Goal: Transaction & Acquisition: Book appointment/travel/reservation

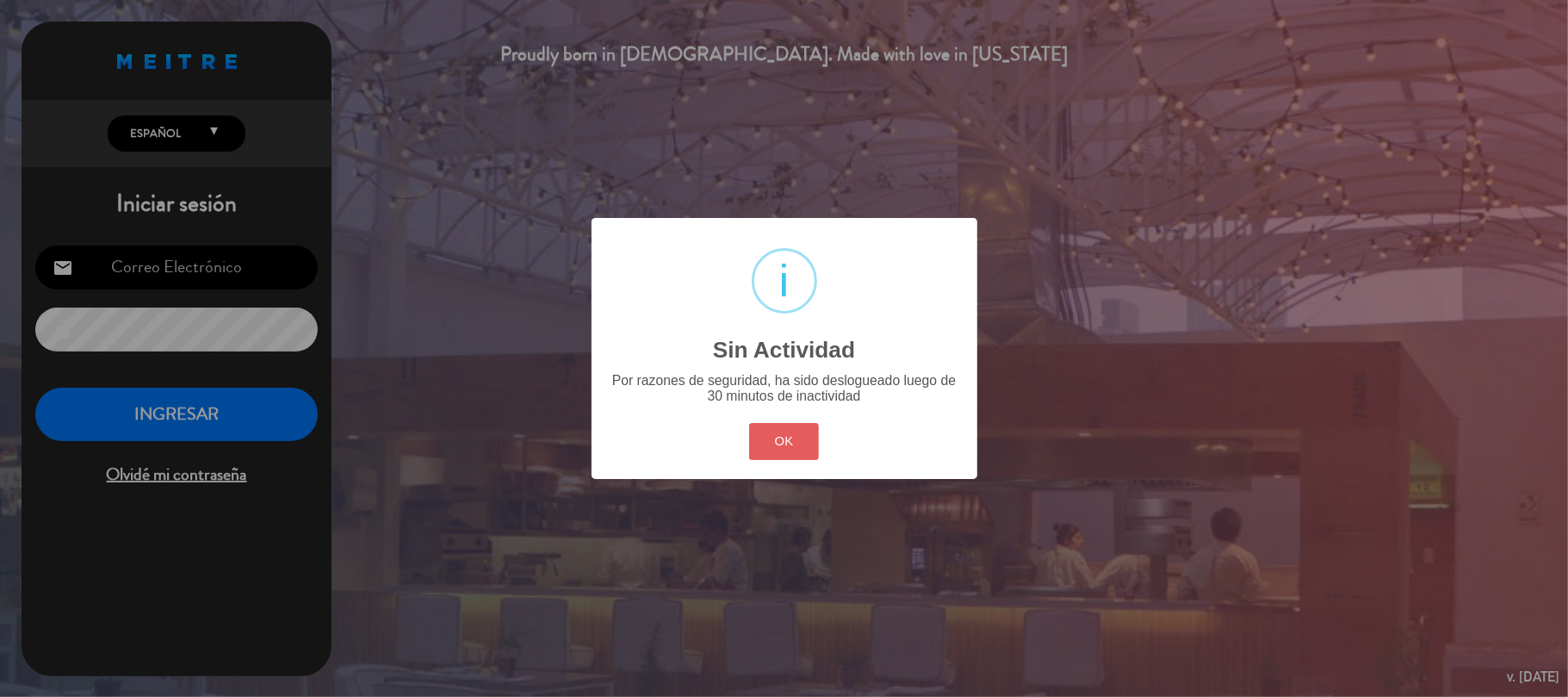
type input "[EMAIL_ADDRESS][DOMAIN_NAME]"
click at [810, 438] on button "OK" at bounding box center [784, 441] width 70 height 37
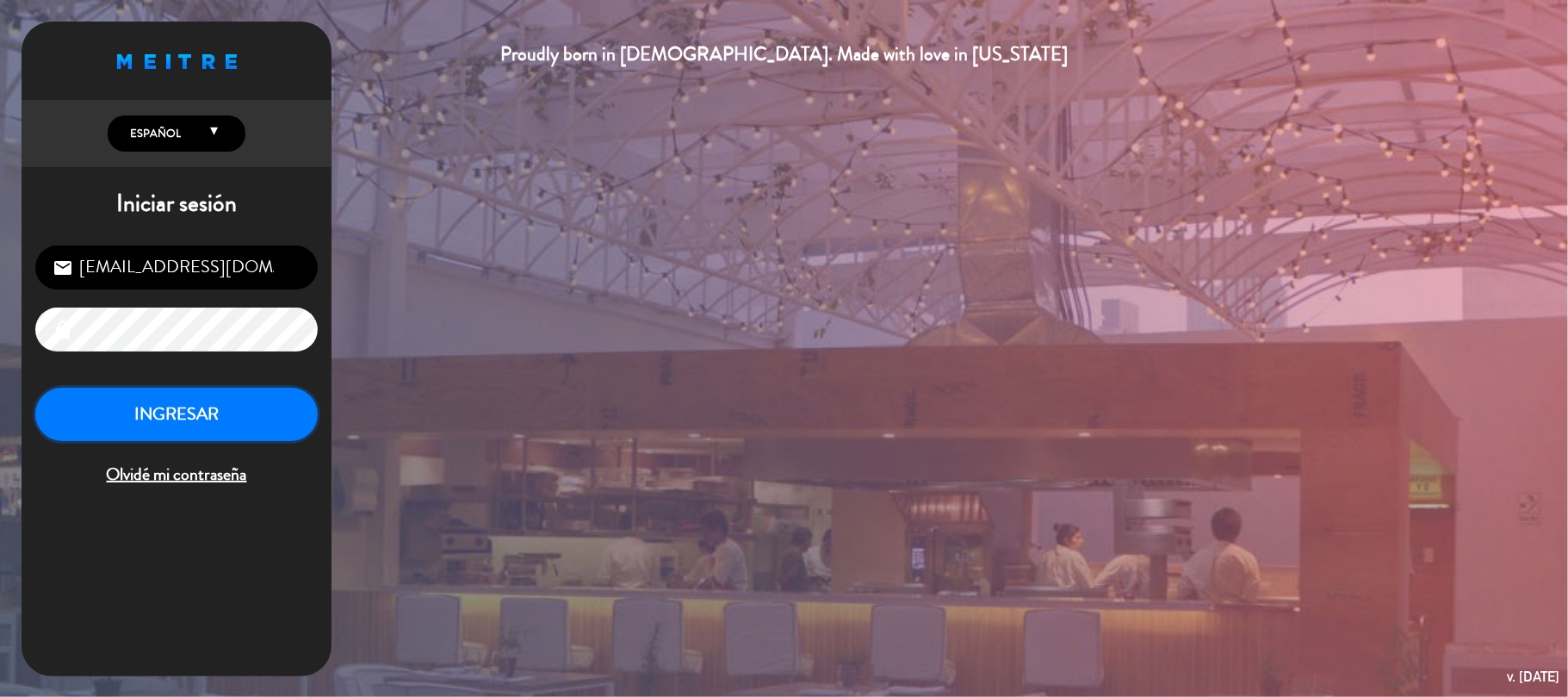
click at [231, 434] on button "INGRESAR" at bounding box center [176, 414] width 283 height 54
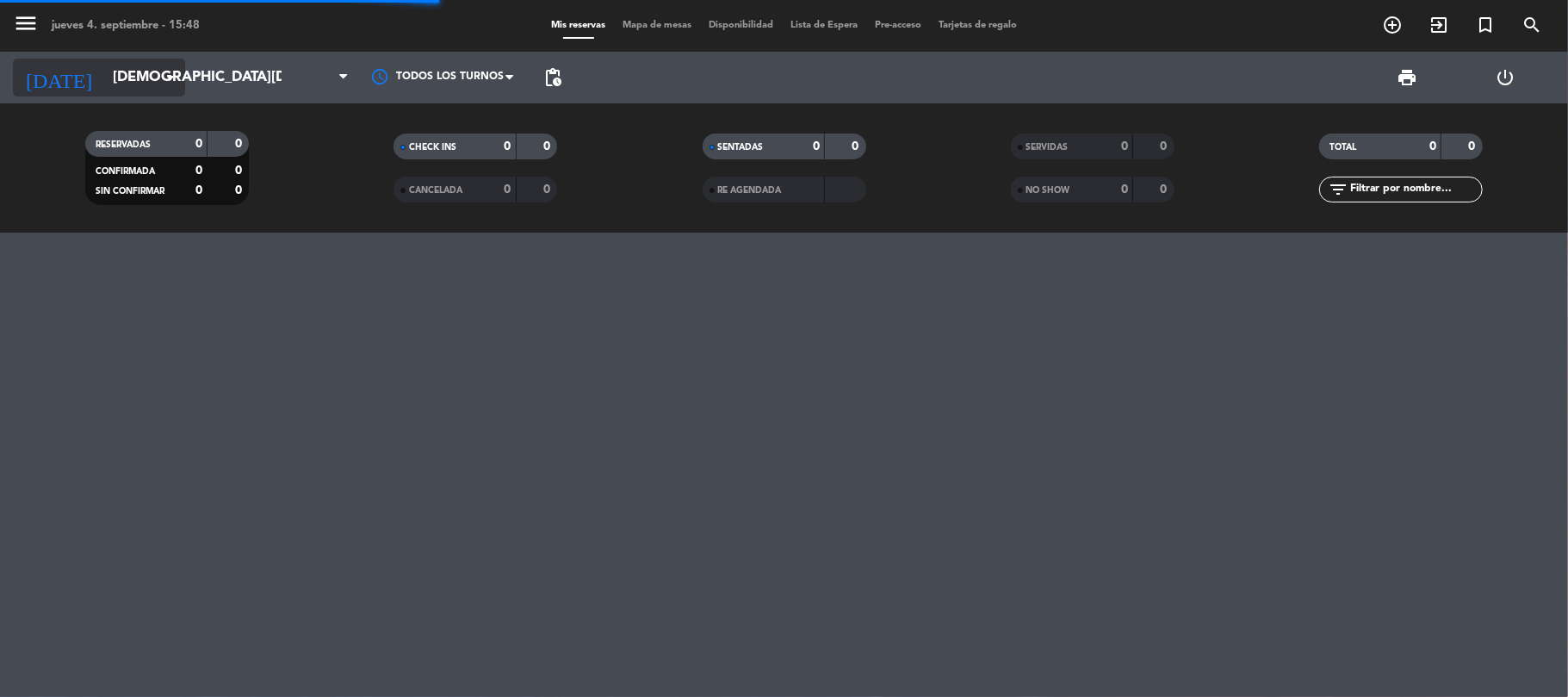
click at [170, 77] on icon "arrow_drop_down" at bounding box center [170, 78] width 21 height 21
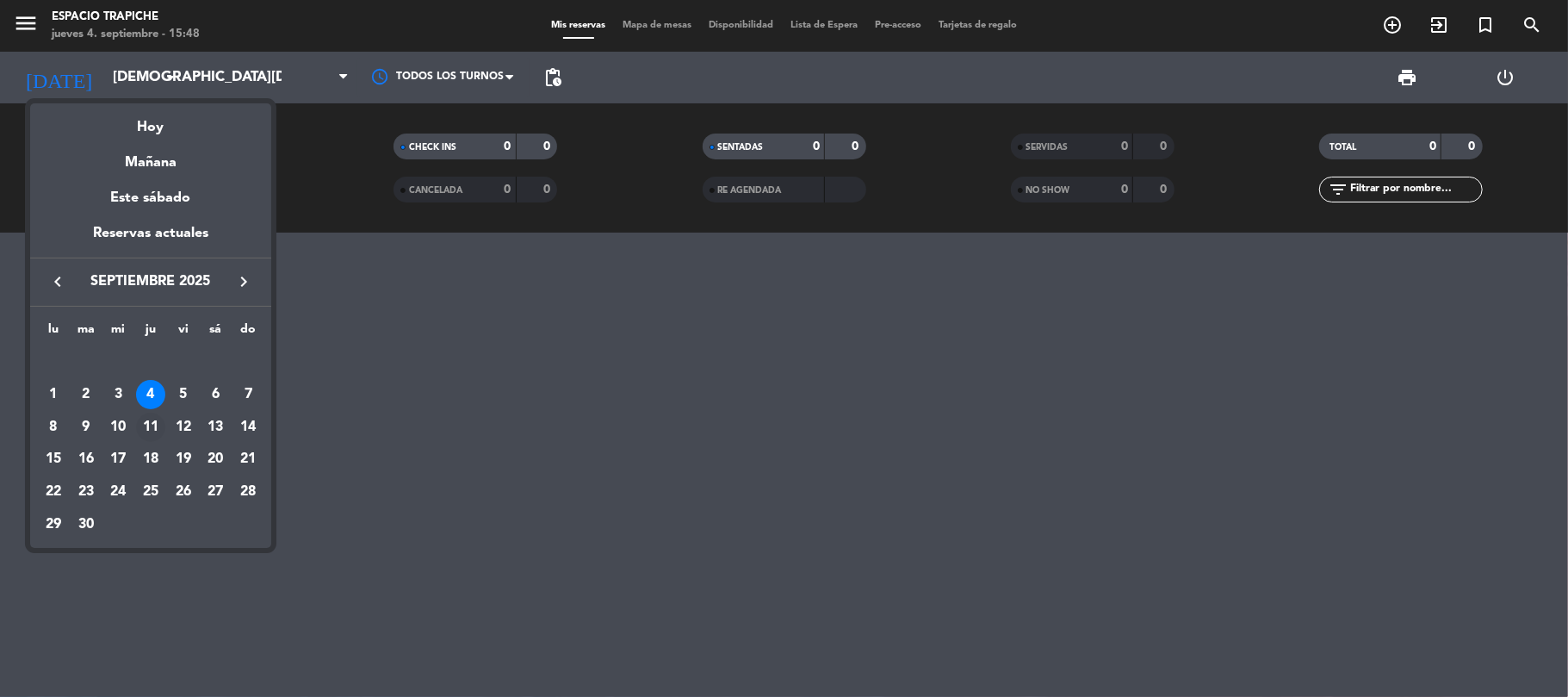
click at [151, 425] on div "11" at bounding box center [150, 427] width 29 height 29
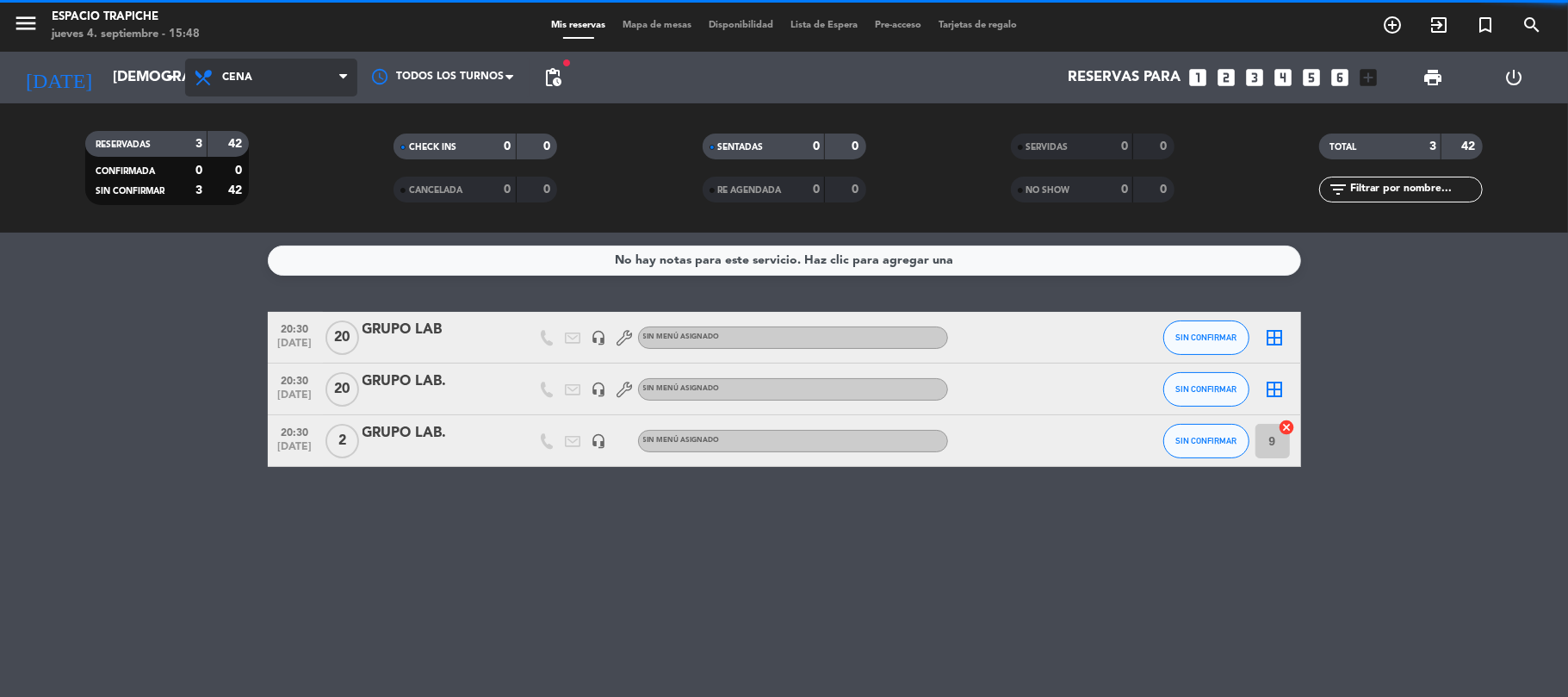
click at [242, 86] on span "Cena" at bounding box center [271, 78] width 172 height 38
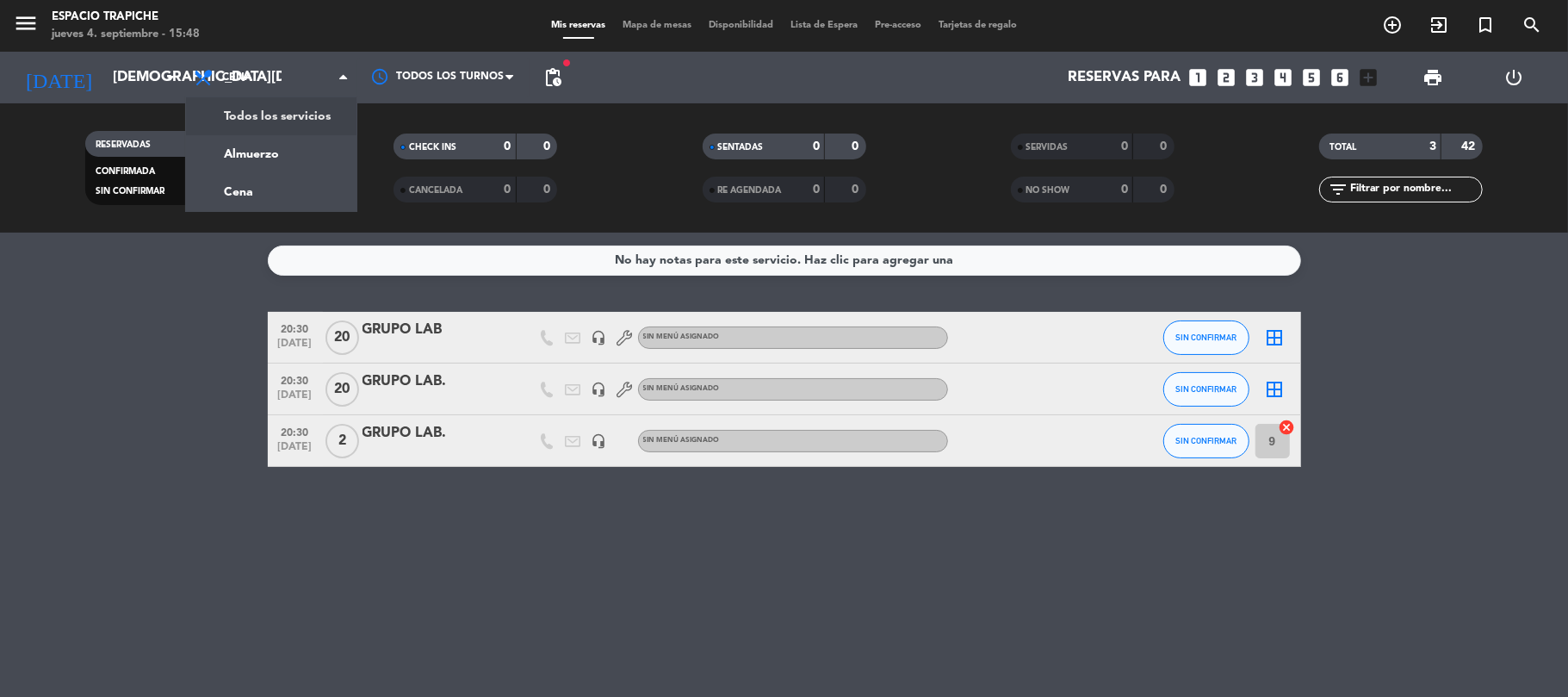
click at [255, 114] on div "menu Espacio Trapiche jueves 4. septiembre - 15:48 Mis reservas Mapa de mesas D…" at bounding box center [784, 116] width 1568 height 233
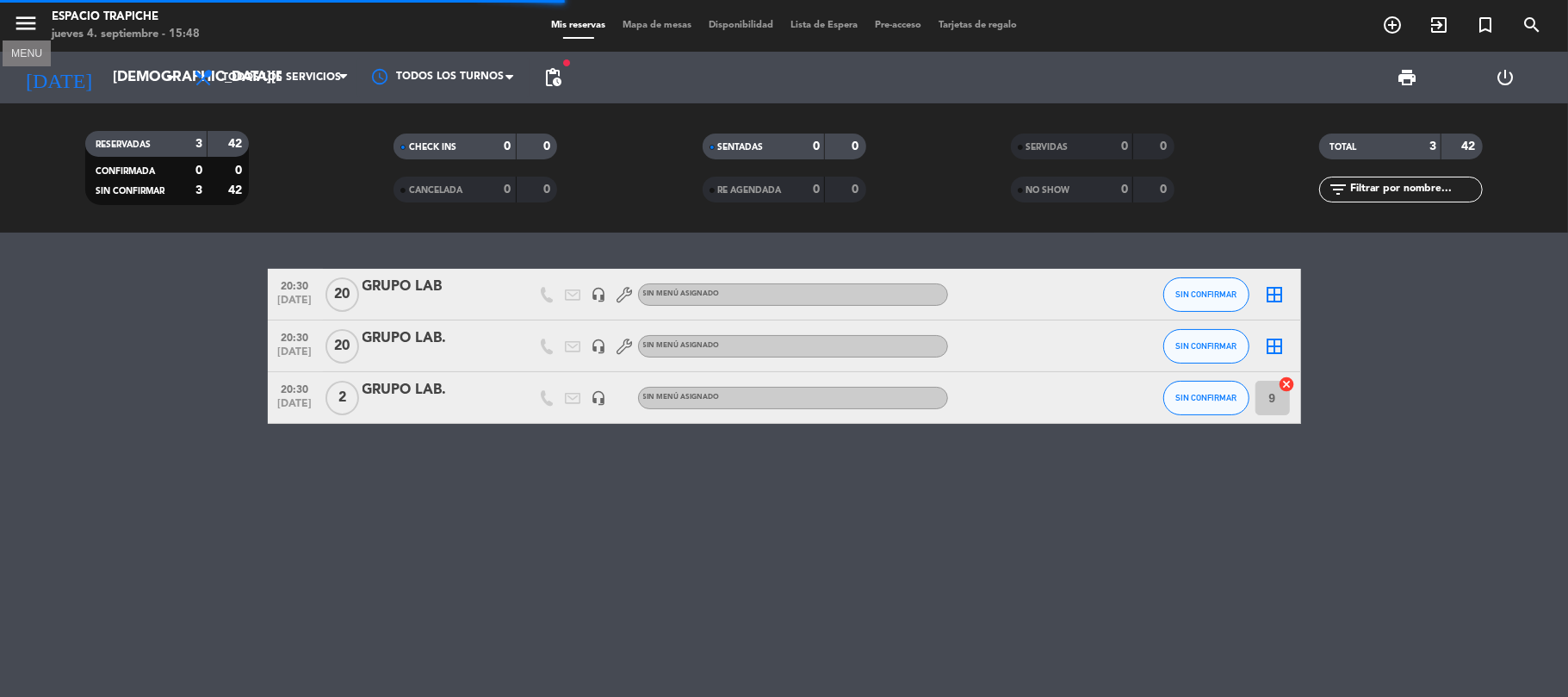
click at [28, 17] on icon "menu" at bounding box center [26, 23] width 26 height 26
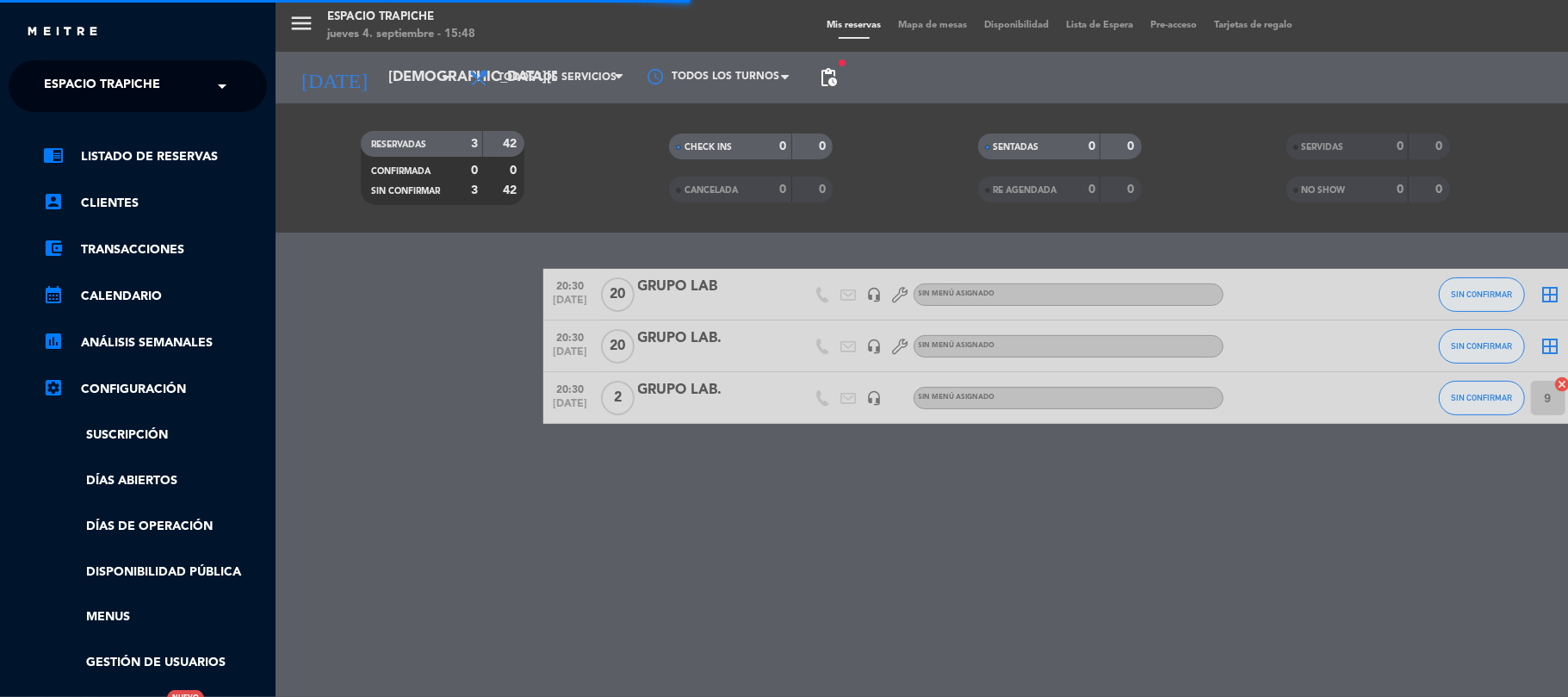
click at [94, 95] on span "Espacio Trapiche" at bounding box center [102, 86] width 116 height 36
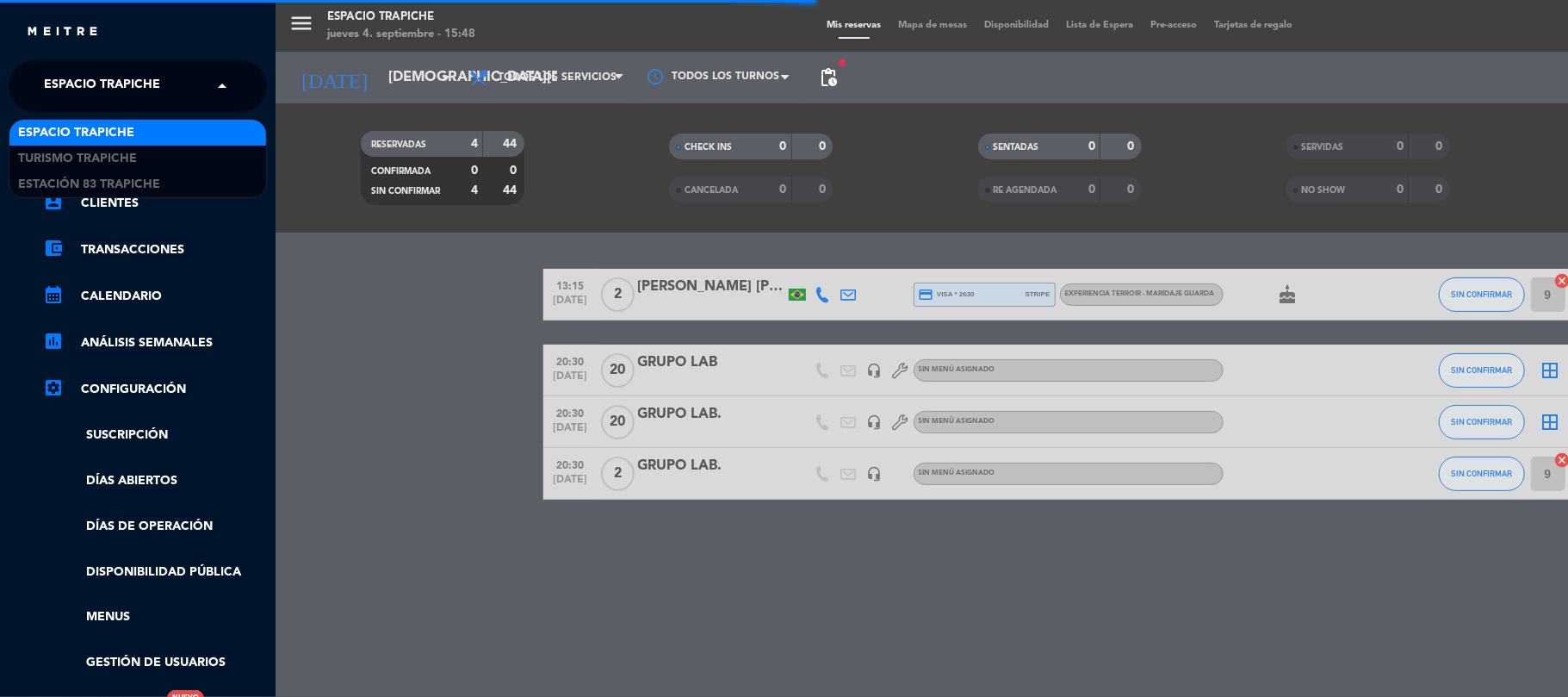
click at [114, 144] on div "Espacio Trapiche" at bounding box center [138, 132] width 257 height 26
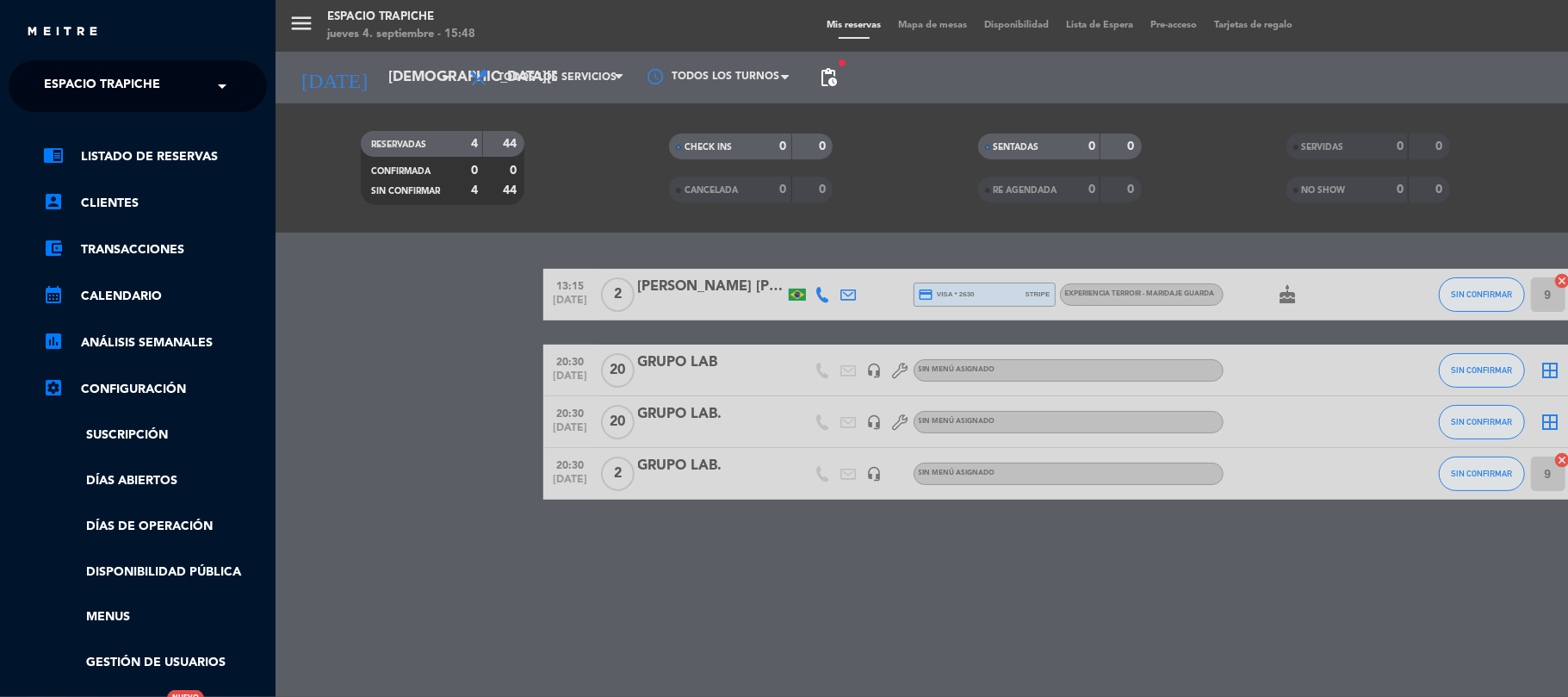
click at [112, 64] on ng-select "× Espacio Trapiche ×" at bounding box center [138, 86] width 259 height 52
click at [110, 80] on span "Espacio Trapiche" at bounding box center [102, 86] width 116 height 36
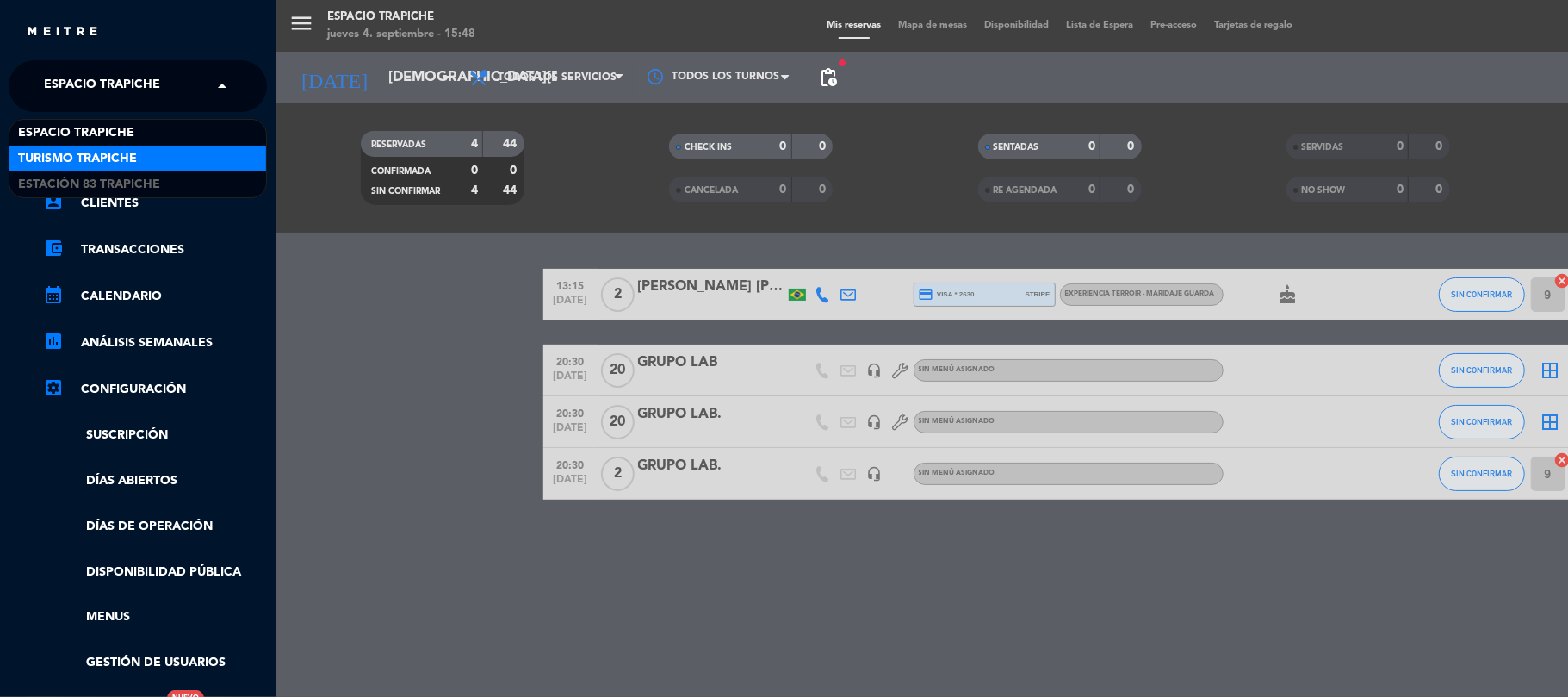
click at [104, 157] on span "Turismo Trapiche" at bounding box center [77, 158] width 118 height 20
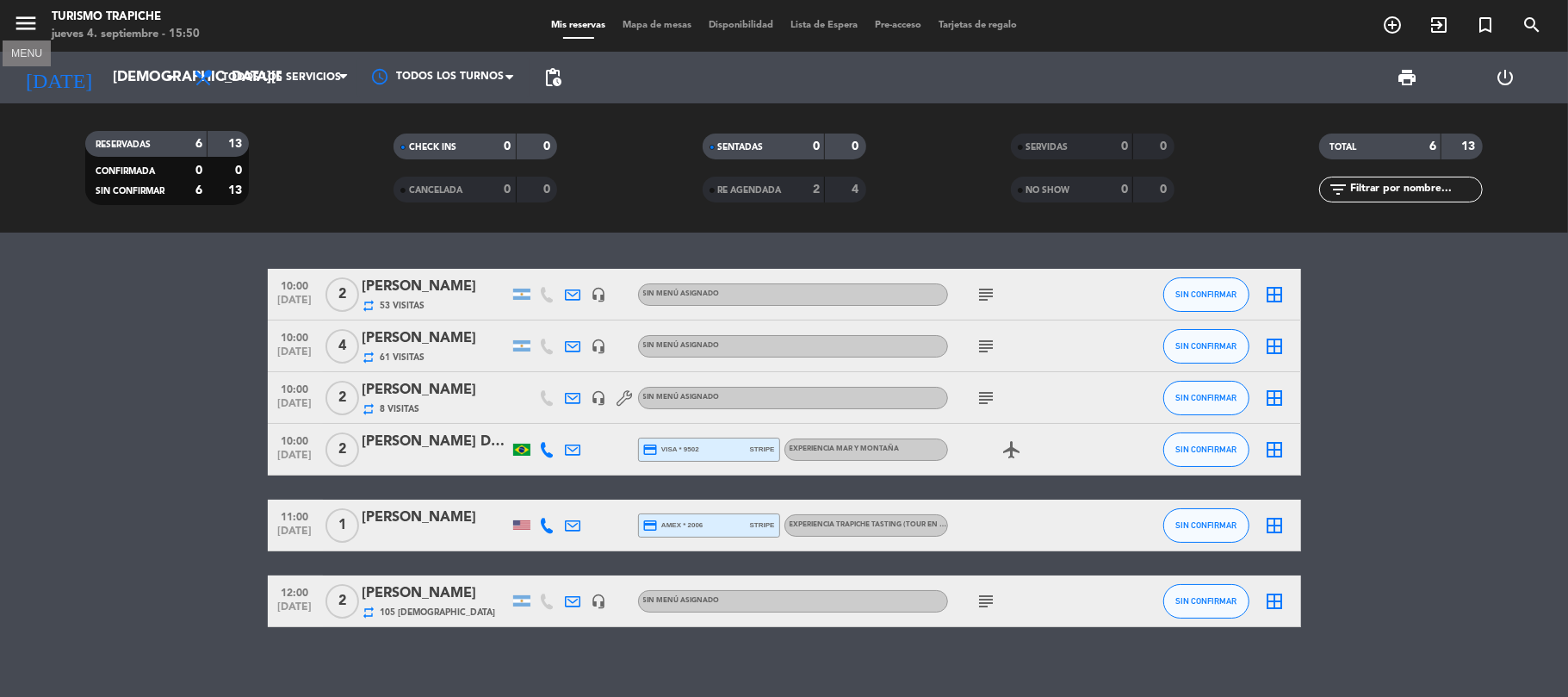
click at [29, 25] on icon "menu" at bounding box center [26, 23] width 26 height 26
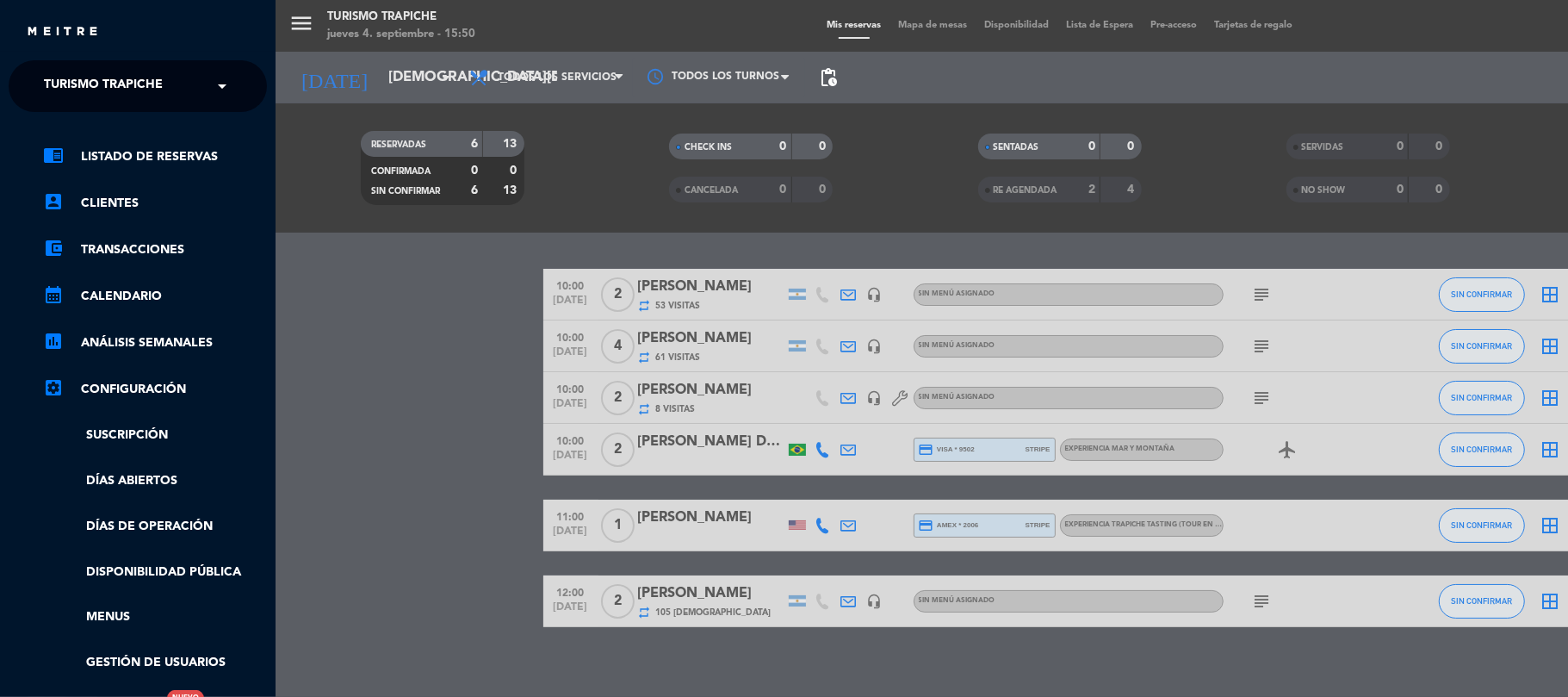
click at [139, 93] on span "Turismo Trapiche" at bounding box center [103, 86] width 118 height 36
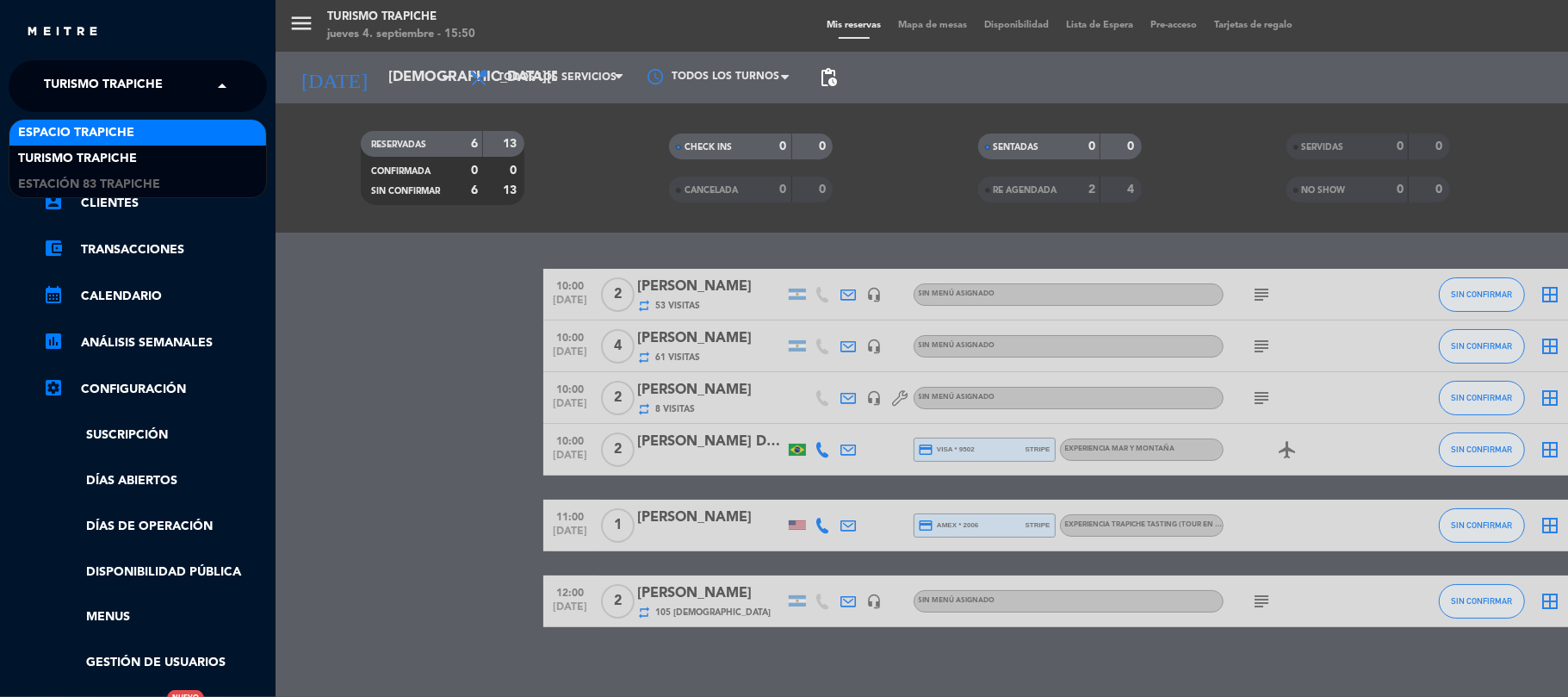
click at [131, 136] on span "Espacio Trapiche" at bounding box center [76, 132] width 116 height 20
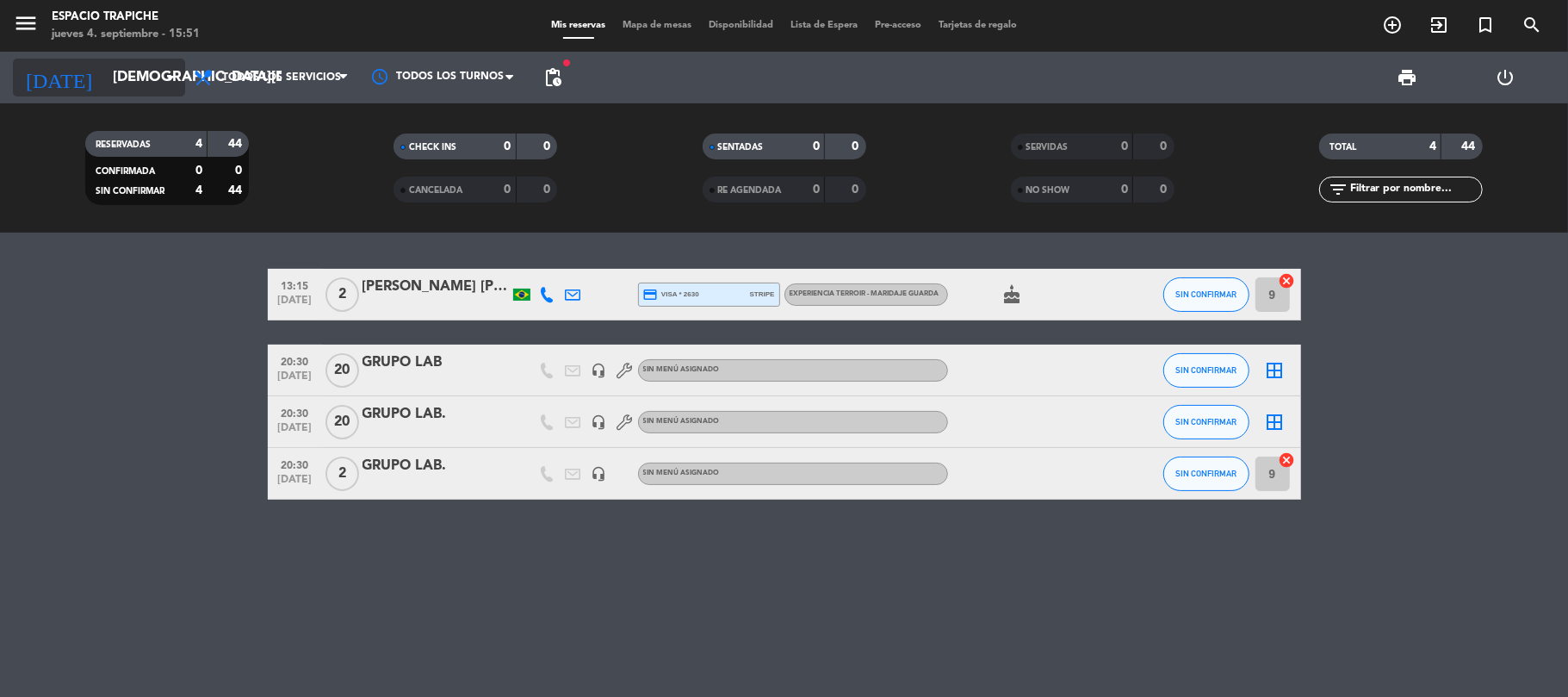
click at [104, 69] on input "[DEMOGRAPHIC_DATA][DATE]" at bounding box center [196, 78] width 186 height 34
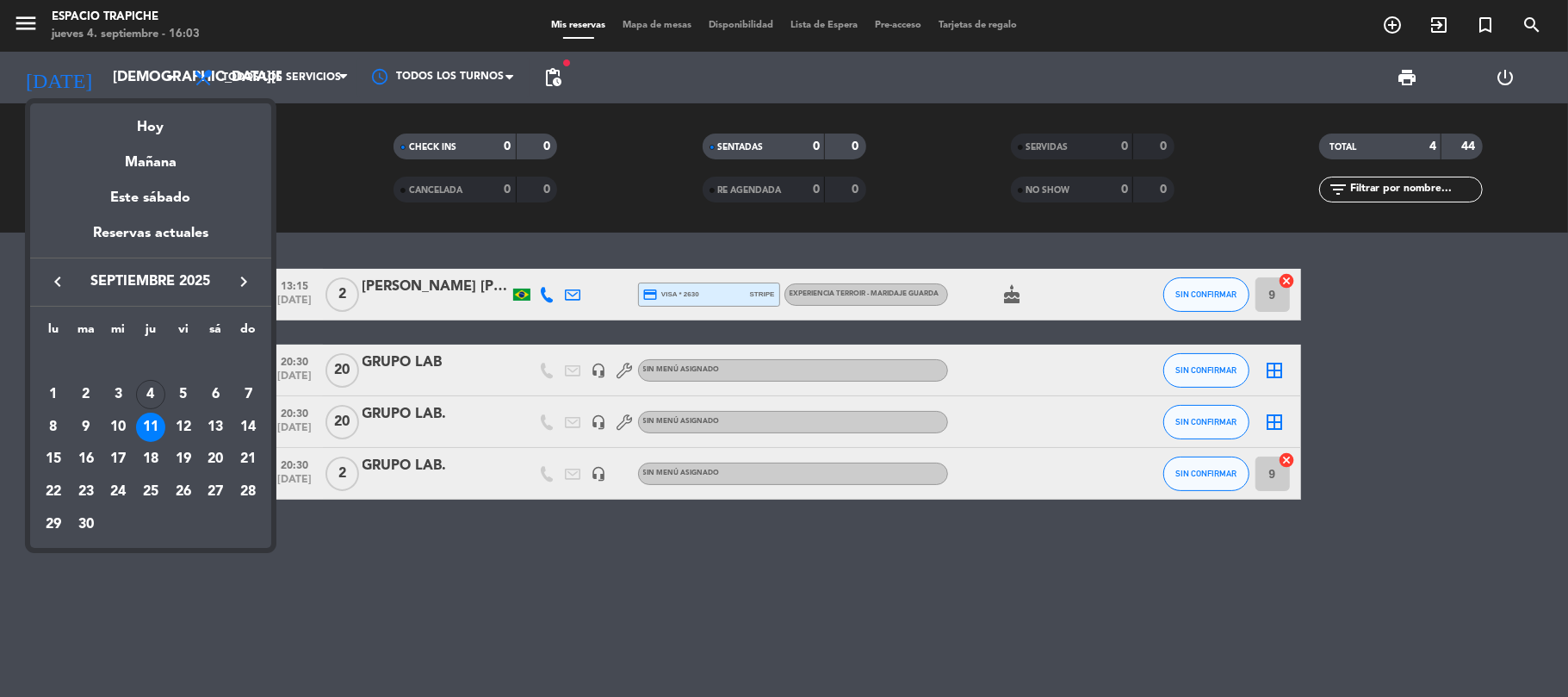
click at [29, 24] on div at bounding box center [784, 348] width 1568 height 697
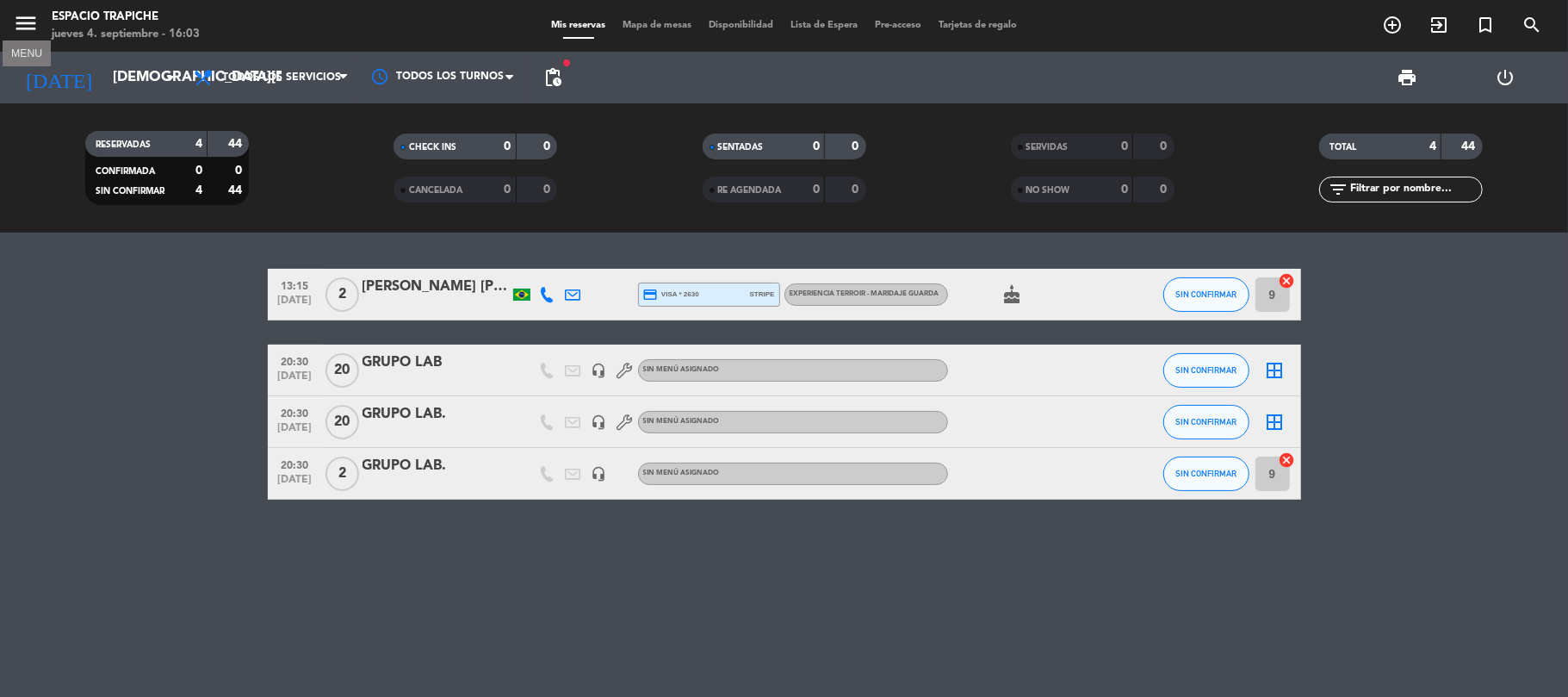
click at [28, 18] on icon "menu" at bounding box center [26, 23] width 26 height 26
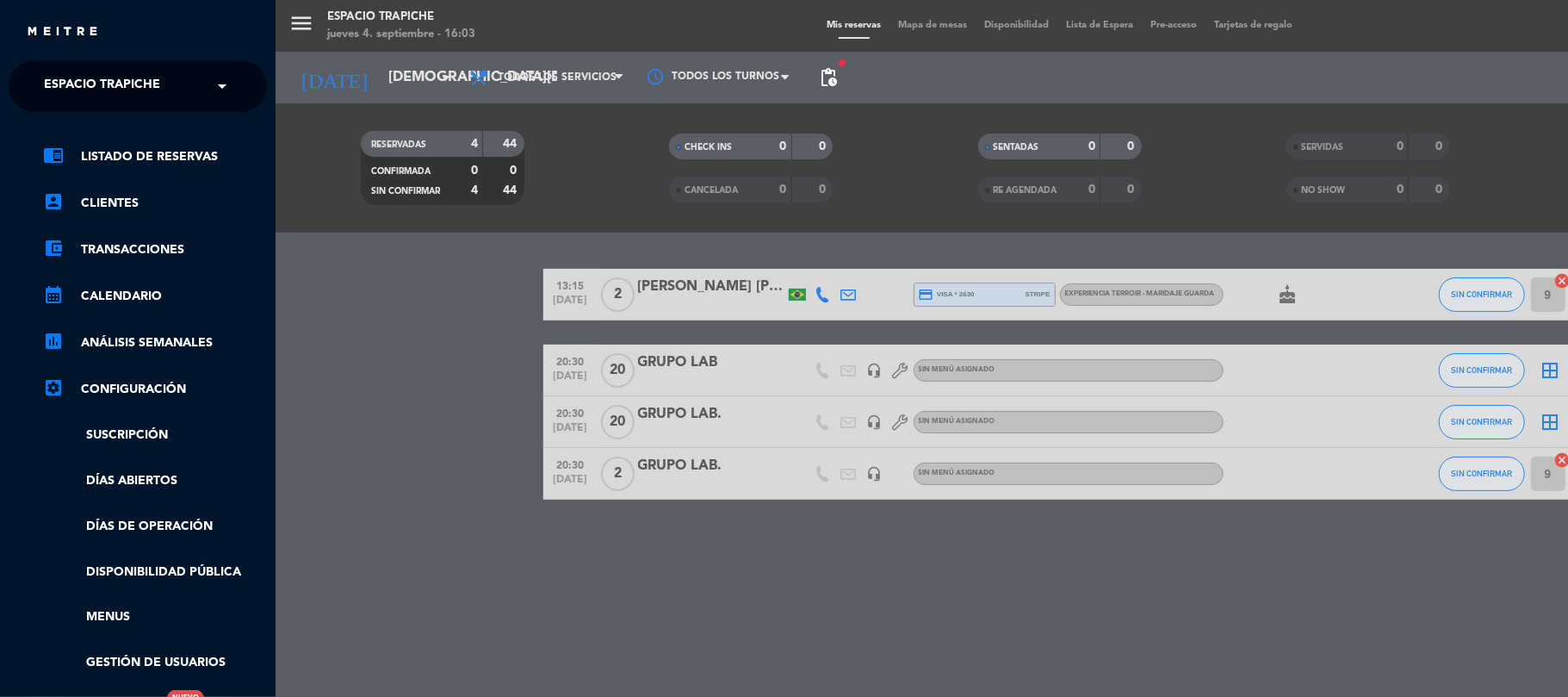
click at [152, 84] on span "Espacio Trapiche" at bounding box center [102, 86] width 116 height 36
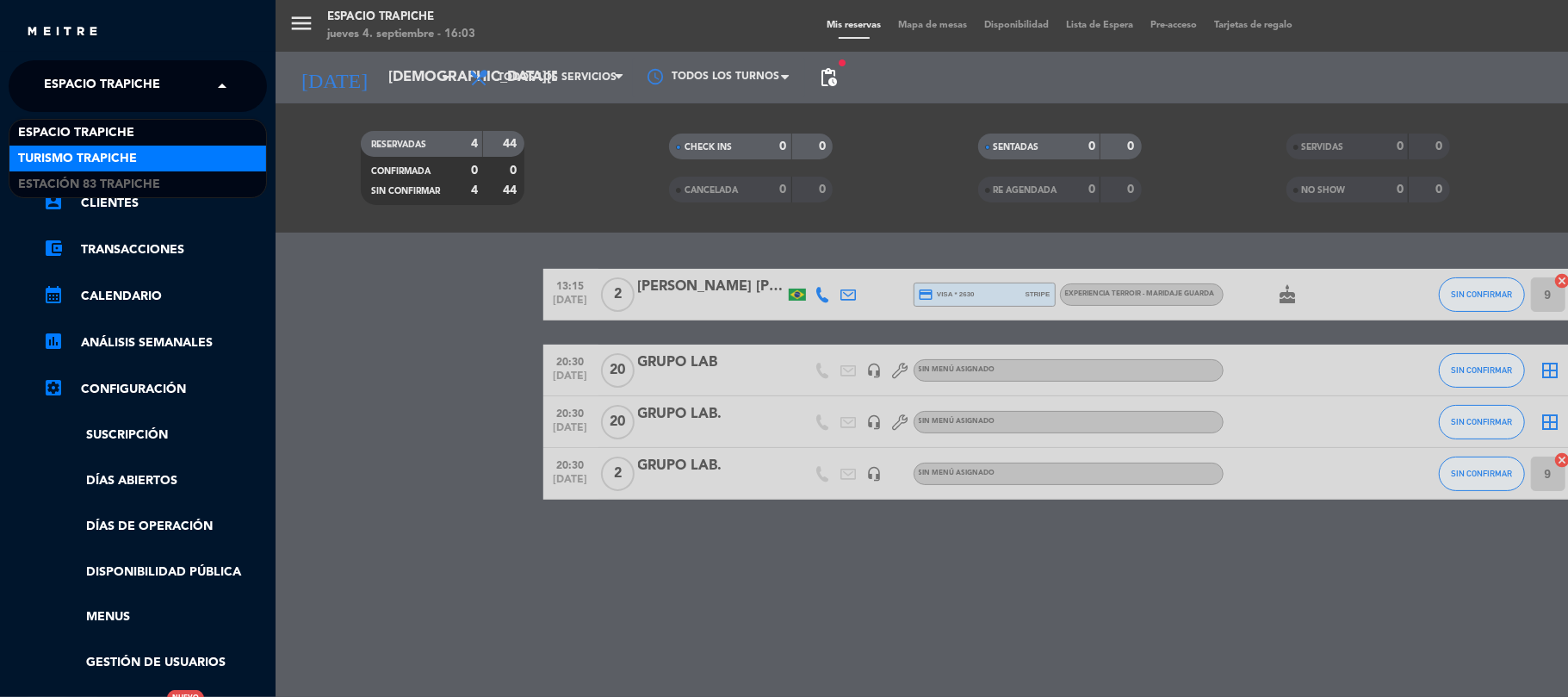
click at [132, 152] on span "Turismo Trapiche" at bounding box center [77, 158] width 118 height 20
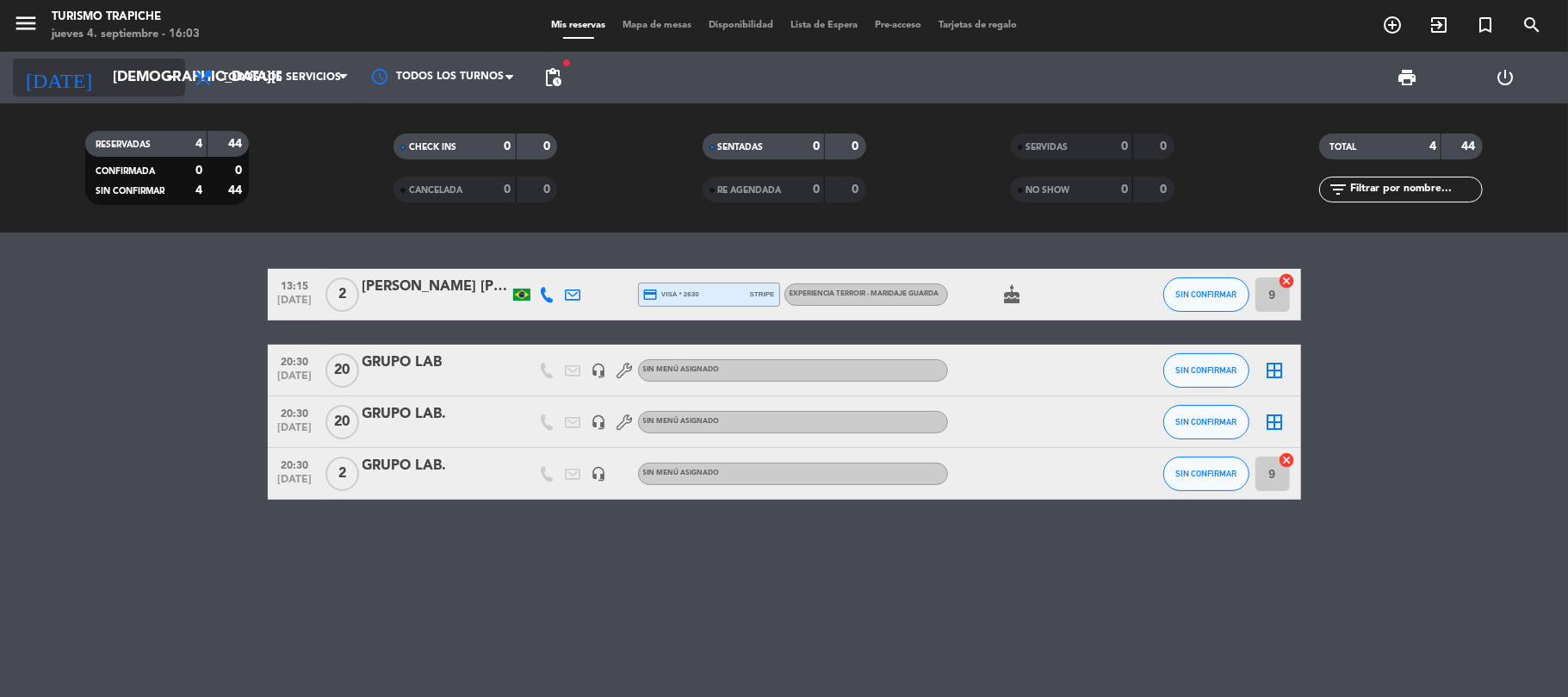
click at [150, 74] on input "[DEMOGRAPHIC_DATA][DATE]" at bounding box center [196, 78] width 186 height 34
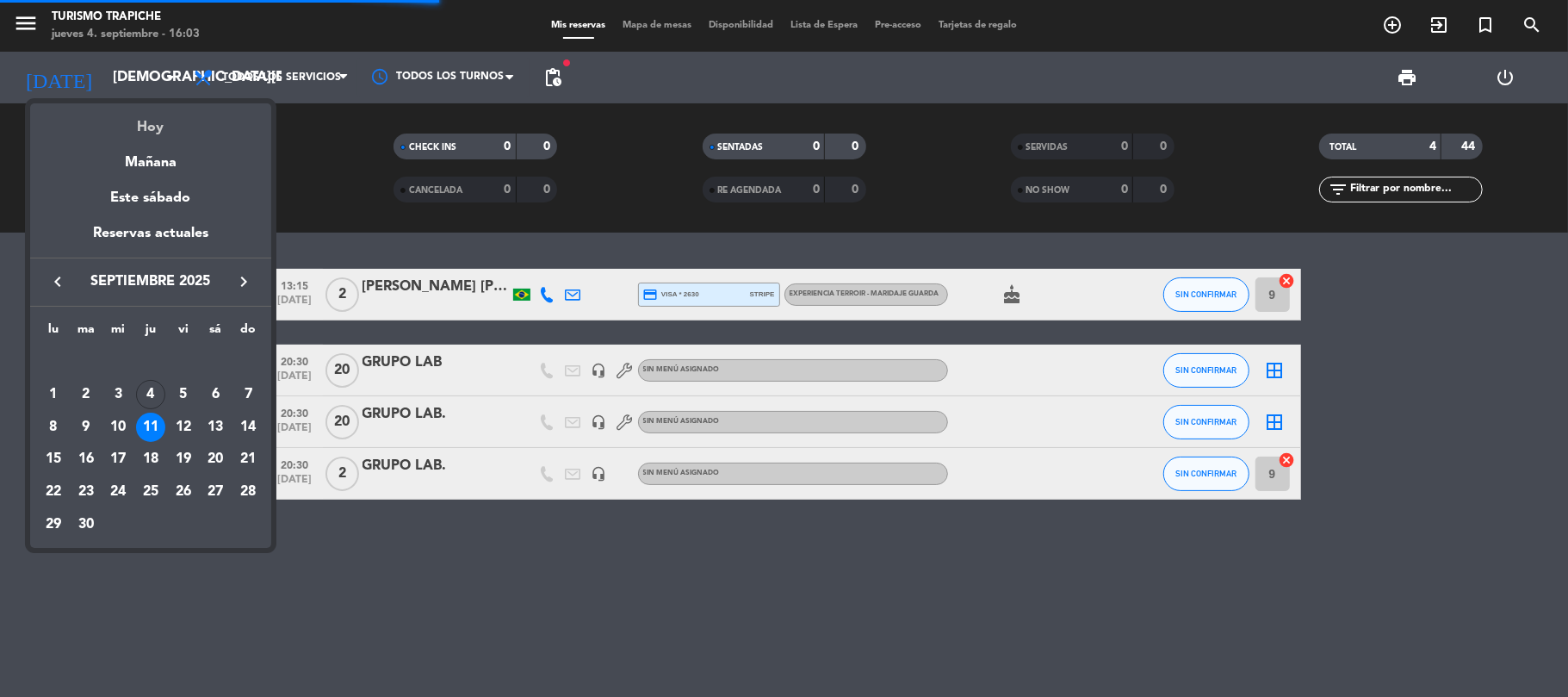
click at [152, 125] on div "Hoy" at bounding box center [150, 121] width 241 height 35
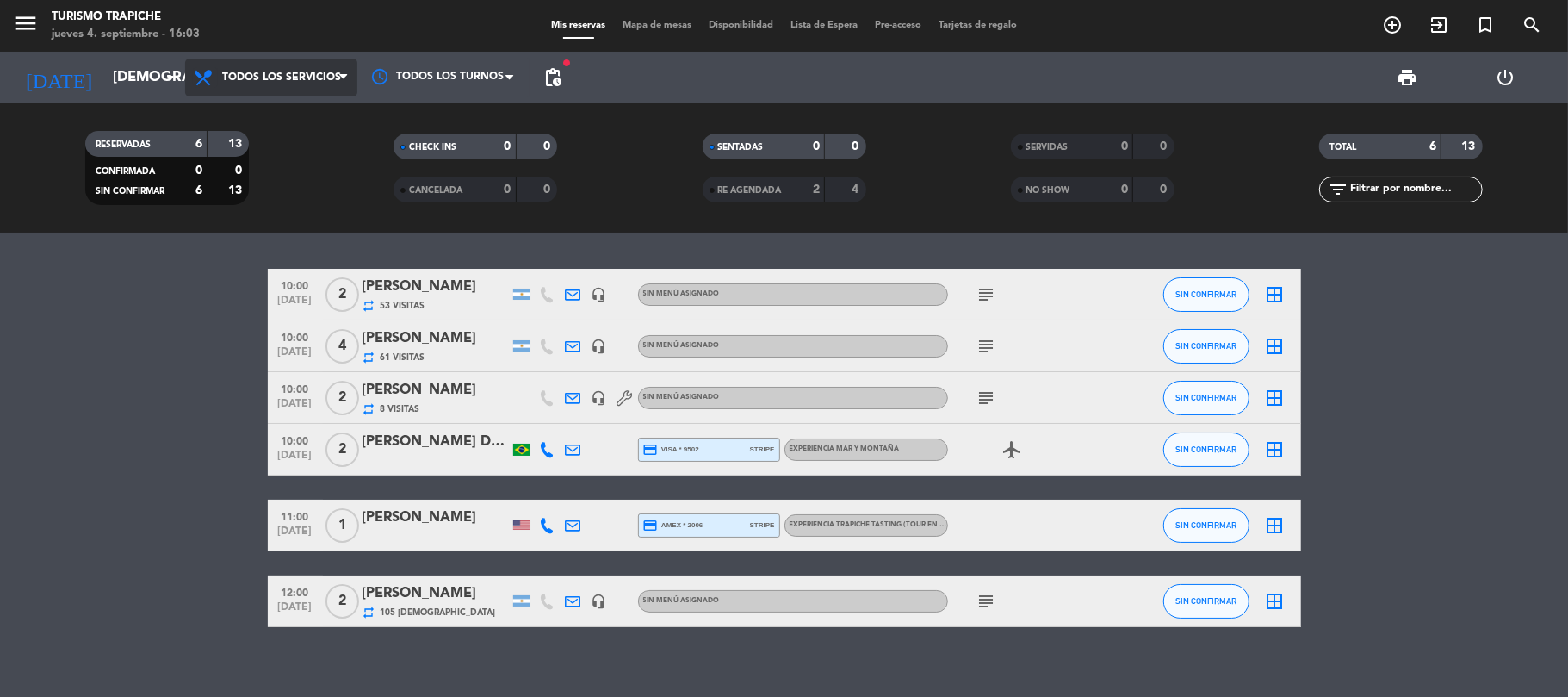
click at [215, 73] on icon at bounding box center [205, 78] width 25 height 21
click at [117, 412] on bookings-row "10:00 [DATE] 2 [PERSON_NAME] repeat 53 Visitas headset_mic Sin menú asignado su…" at bounding box center [784, 448] width 1568 height 358
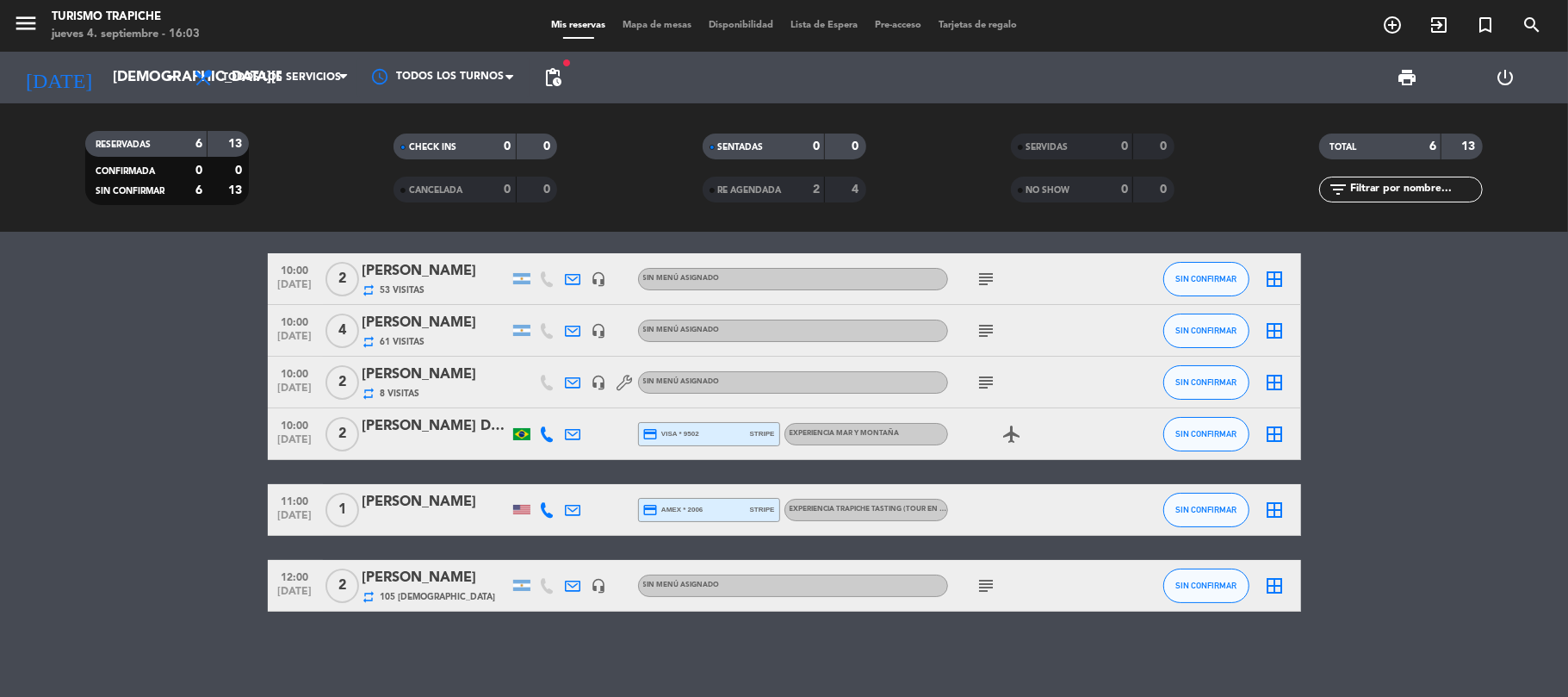
drag, startPoint x: 786, startPoint y: 146, endPoint x: 134, endPoint y: 301, distance: 670.2
click at [785, 146] on div "0" at bounding box center [803, 146] width 35 height 20
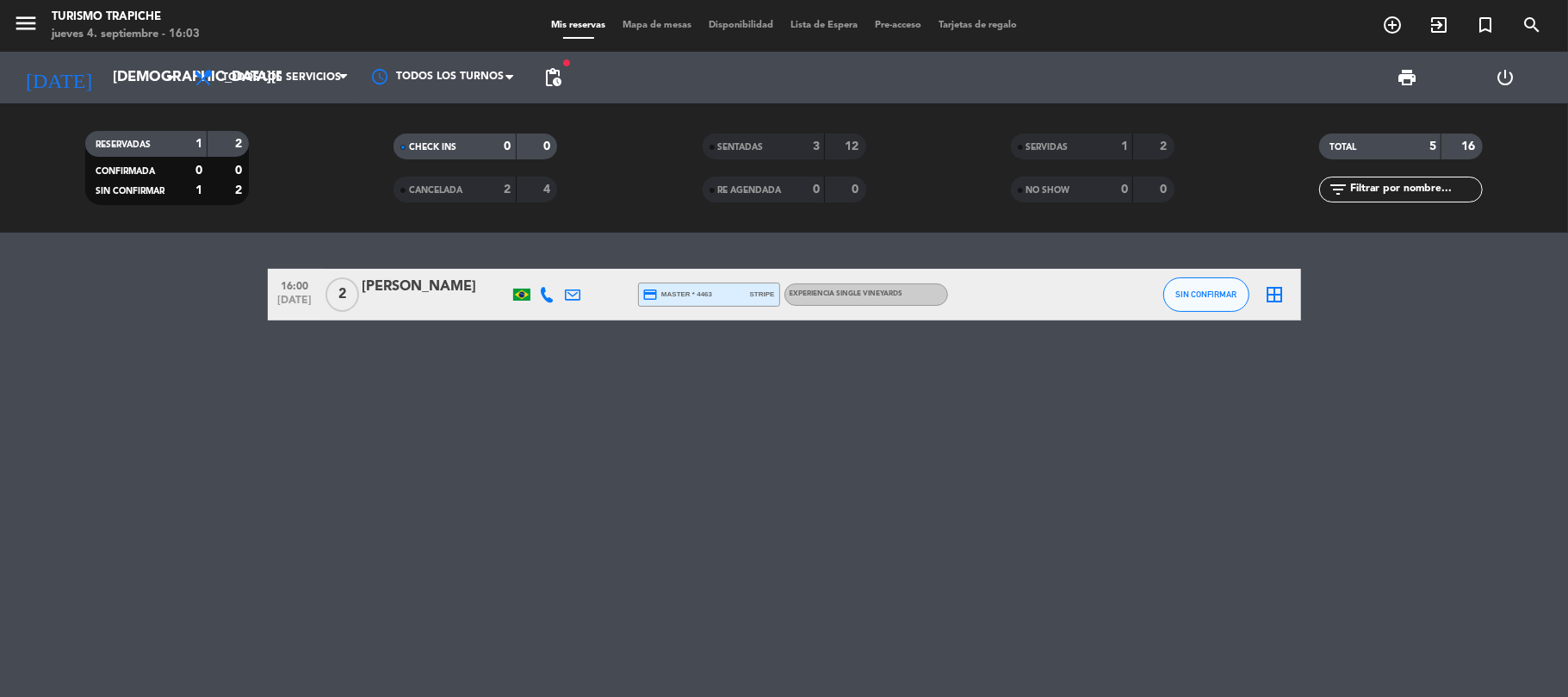
click at [451, 299] on div at bounding box center [435, 306] width 146 height 14
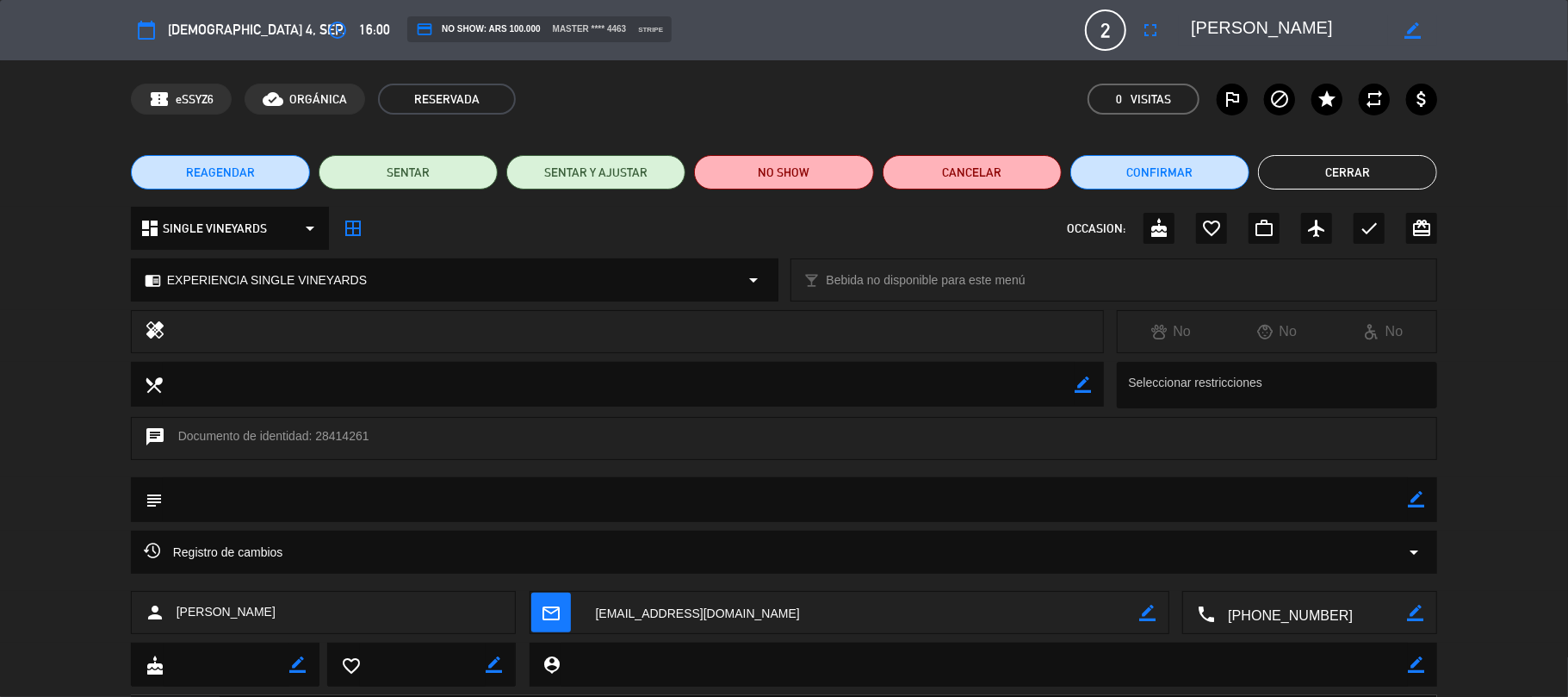
click at [0, 391] on div "local_dining border_color Seleccionar restricciones" at bounding box center [784, 389] width 1568 height 55
click at [684, 604] on textarea at bounding box center [861, 613] width 557 height 43
click at [1297, 176] on button "Cerrar" at bounding box center [1347, 172] width 179 height 35
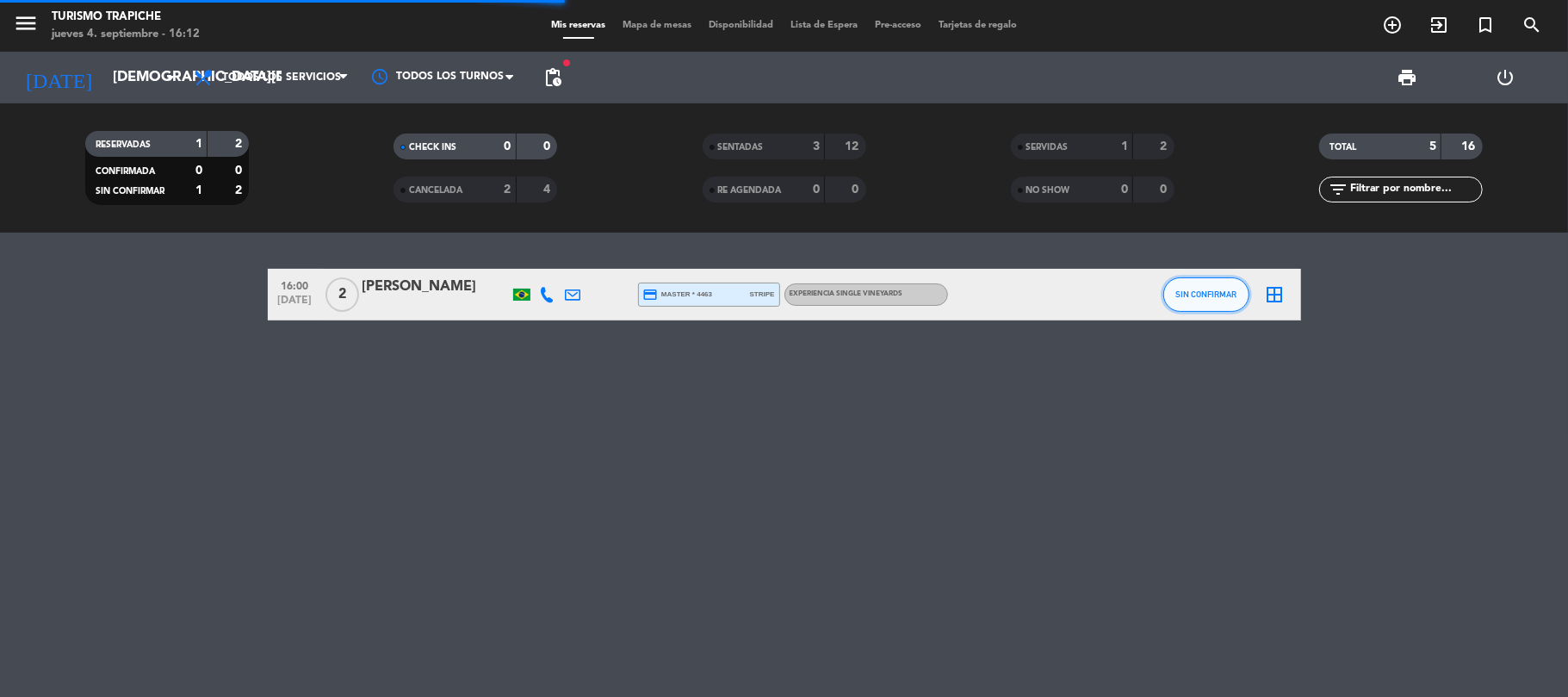
click at [1197, 293] on span "SIN CONFIRMAR" at bounding box center [1206, 294] width 61 height 10
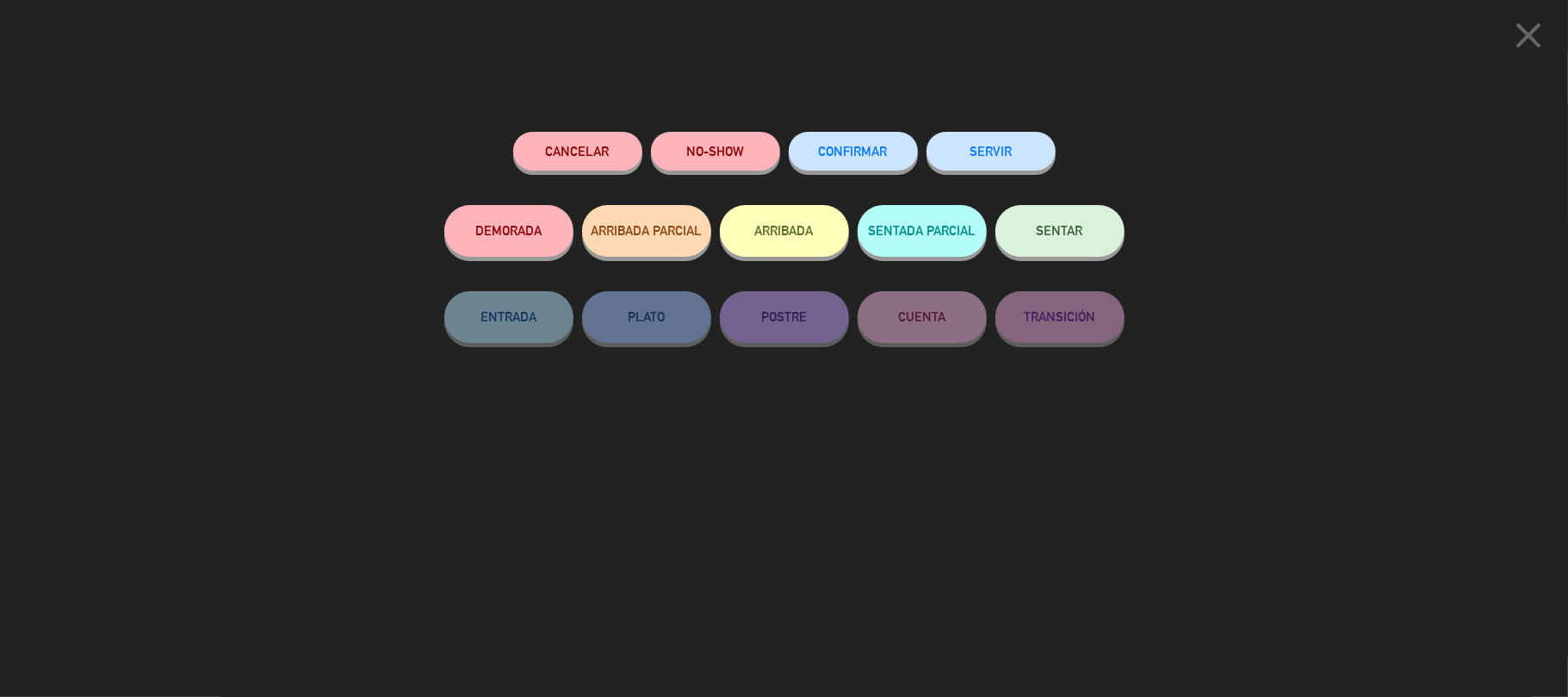
click at [987, 156] on button "SERVIR" at bounding box center [991, 150] width 129 height 39
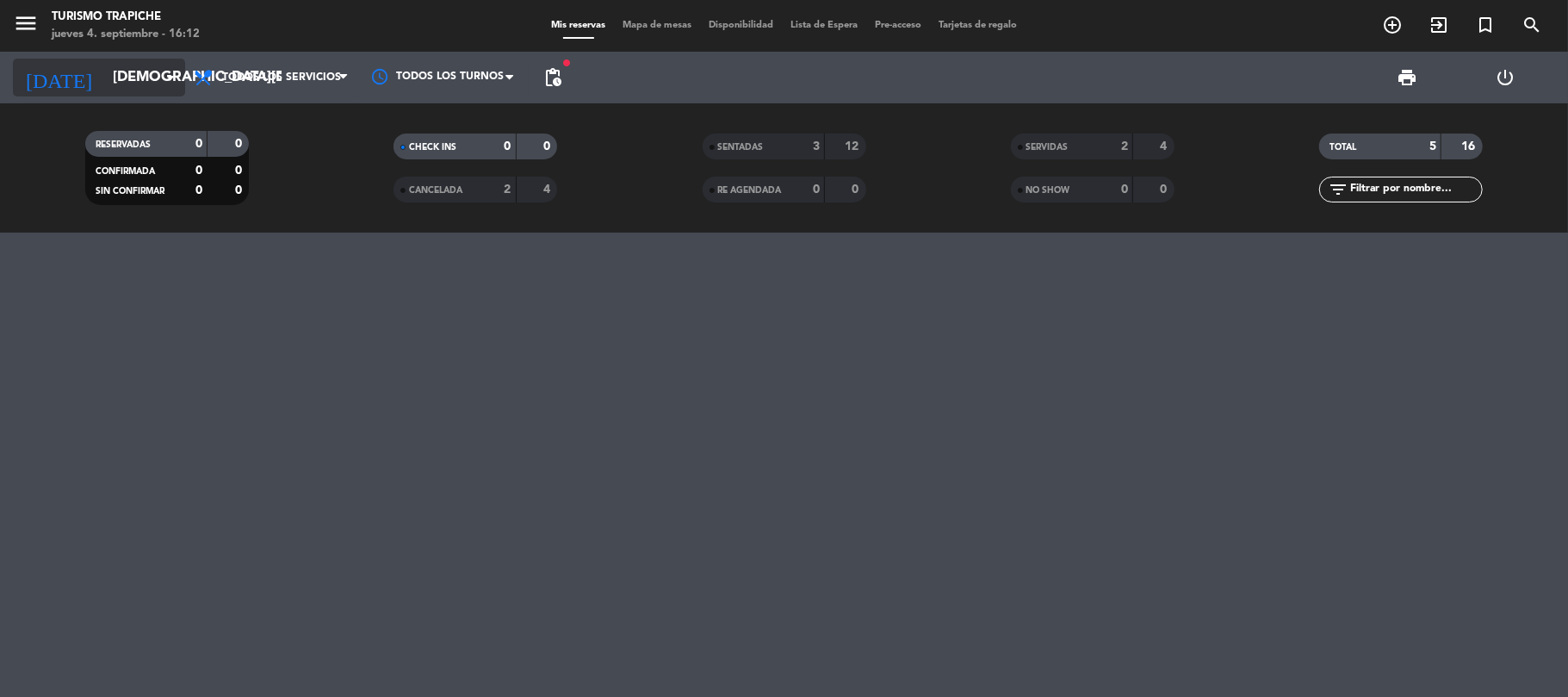
click at [143, 73] on input "[DEMOGRAPHIC_DATA][DATE]" at bounding box center [196, 78] width 186 height 34
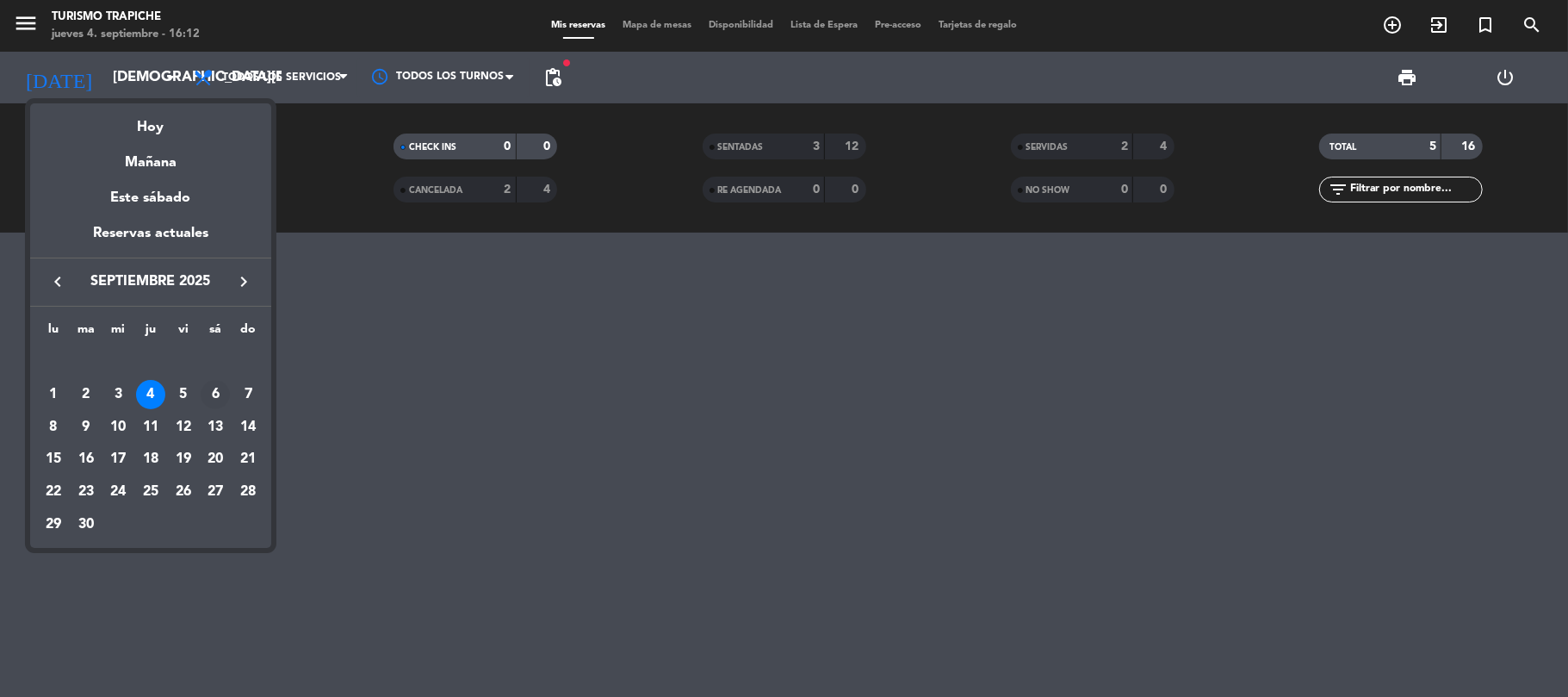
click at [219, 393] on div "6" at bounding box center [215, 394] width 29 height 29
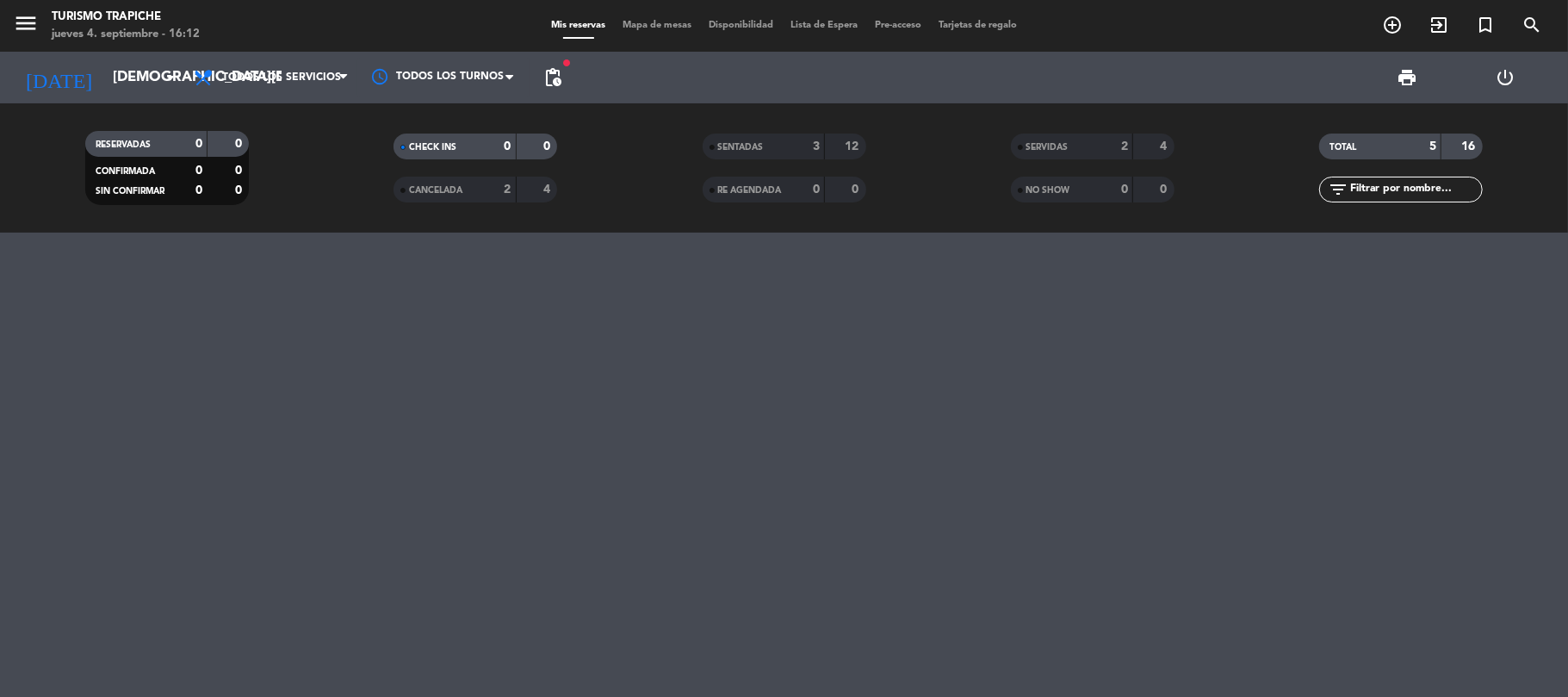
type input "[DATE]"
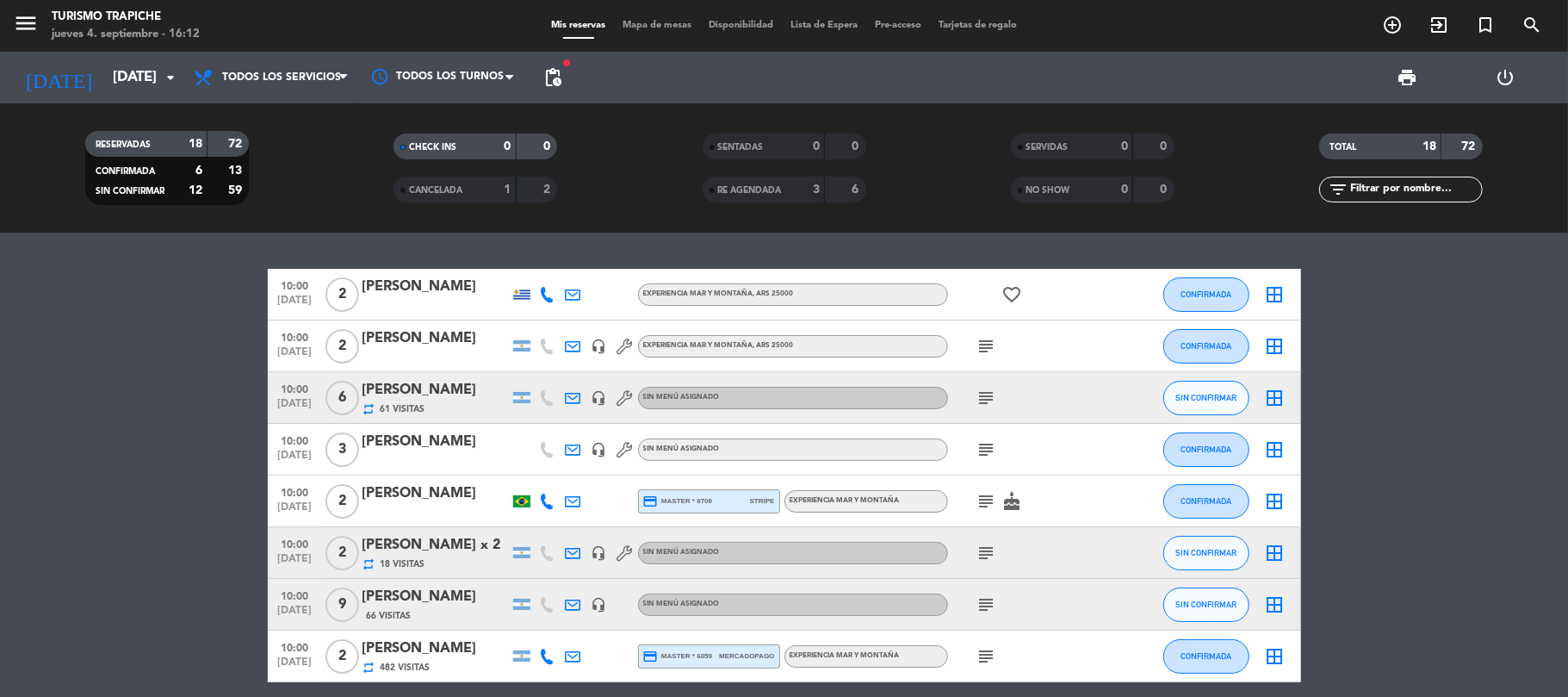
click at [2, 22] on div "menu Turismo Trapiche jueves 4. septiembre - 16:12" at bounding box center [195, 26] width 392 height 41
click at [24, 32] on icon "menu" at bounding box center [26, 23] width 26 height 26
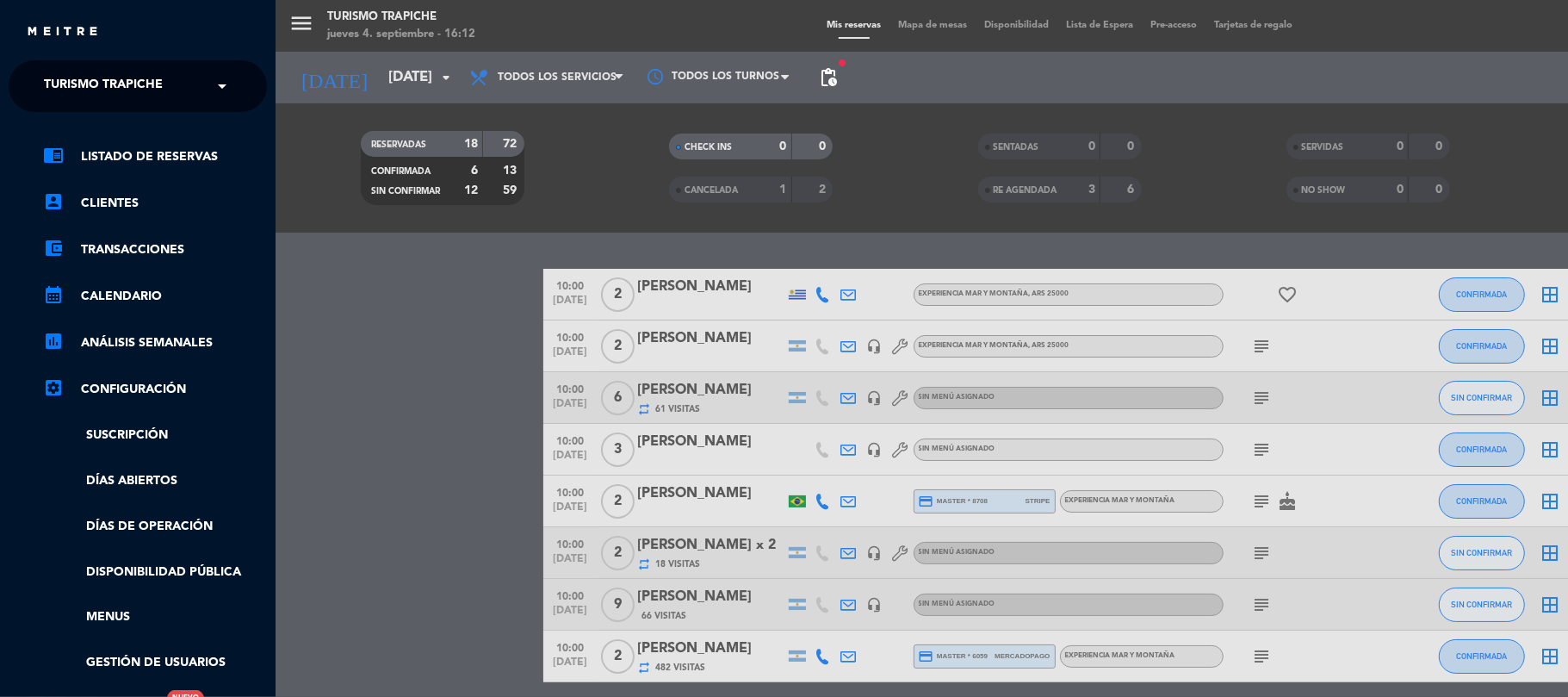
click at [118, 94] on span "Turismo Trapiche" at bounding box center [103, 86] width 118 height 36
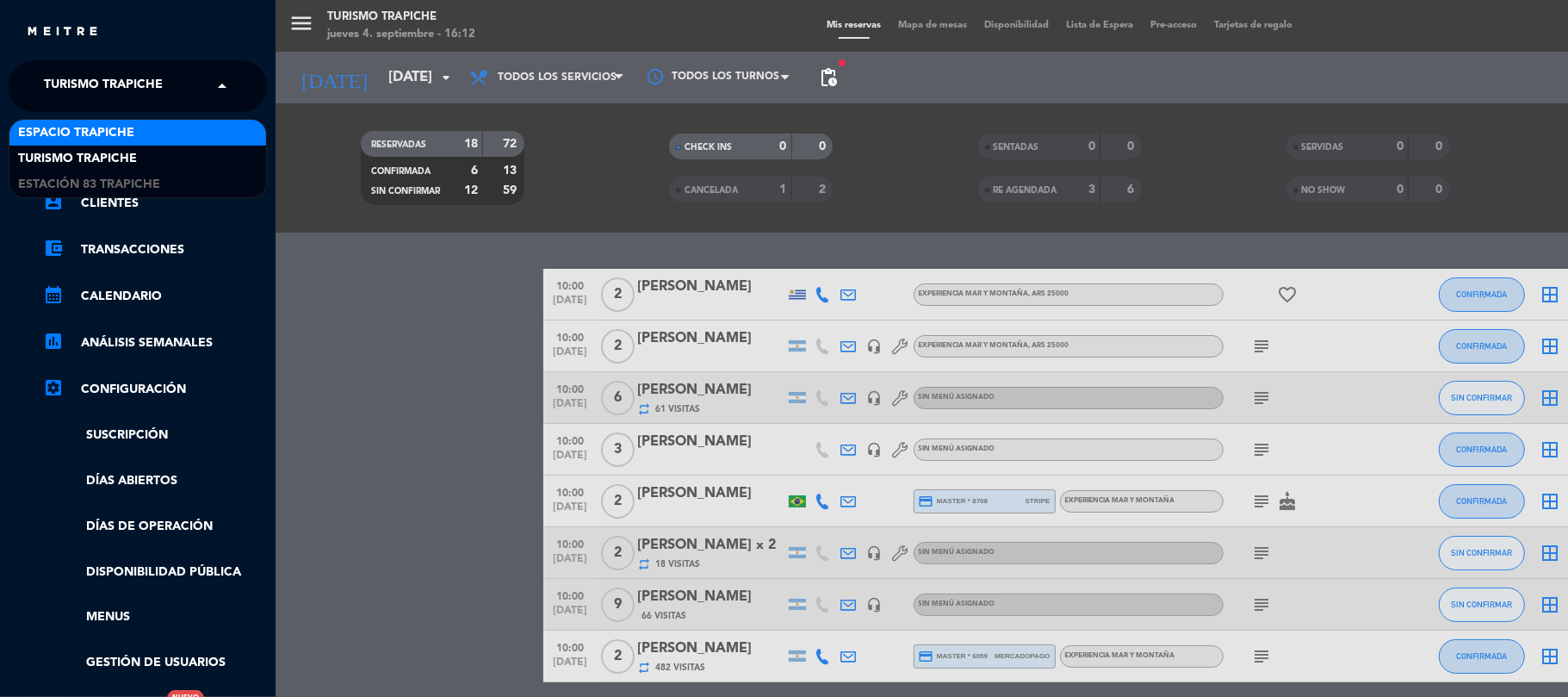
click at [115, 129] on span "Espacio Trapiche" at bounding box center [76, 132] width 116 height 20
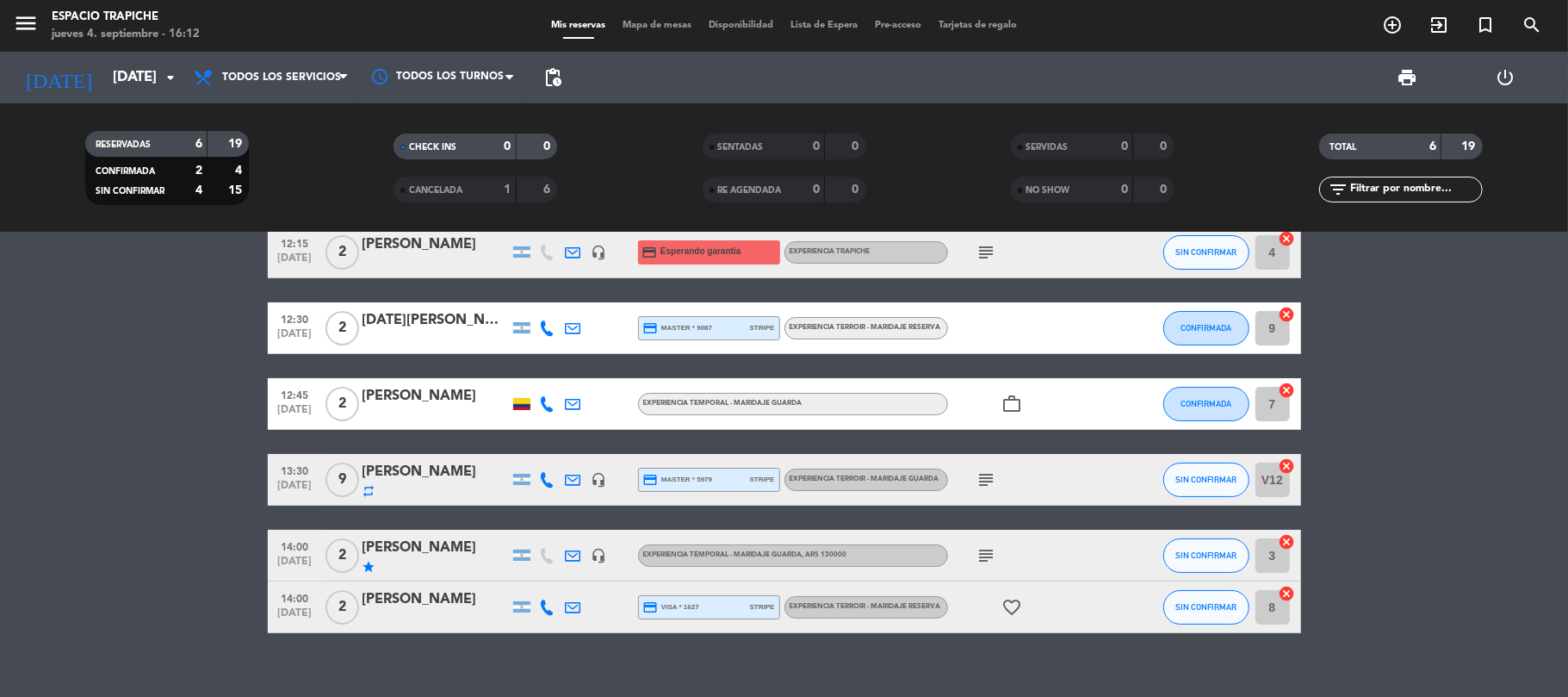
scroll to position [64, 0]
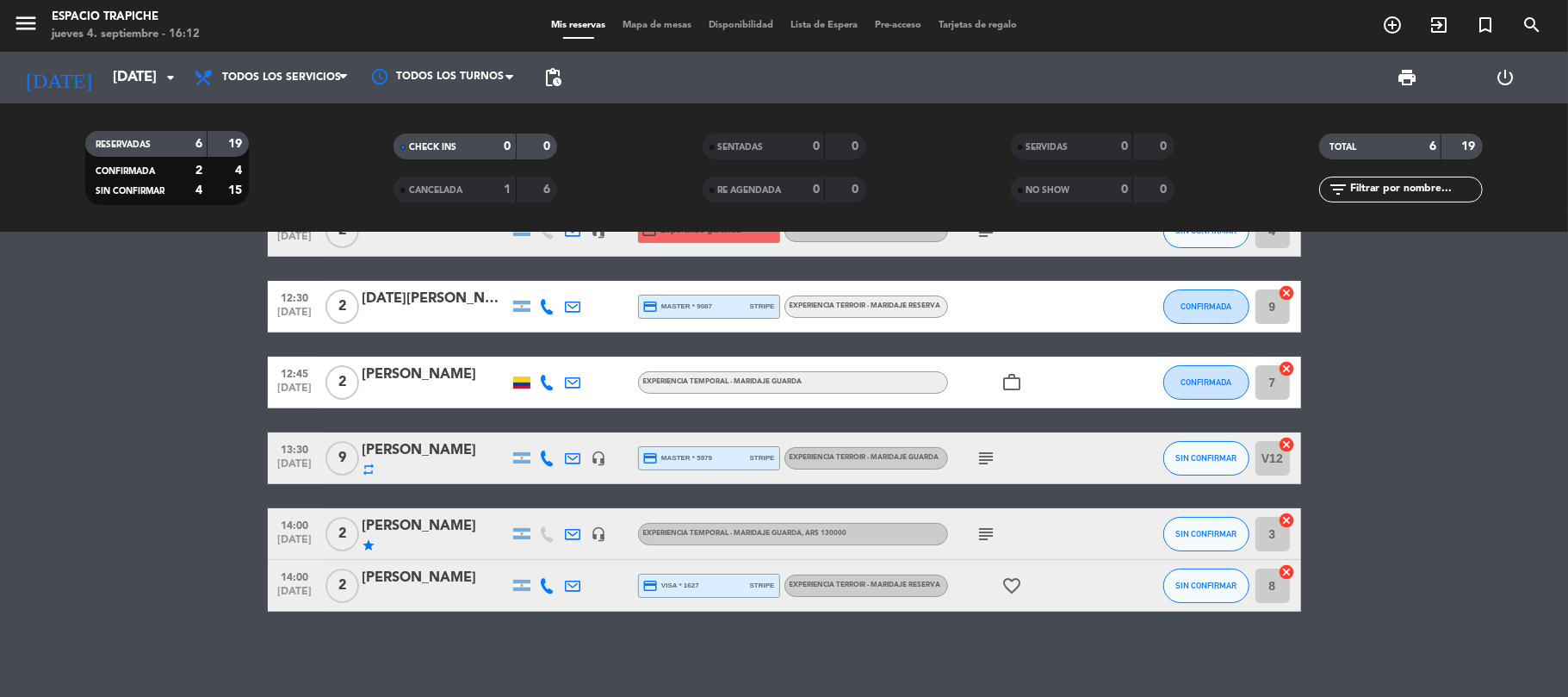
click at [462, 601] on div at bounding box center [435, 597] width 146 height 14
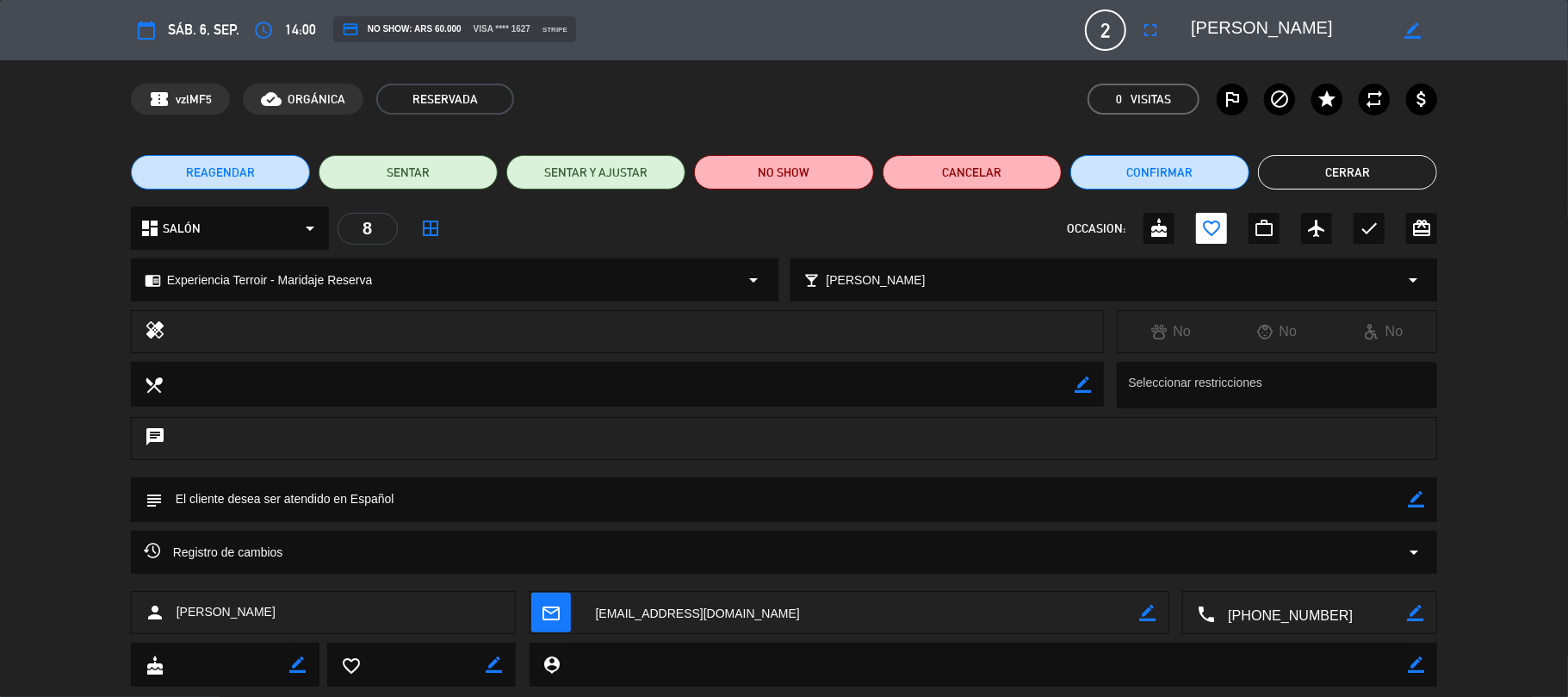
click at [1412, 496] on icon "border_color" at bounding box center [1416, 499] width 16 height 16
click at [338, 504] on textarea at bounding box center [785, 499] width 1246 height 44
click at [1406, 491] on textarea at bounding box center [785, 499] width 1246 height 44
type textarea "El cliente pide tener mesa con buena vista ya que festejan el aniversario."
click at [1419, 502] on icon at bounding box center [1416, 499] width 16 height 16
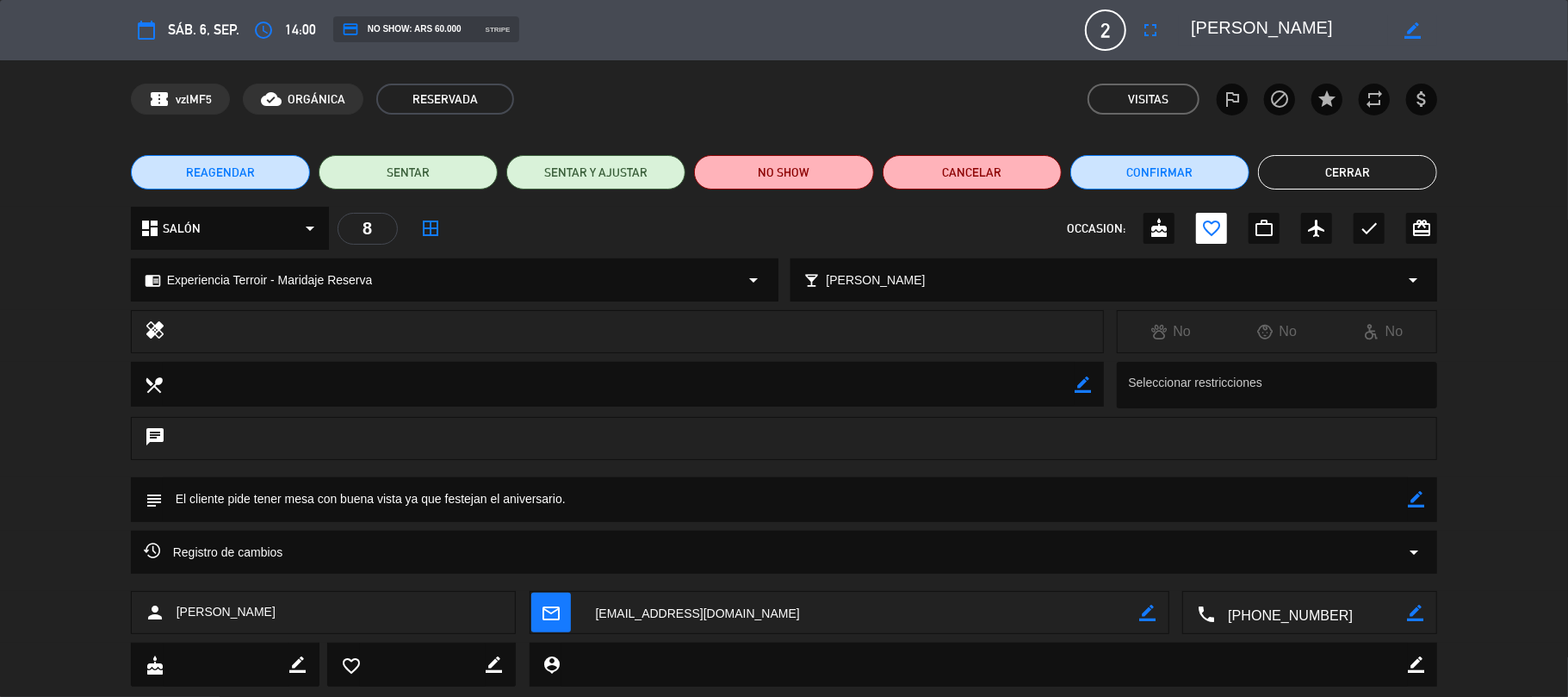
click at [1379, 169] on button "Cerrar" at bounding box center [1347, 172] width 179 height 35
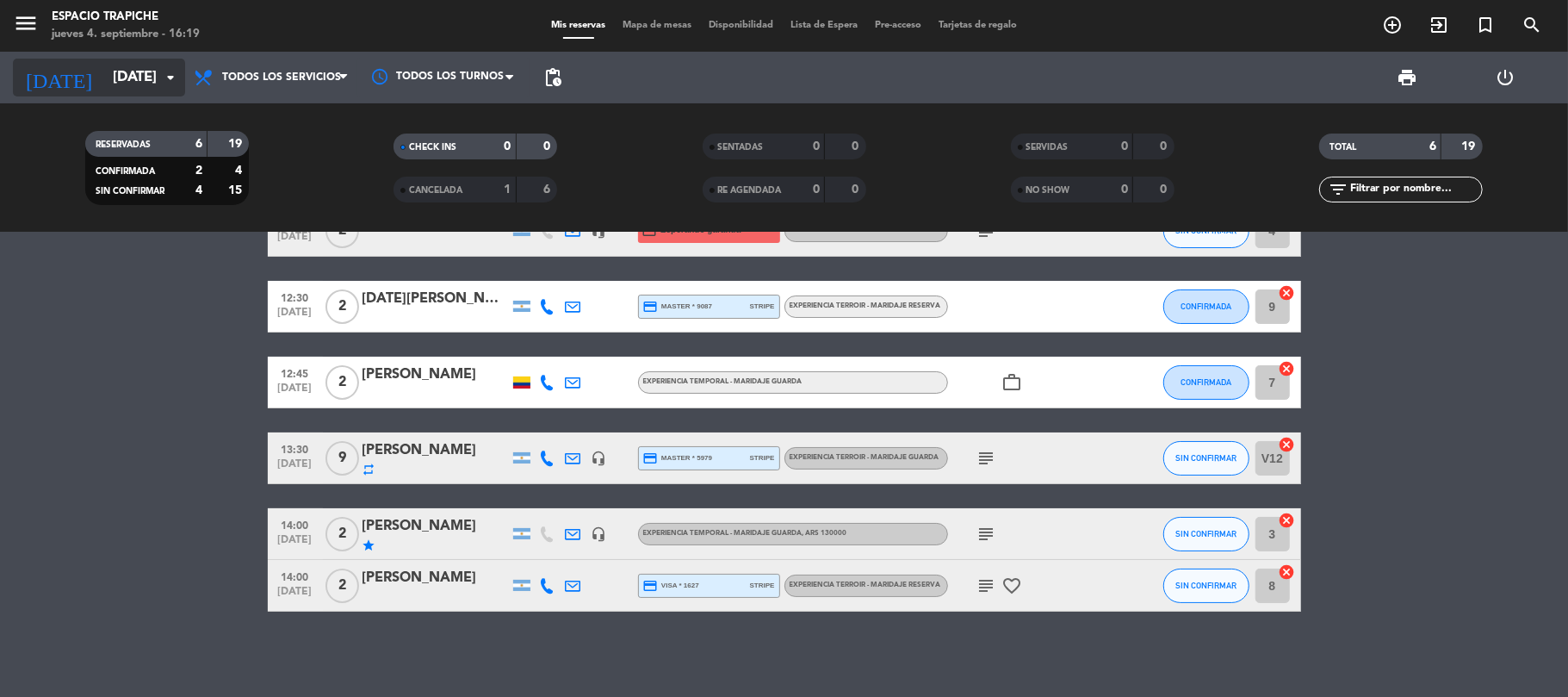
click at [104, 81] on input "[DATE]" at bounding box center [196, 78] width 186 height 34
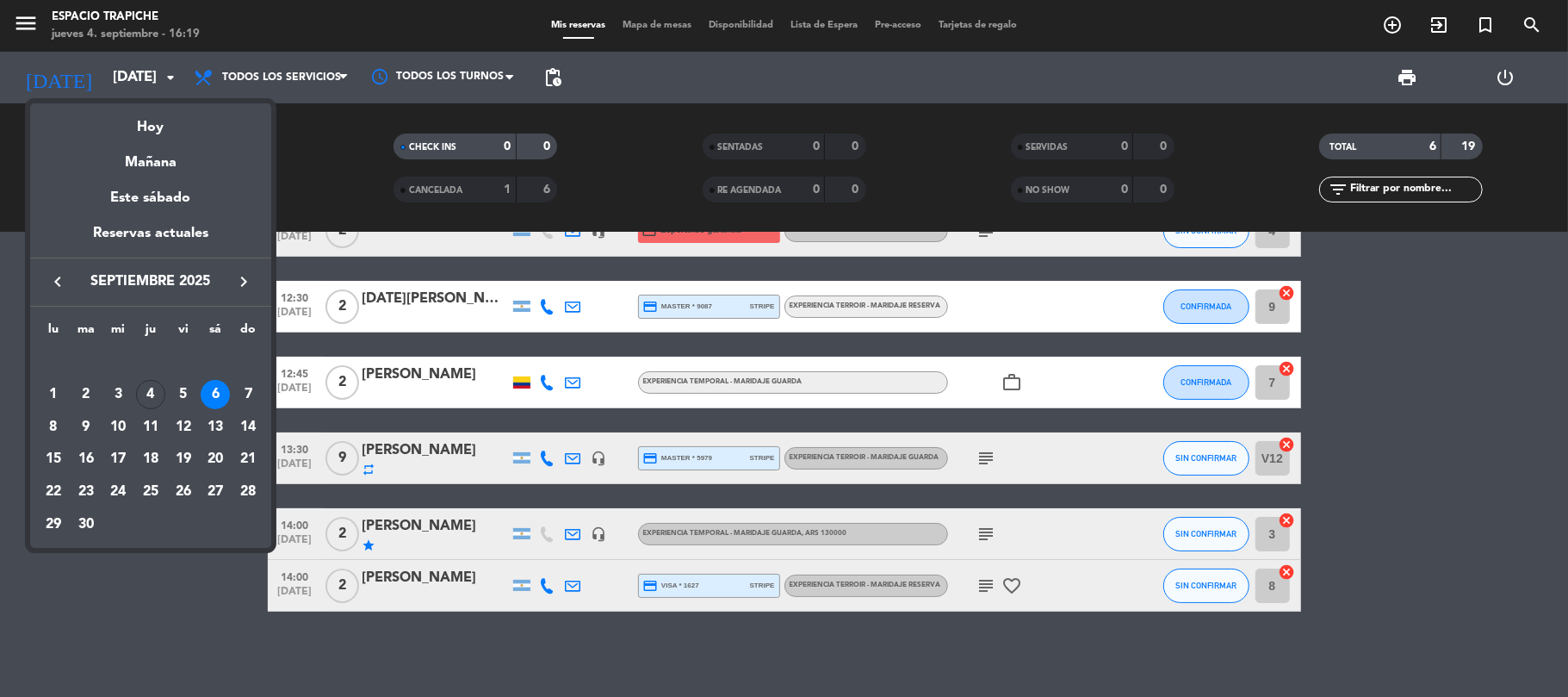
click at [141, 428] on div "11" at bounding box center [150, 427] width 29 height 29
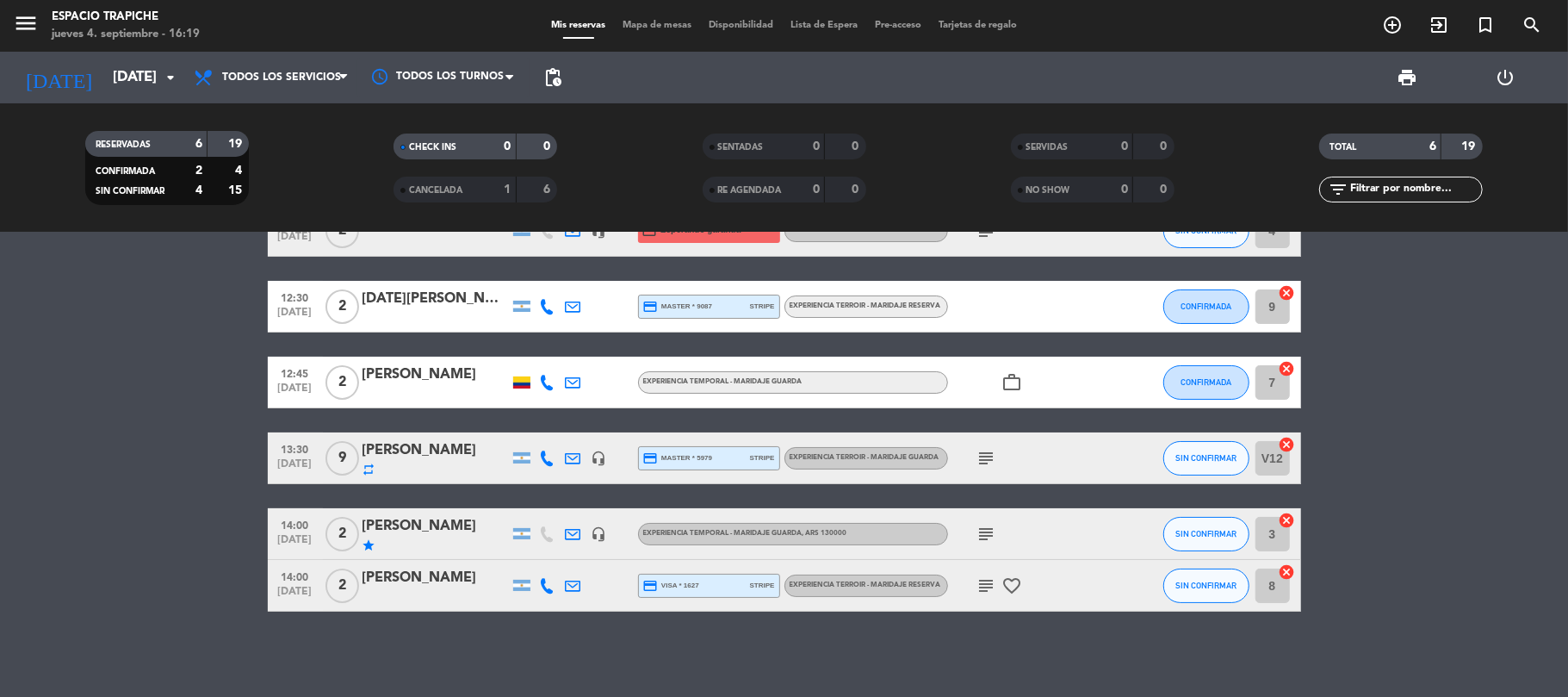
type input "[DEMOGRAPHIC_DATA][DATE]"
click at [150, 432] on bookings-row "12:15 [DATE] 2 [PERSON_NAME] headset_mic credit_card Esperando garantía Experie…" at bounding box center [784, 408] width 1568 height 406
click at [128, 419] on bookings-row "12:15 [DATE] 2 [PERSON_NAME] headset_mic credit_card Esperando garantía Experie…" at bounding box center [784, 408] width 1568 height 406
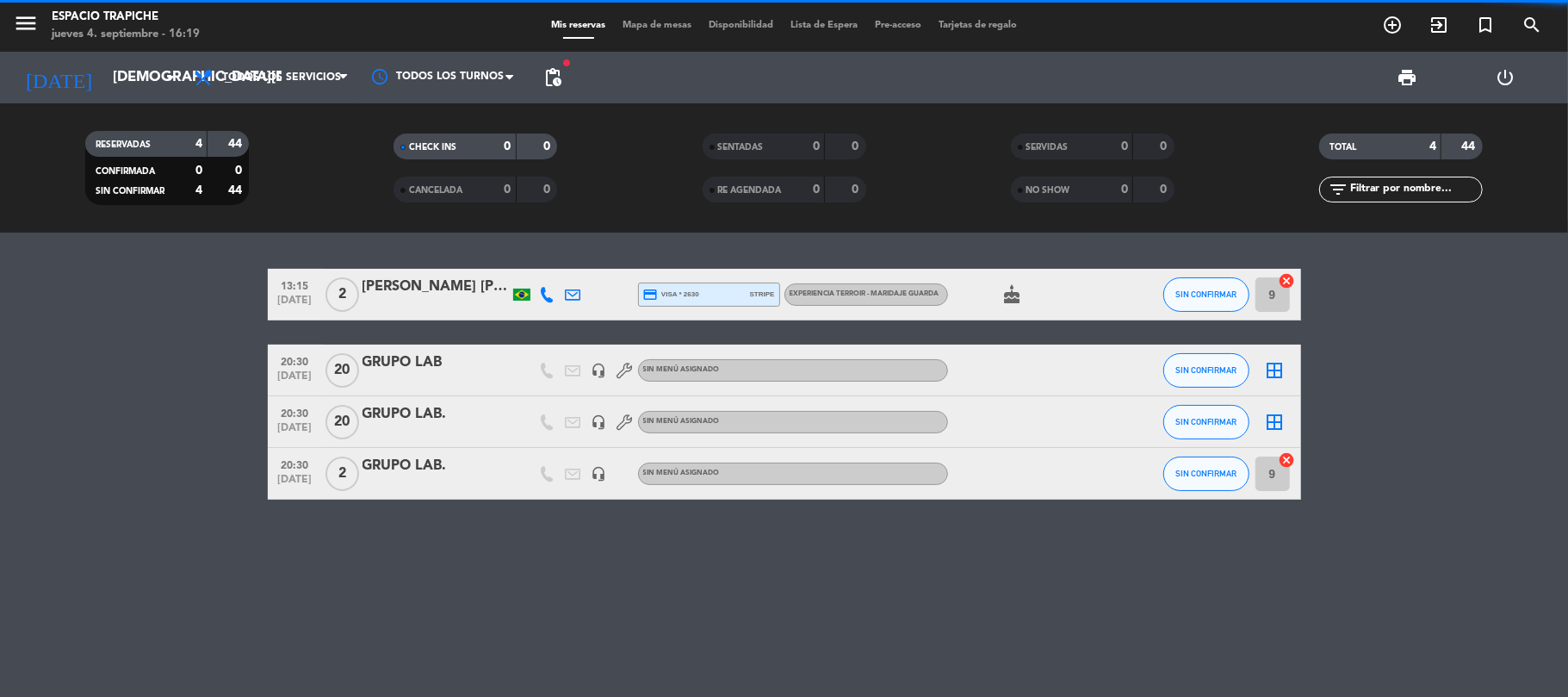
click at [144, 393] on bookings-row "13:15 [DATE] 2 [PERSON_NAME] credit_card visa * 2630 stripe Experiencia Terroir…" at bounding box center [784, 384] width 1568 height 231
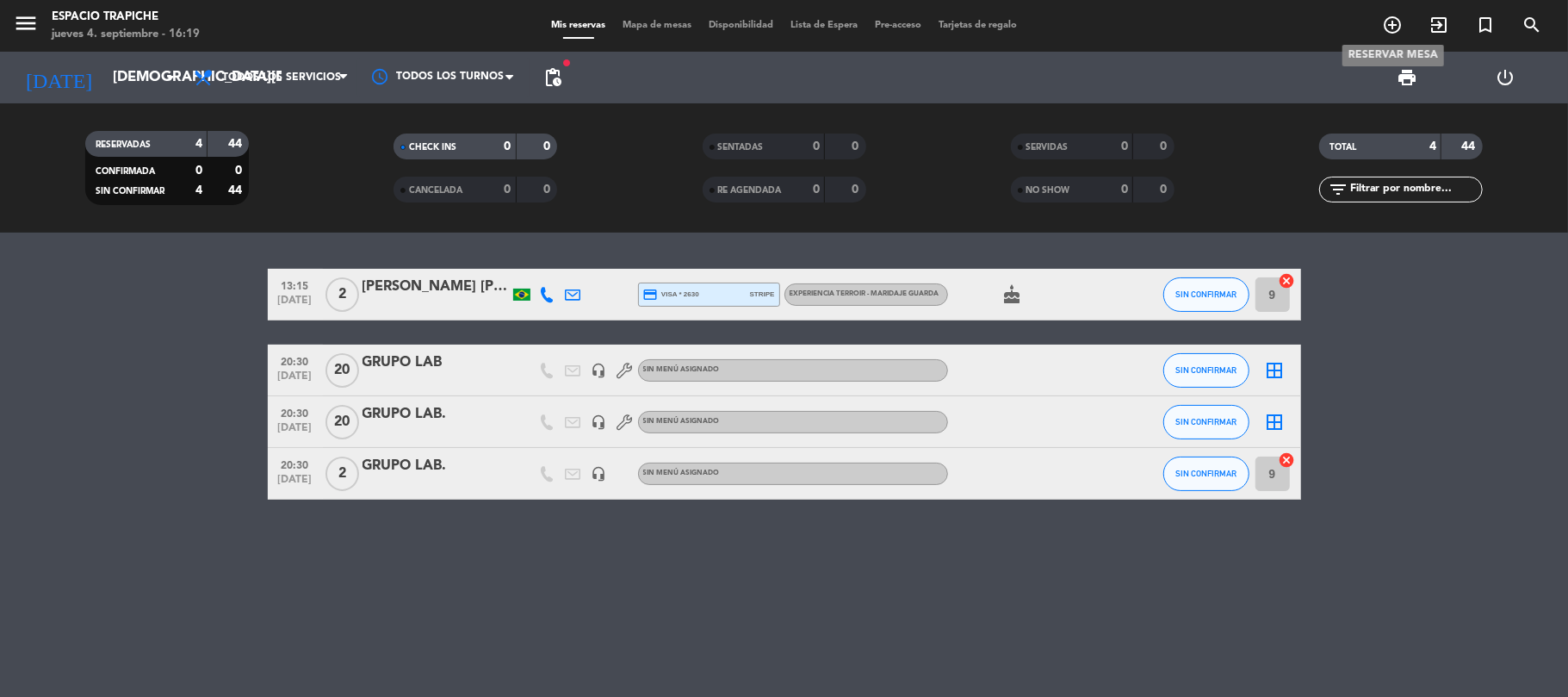
click at [1392, 17] on icon "add_circle_outline" at bounding box center [1392, 25] width 21 height 21
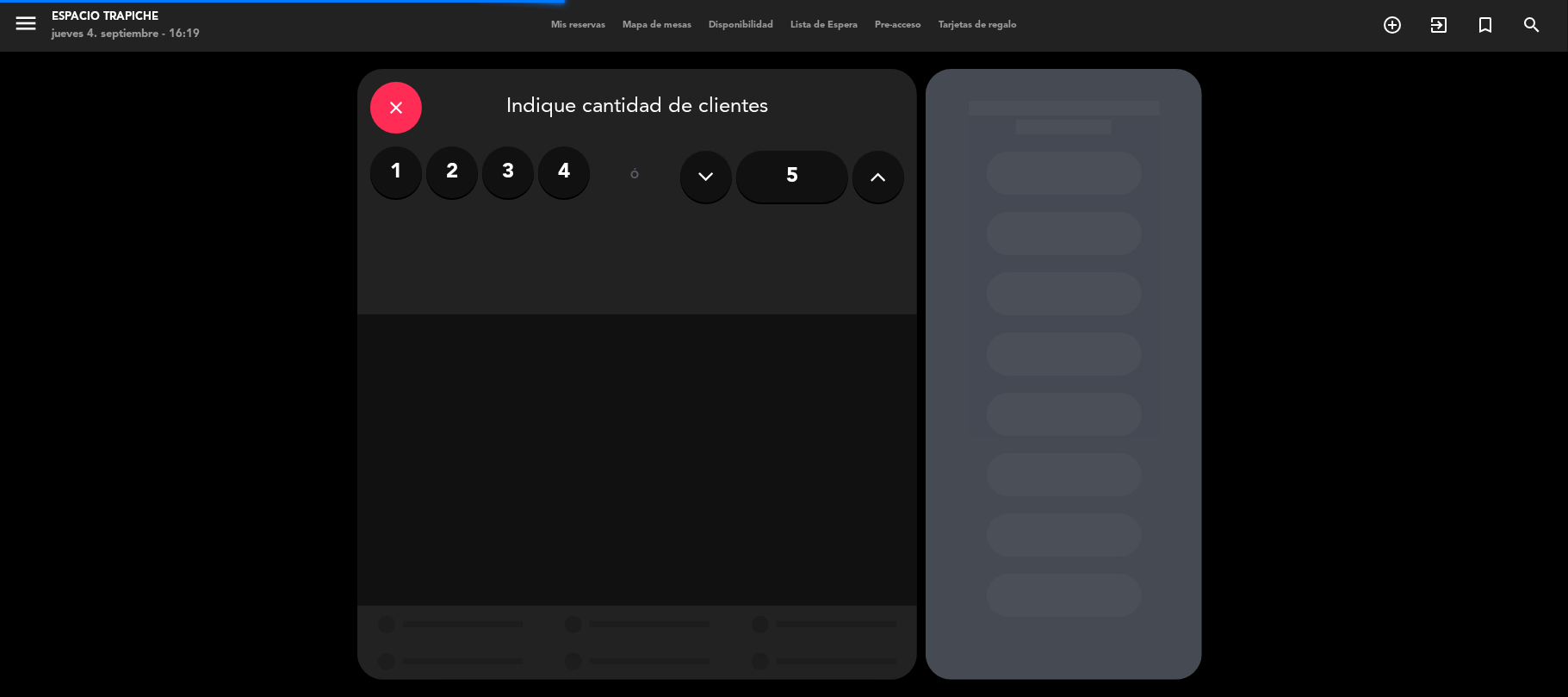
click at [507, 176] on label "3" at bounding box center [509, 172] width 52 height 52
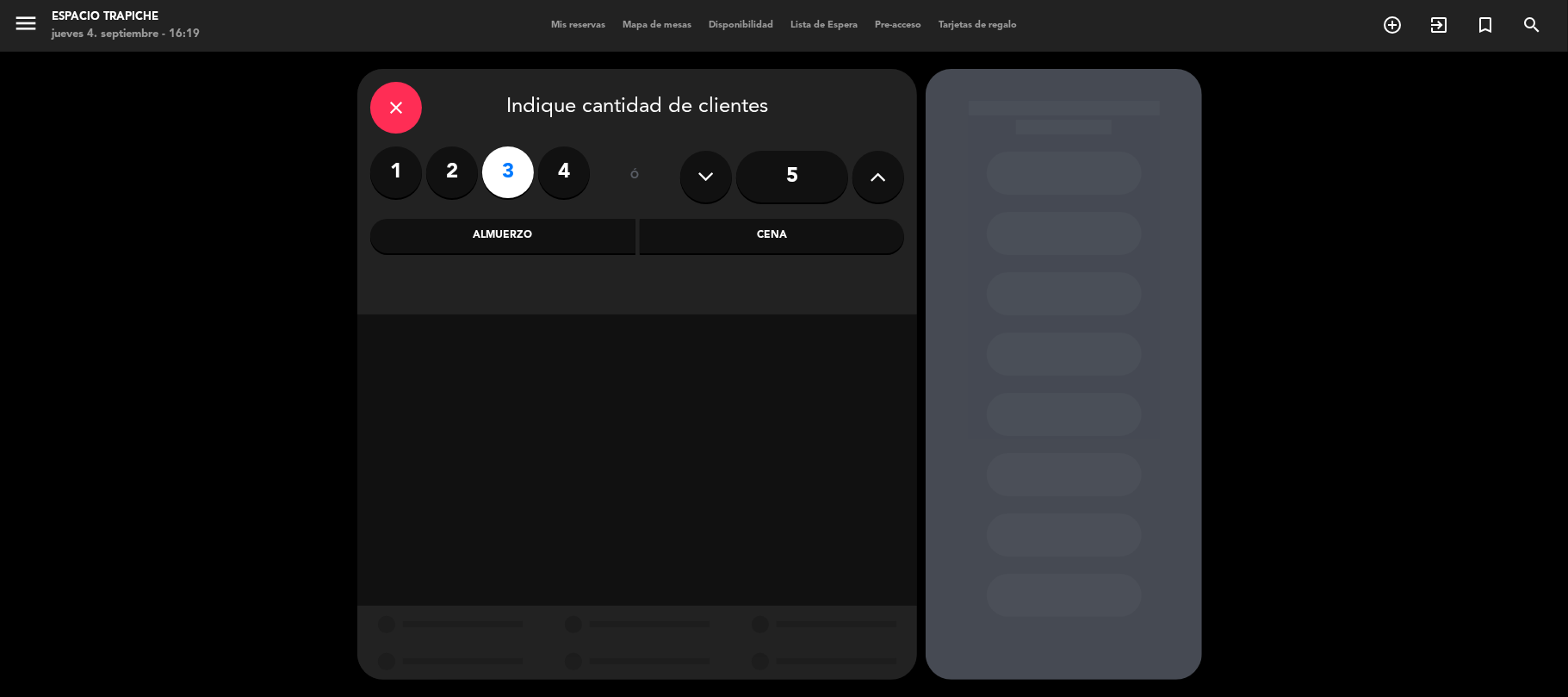
click at [530, 241] on div "Almuerzo" at bounding box center [502, 236] width 266 height 35
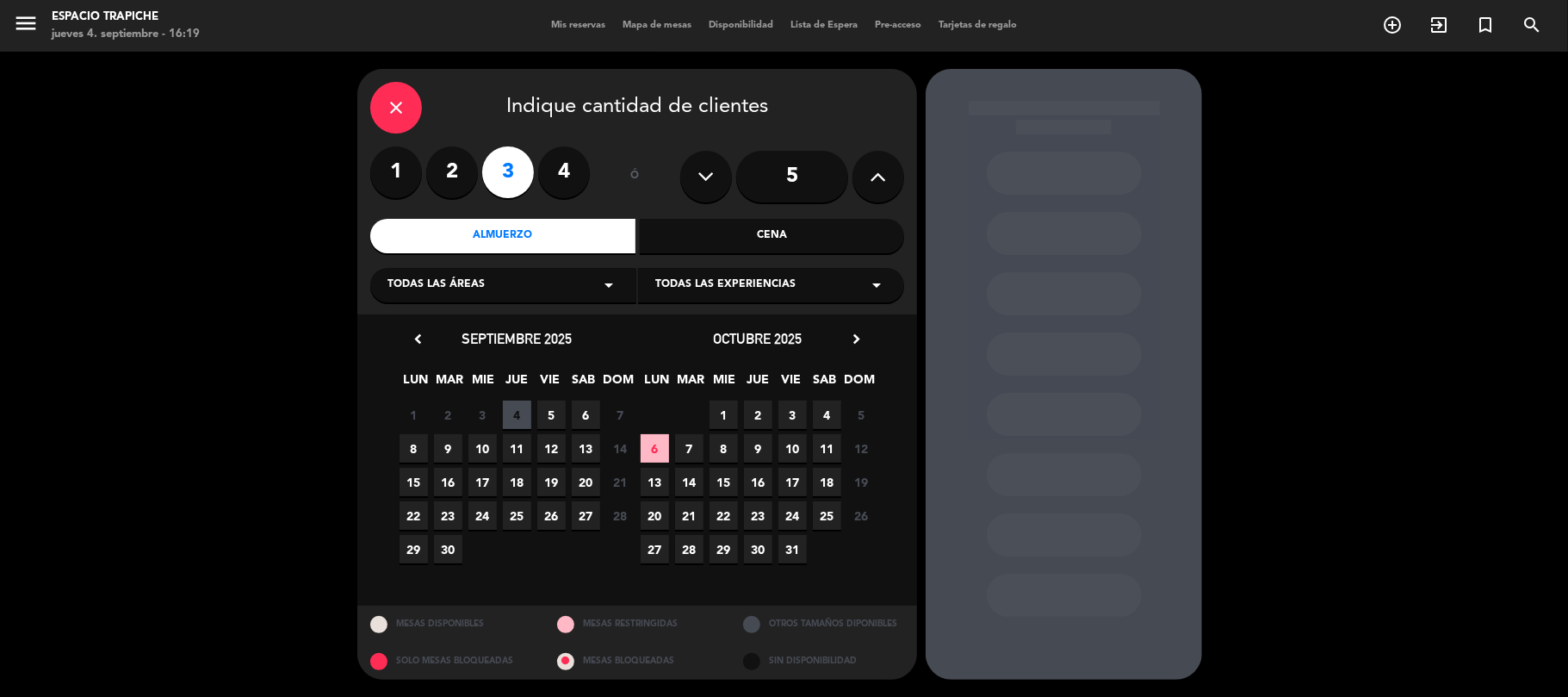
click at [515, 450] on span "11" at bounding box center [517, 448] width 29 height 29
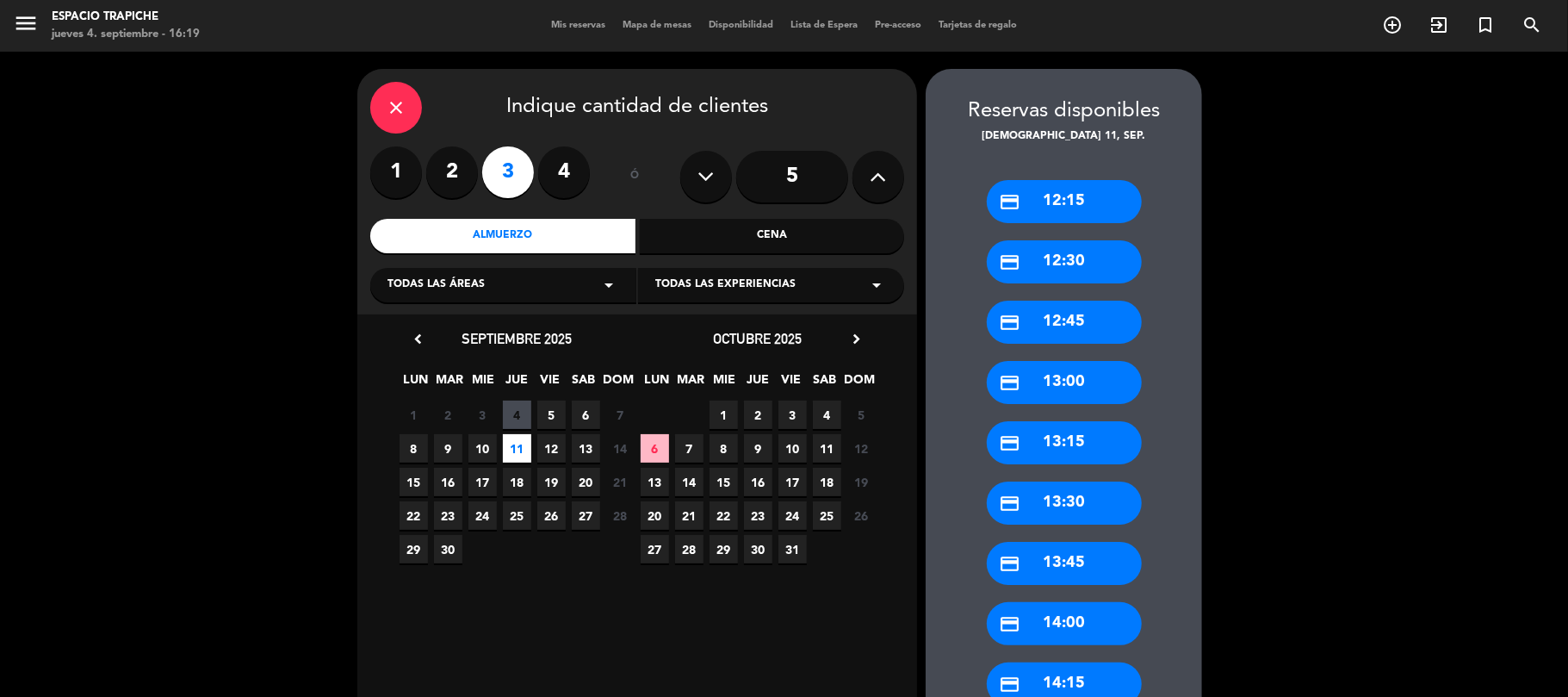
click at [1073, 195] on div "credit_card 12:15" at bounding box center [1064, 201] width 155 height 43
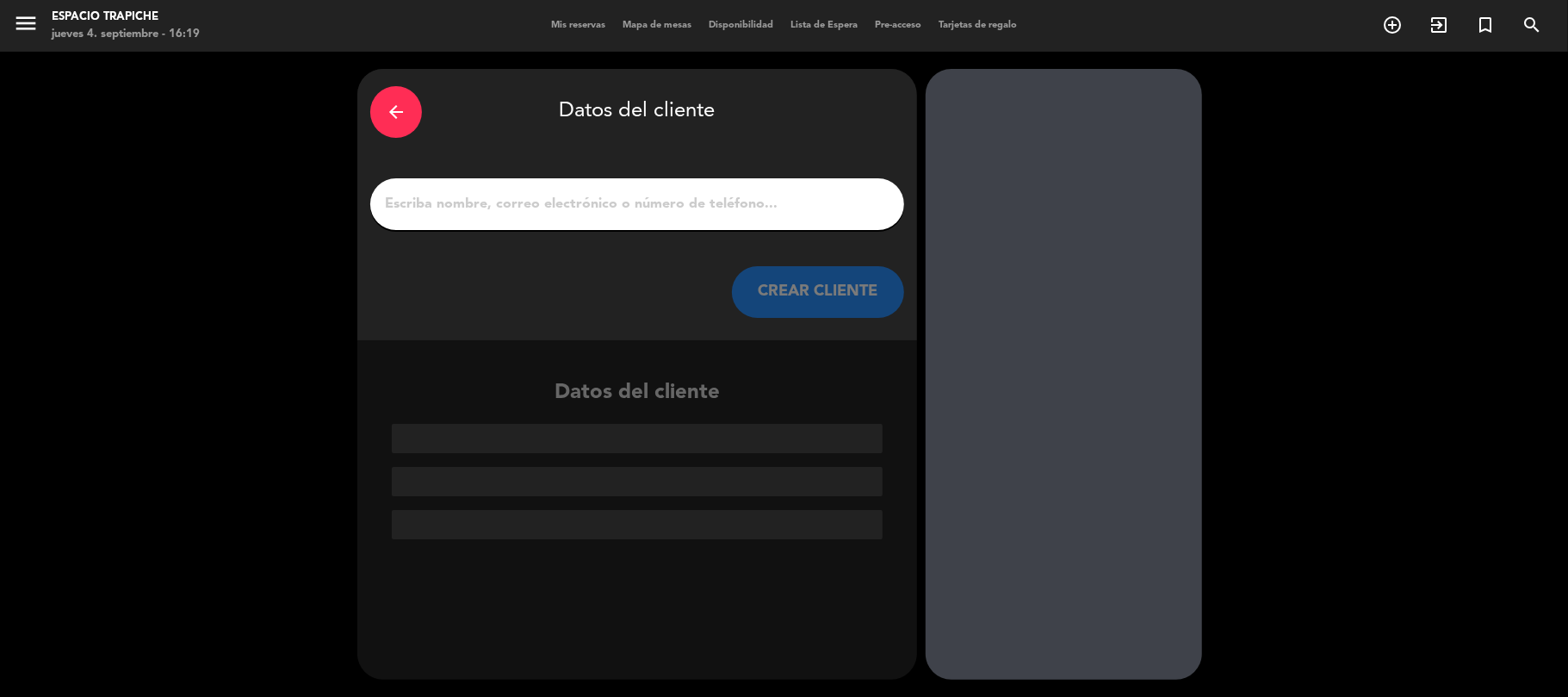
click at [408, 106] on div "arrow_back" at bounding box center [396, 112] width 52 height 52
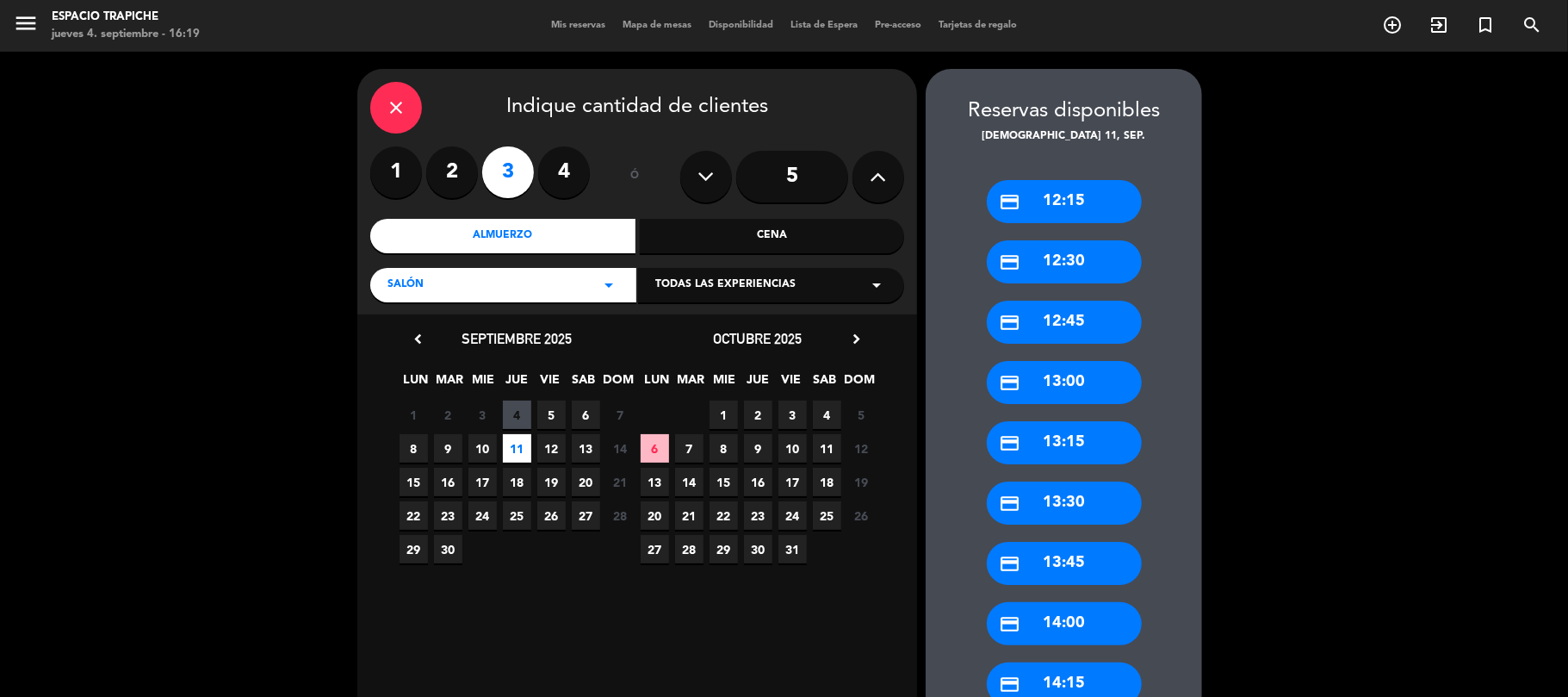
click at [1090, 263] on div "credit_card 12:30" at bounding box center [1064, 262] width 155 height 43
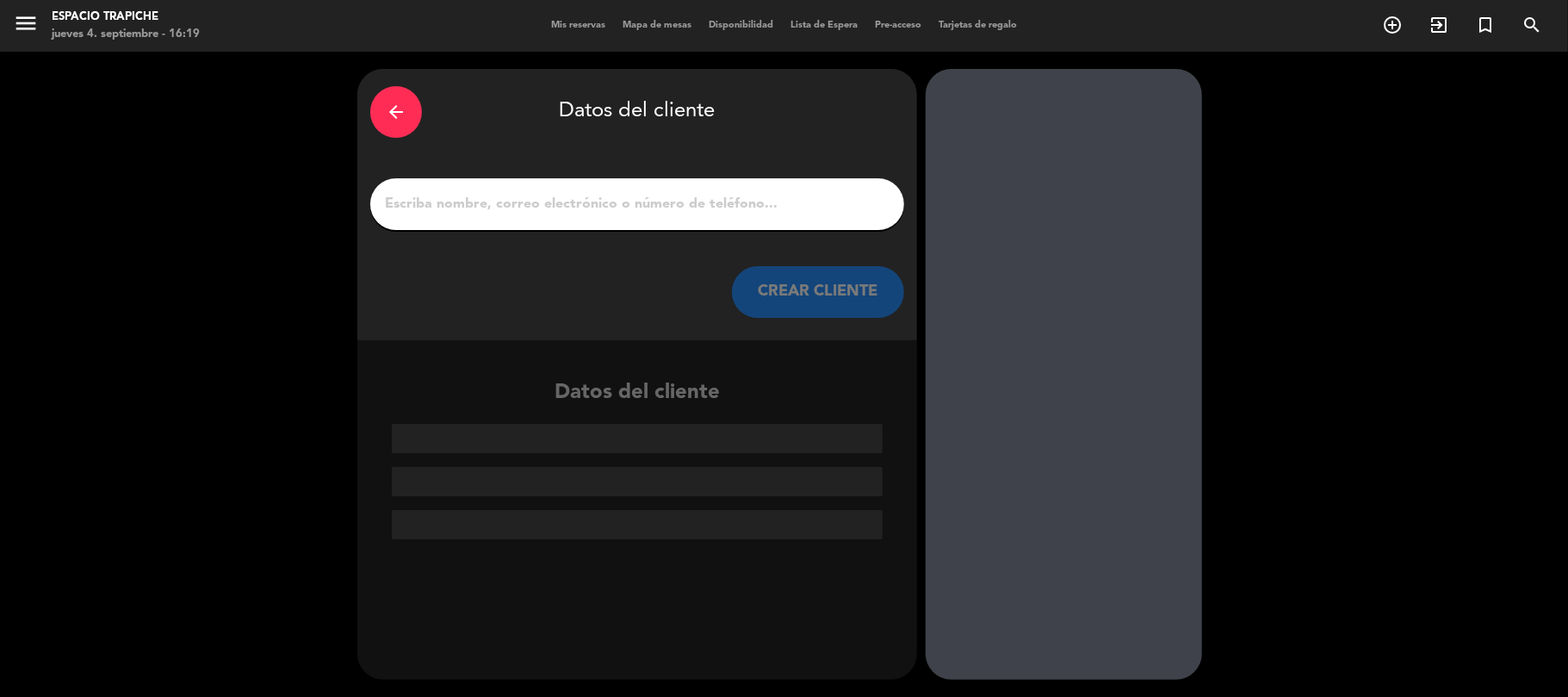
click at [511, 204] on input "1" at bounding box center [637, 204] width 509 height 24
paste input "[PERSON_NAME]"
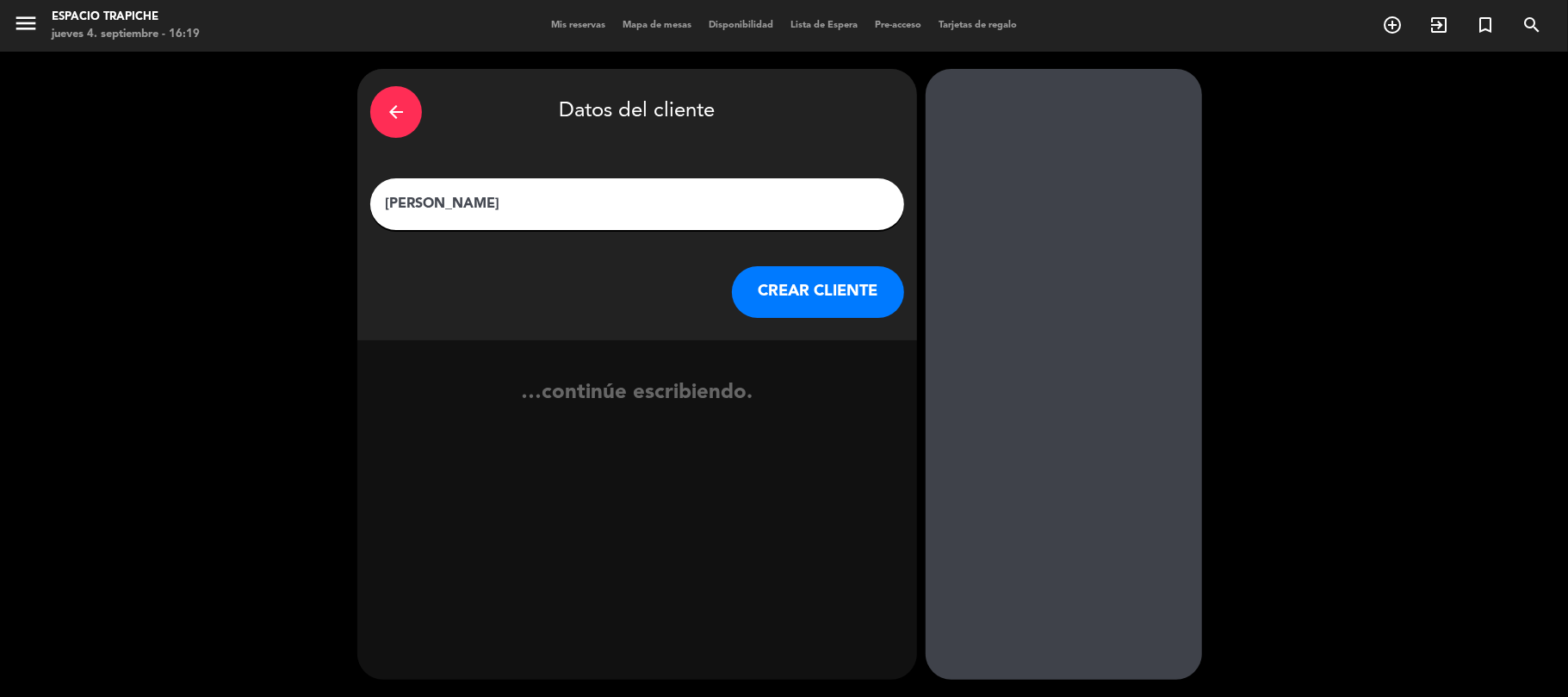
type input "[PERSON_NAME]"
click at [814, 305] on button "CREAR CLIENTE" at bounding box center [817, 292] width 172 height 52
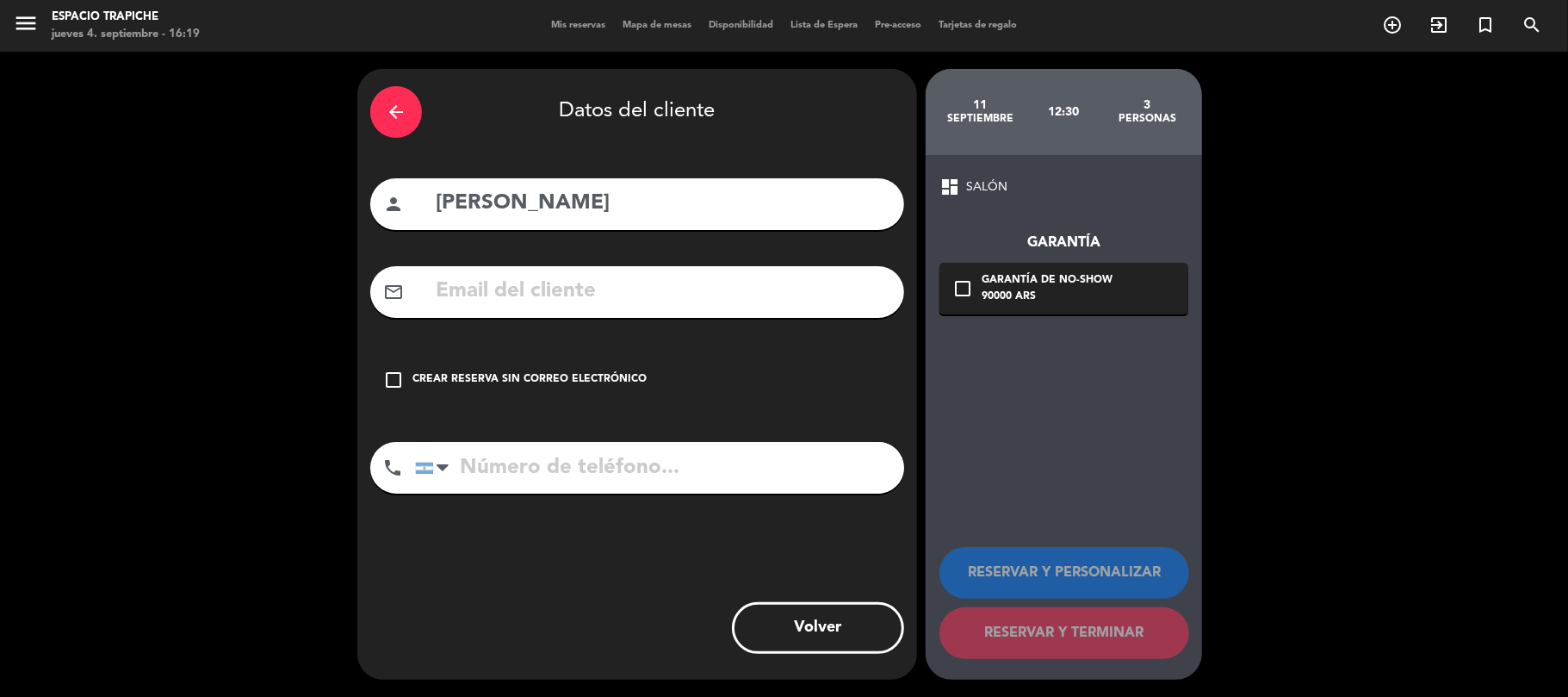
click at [580, 288] on input "text" at bounding box center [662, 291] width 458 height 35
paste input "[EMAIL_ADDRESS][DOMAIN_NAME]"
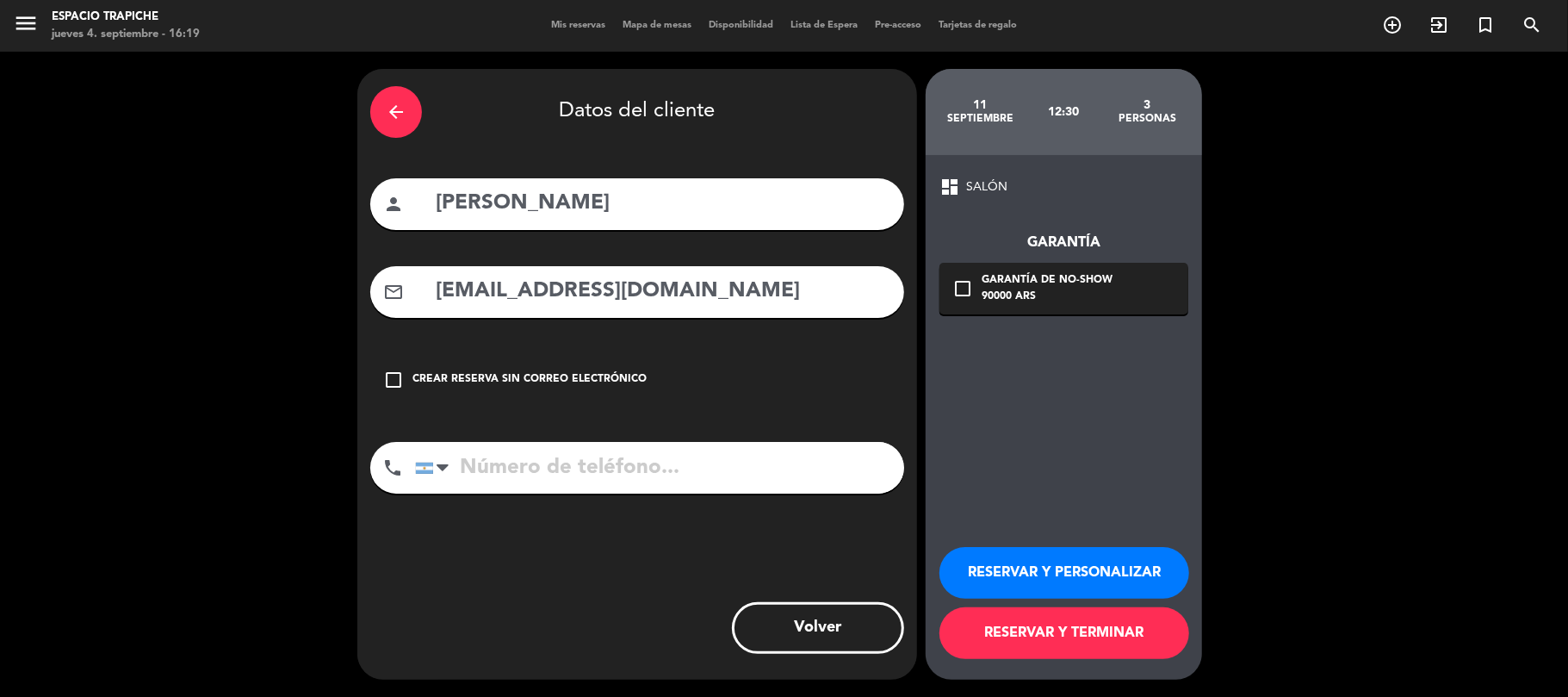
type input "[EMAIL_ADDRESS][DOMAIN_NAME]"
click at [1000, 298] on div "90000 ARS" at bounding box center [1046, 297] width 131 height 17
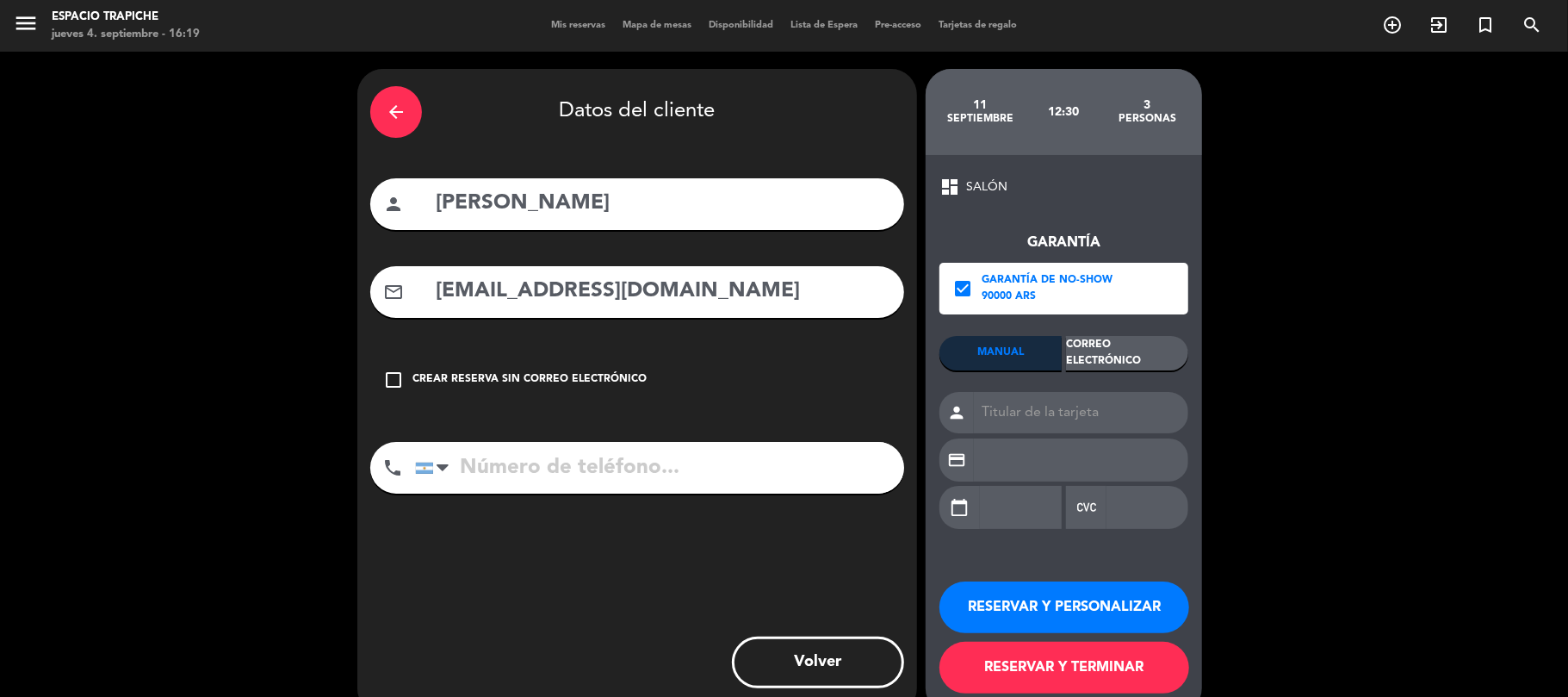
click at [1110, 351] on div "Correo Electrónico" at bounding box center [1127, 353] width 122 height 35
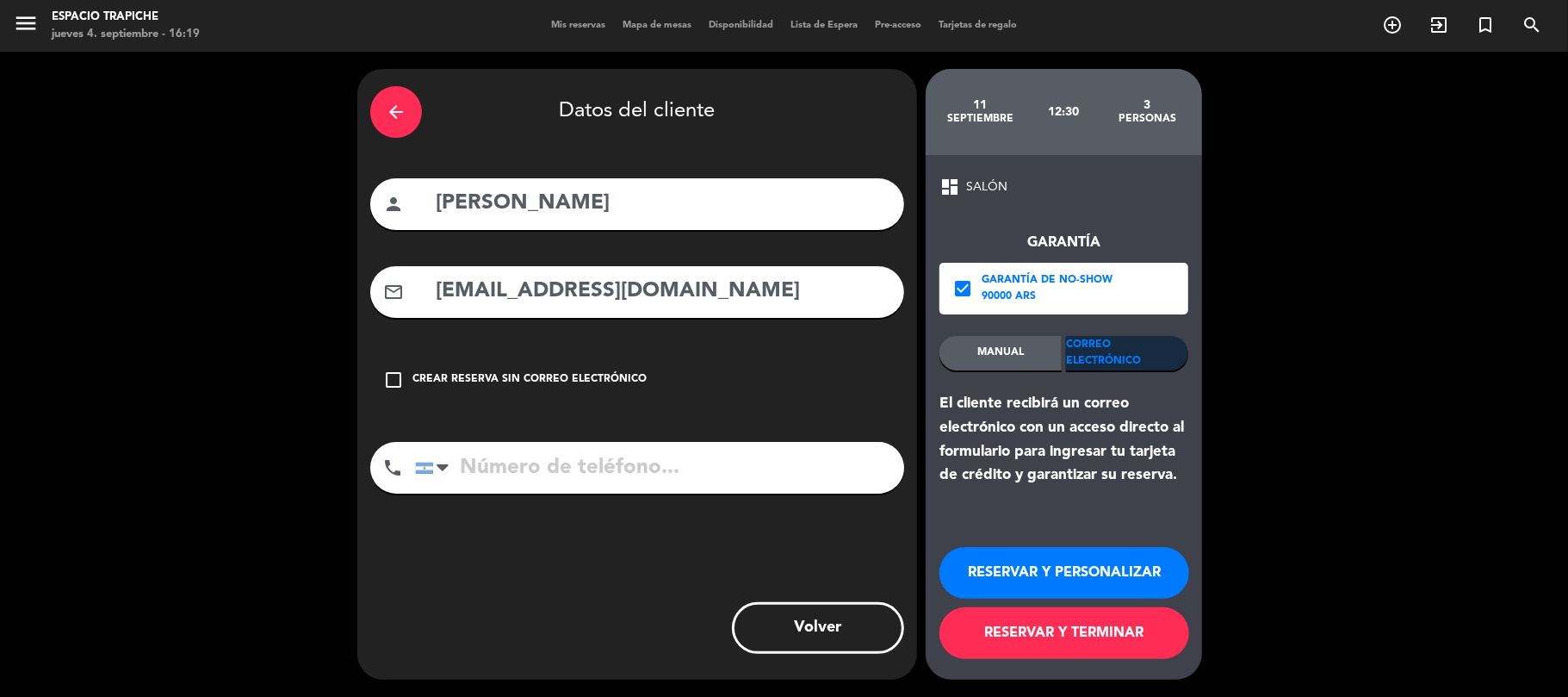
click at [1027, 565] on button "RESERVAR Y PERSONALIZAR" at bounding box center [1064, 572] width 250 height 52
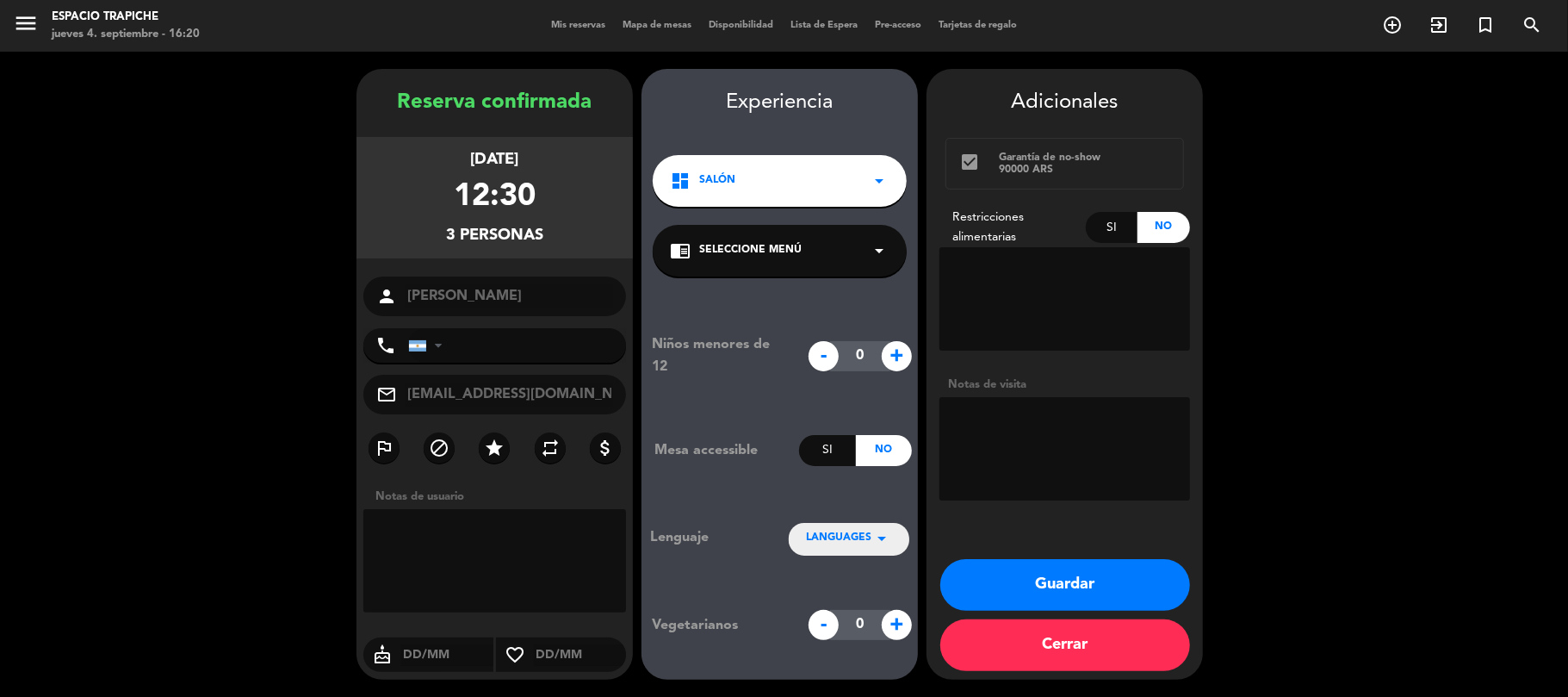
click at [754, 259] on div "chrome_reader_mode Seleccione Menú arrow_drop_down" at bounding box center [780, 251] width 254 height 52
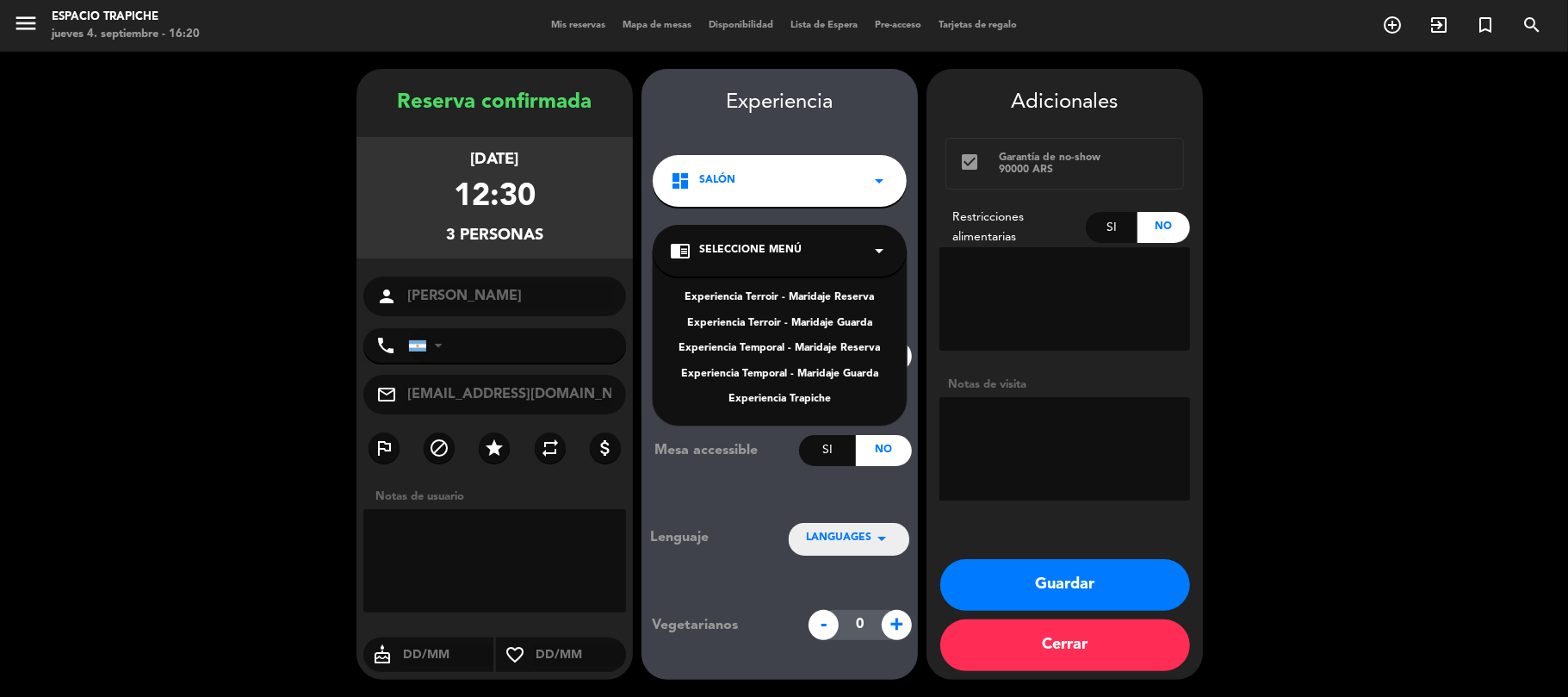
click at [758, 344] on div "Experiencia Temporal - Maridaje Reserva" at bounding box center [780, 348] width 220 height 17
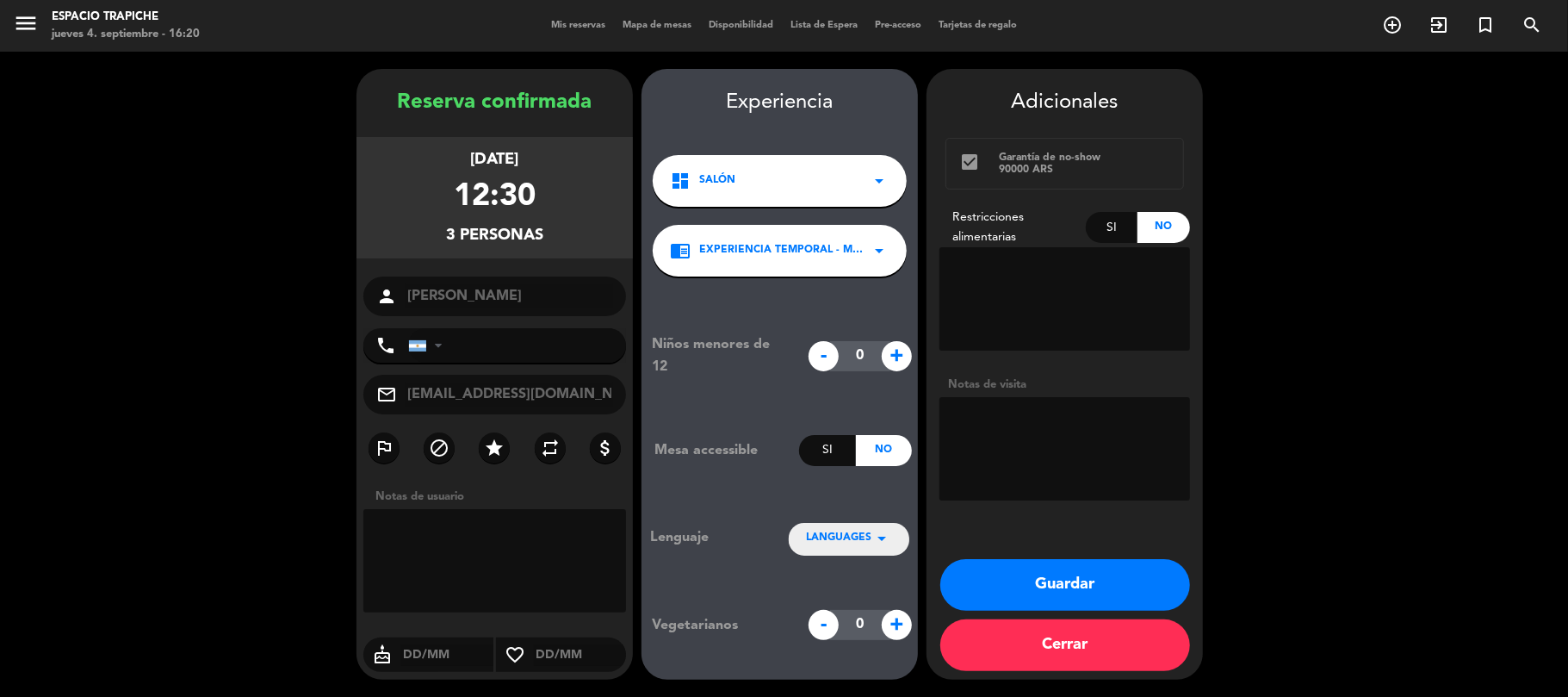
click at [982, 444] on textarea at bounding box center [1065, 449] width 251 height 104
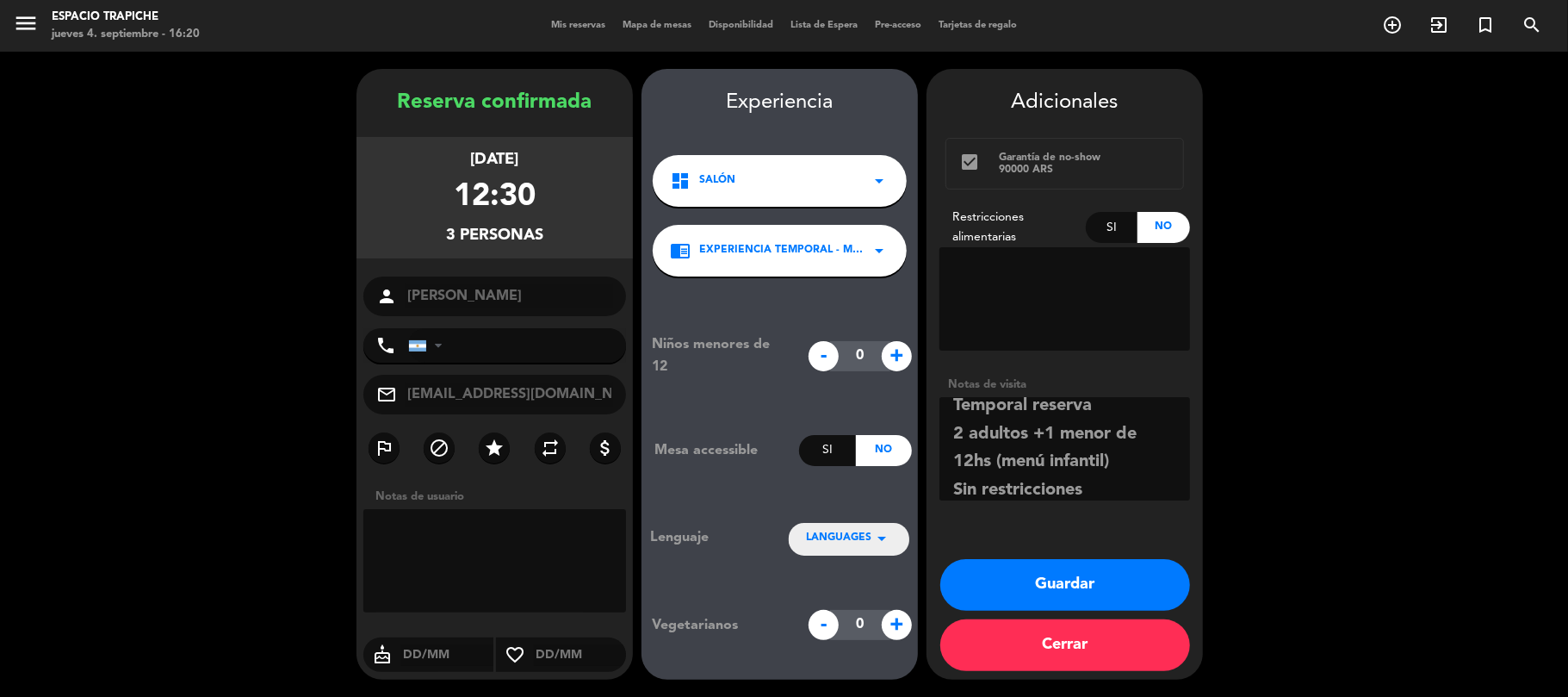
type textarea "Temporal reserva 2 adultos +1 menor de 12hs (menú infantil) Sin restricciones"
click at [837, 523] on div "LANGUAGES arrow_drop_down" at bounding box center [848, 538] width 120 height 31
click at [851, 511] on div "Portugués" at bounding box center [849, 511] width 86 height 17
click at [1039, 585] on button "Guardar" at bounding box center [1065, 585] width 250 height 52
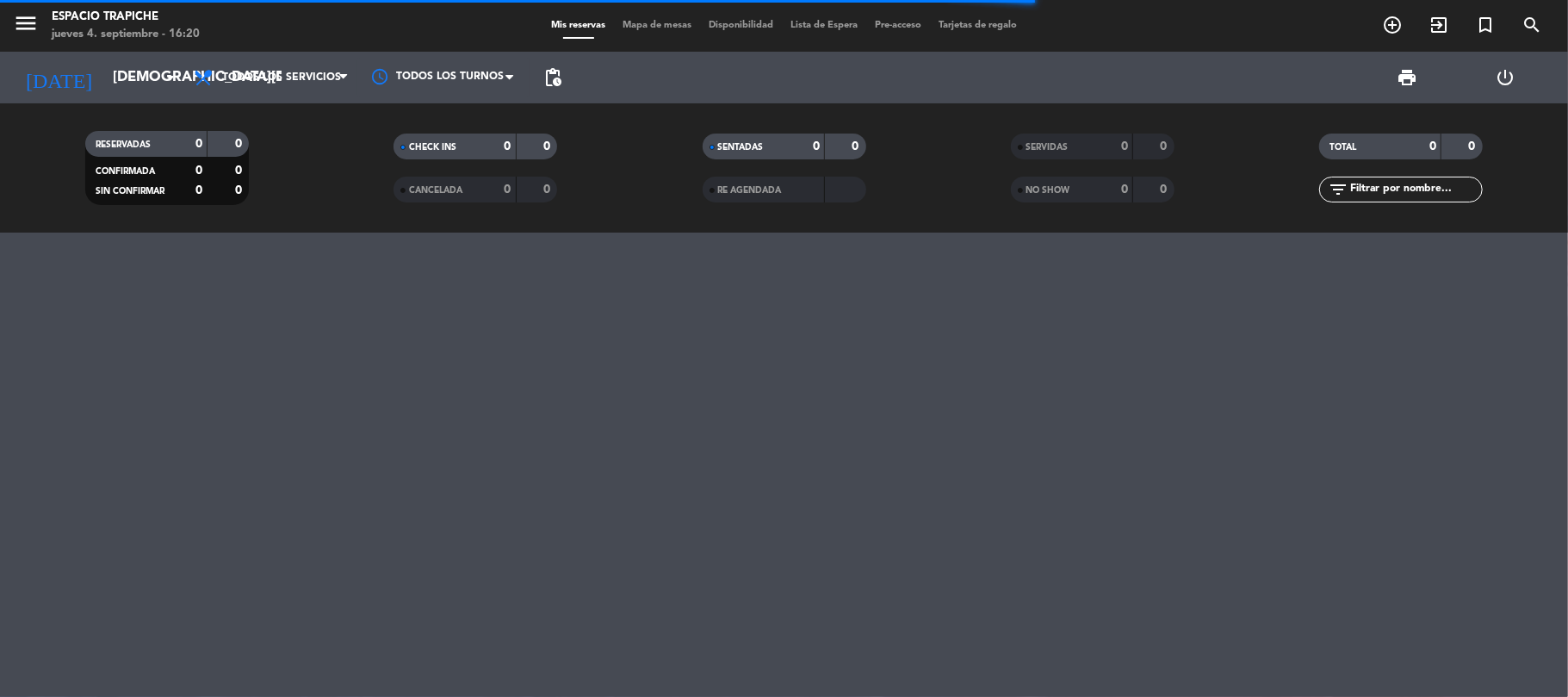
click at [166, 363] on div "menu Espacio Trapiche jueves 4. septiembre - 16:20 Mis reservas Mapa de mesas D…" at bounding box center [784, 348] width 1568 height 697
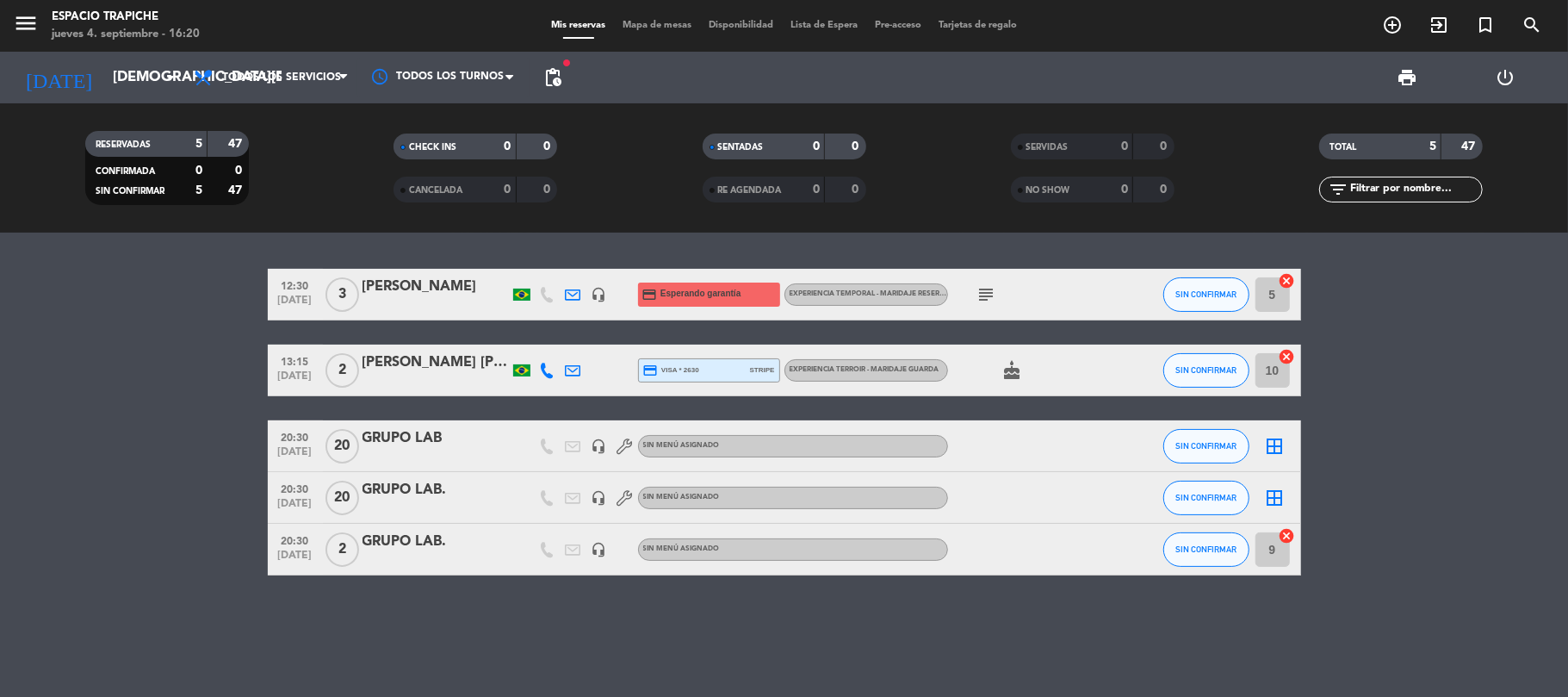
click at [93, 331] on bookings-row "12:30 [DATE] 3 [PERSON_NAME] headset_mic credit_card Esperando garantía Experie…" at bounding box center [784, 422] width 1568 height 307
click at [26, 15] on icon "menu" at bounding box center [26, 23] width 26 height 26
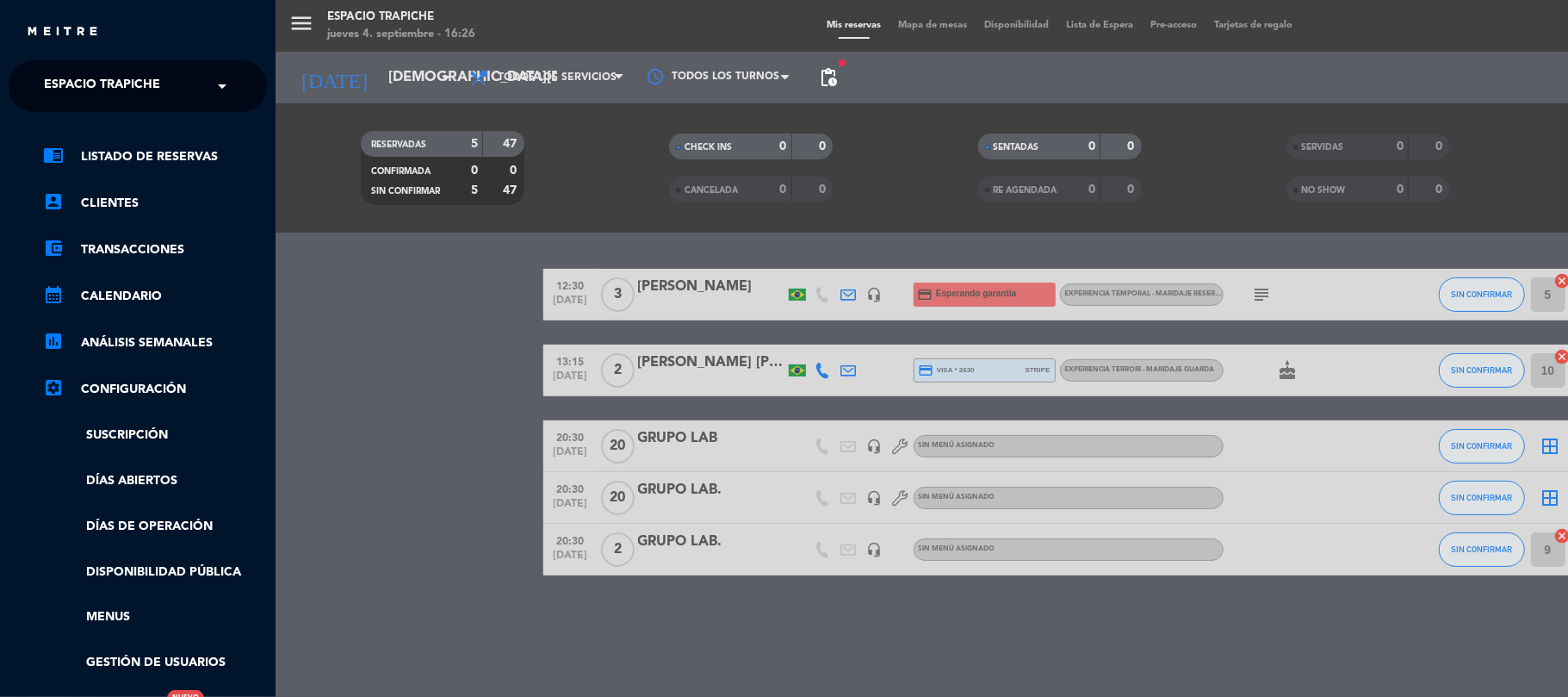
click at [64, 118] on div "chrome_reader_mode Listado de Reservas account_box Clientes account_balance_wal…" at bounding box center [138, 440] width 285 height 658
click at [73, 100] on span "Espacio Trapiche" at bounding box center [102, 86] width 116 height 36
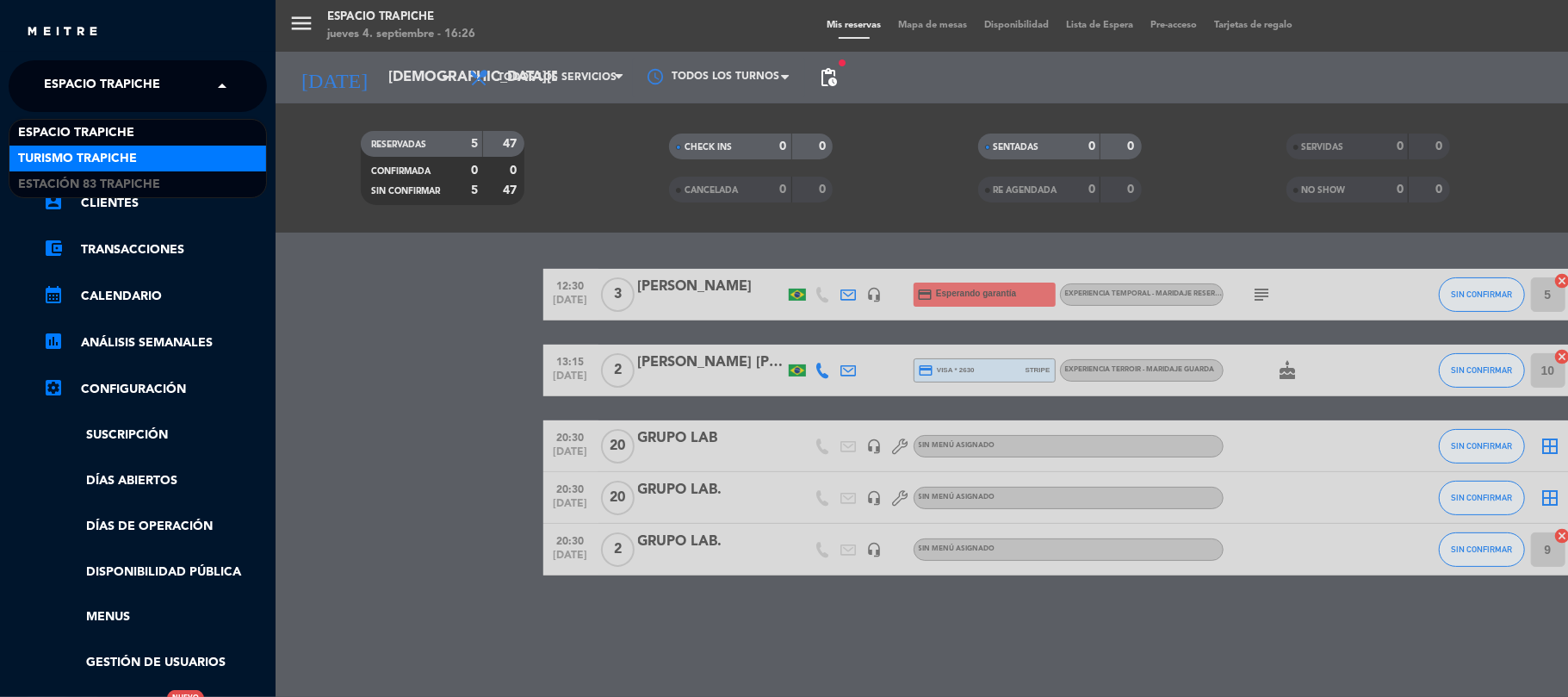
click at [73, 156] on span "Turismo Trapiche" at bounding box center [77, 158] width 118 height 20
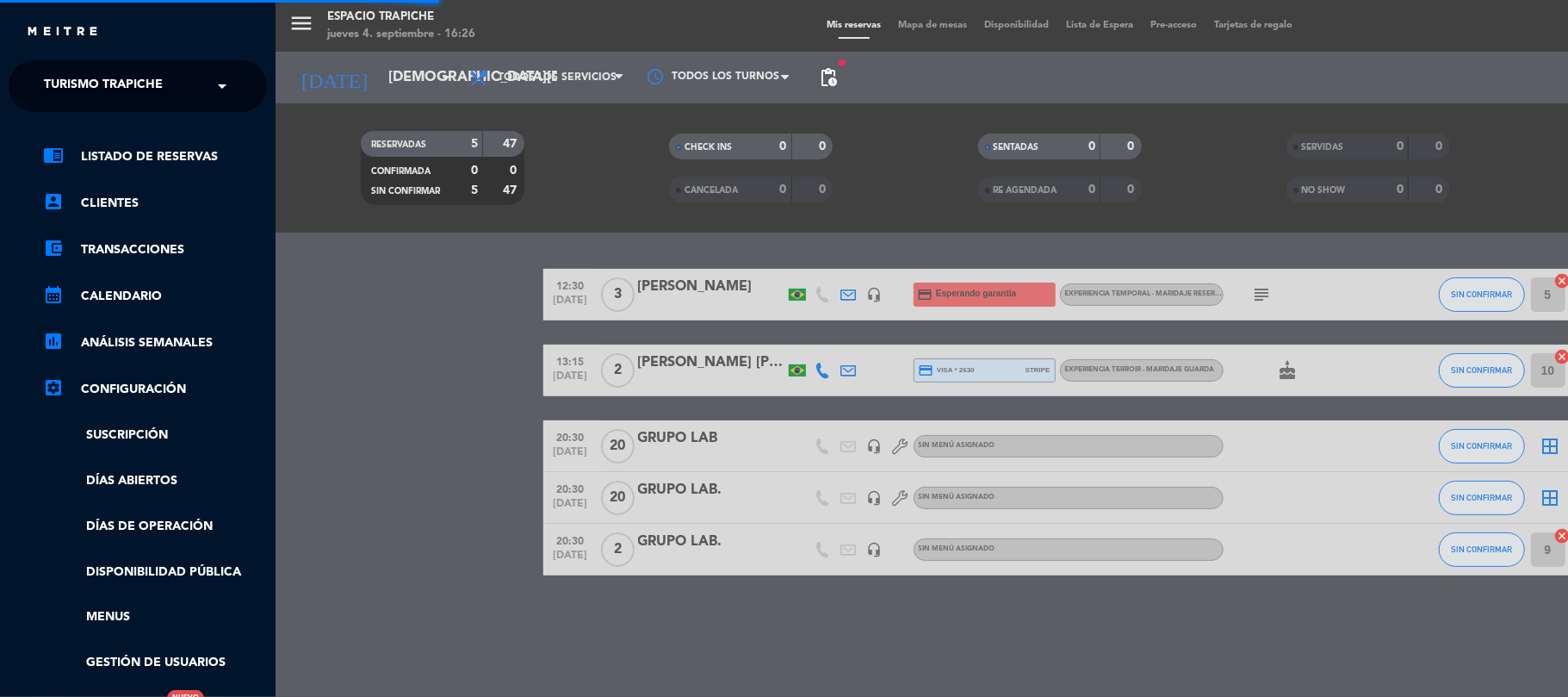
click at [398, 436] on div "menu Espacio Trapiche jueves 4. septiembre - 16:26 Mis reservas Mapa de mesas D…" at bounding box center [1059, 348] width 1568 height 697
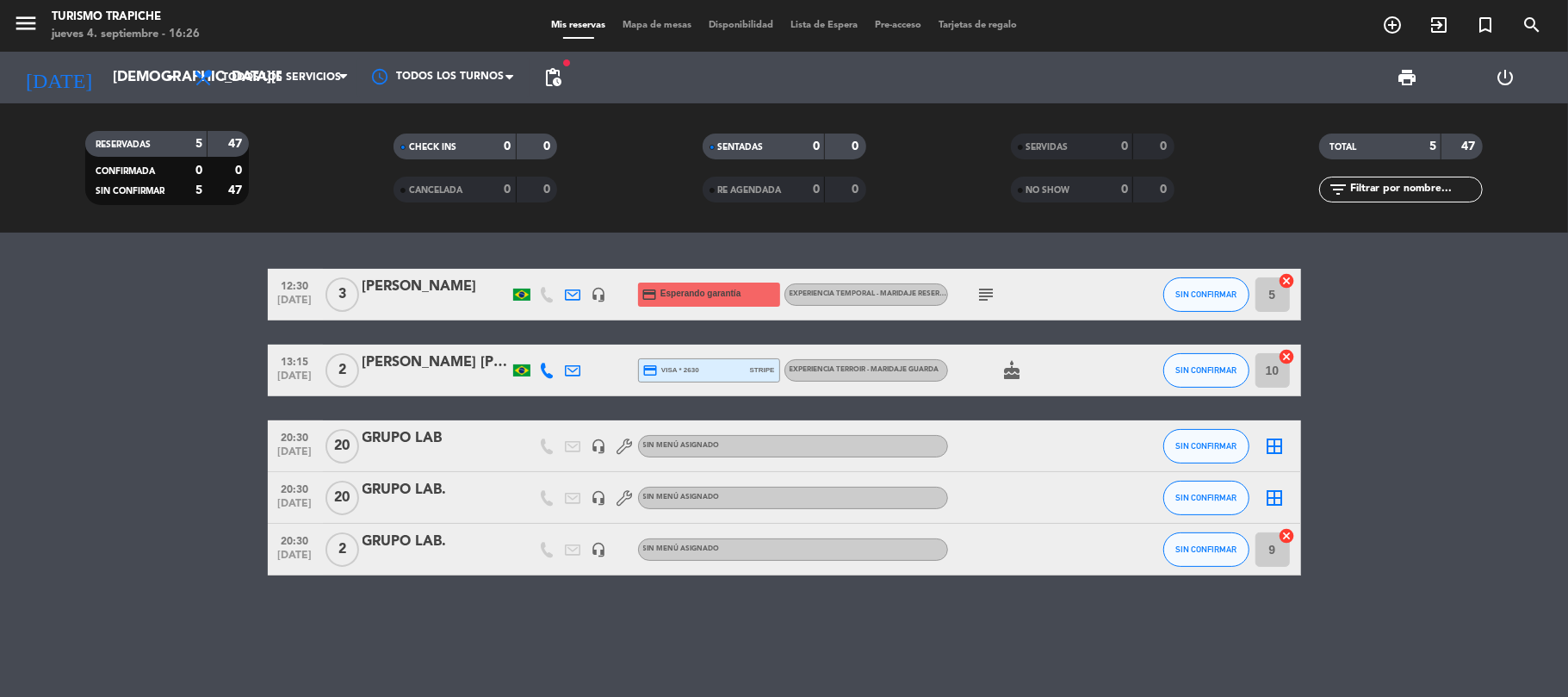
drag, startPoint x: 135, startPoint y: 436, endPoint x: 520, endPoint y: 484, distance: 388.0
click at [138, 436] on bookings-row "12:30 [DATE] 3 [PERSON_NAME] headset_mic credit_card Esperando garantía Experie…" at bounding box center [784, 422] width 1568 height 307
